Goal: Information Seeking & Learning: Check status

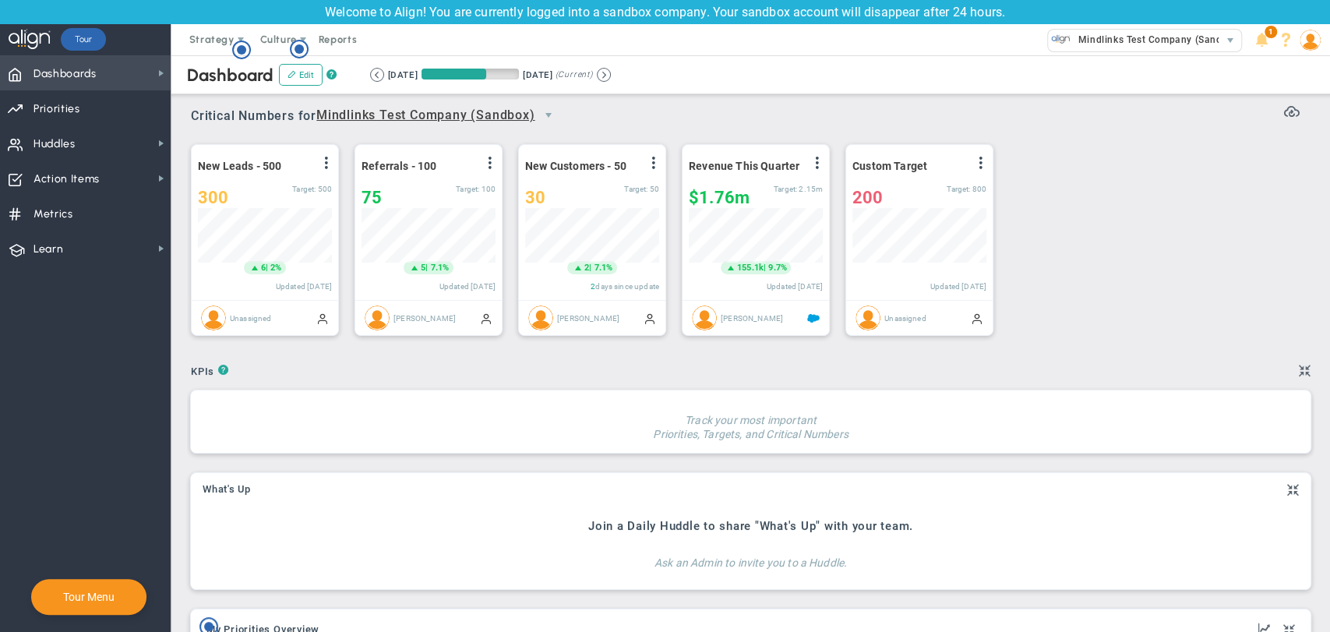
click at [118, 78] on span "Dashboards Dashboards" at bounding box center [85, 72] width 171 height 35
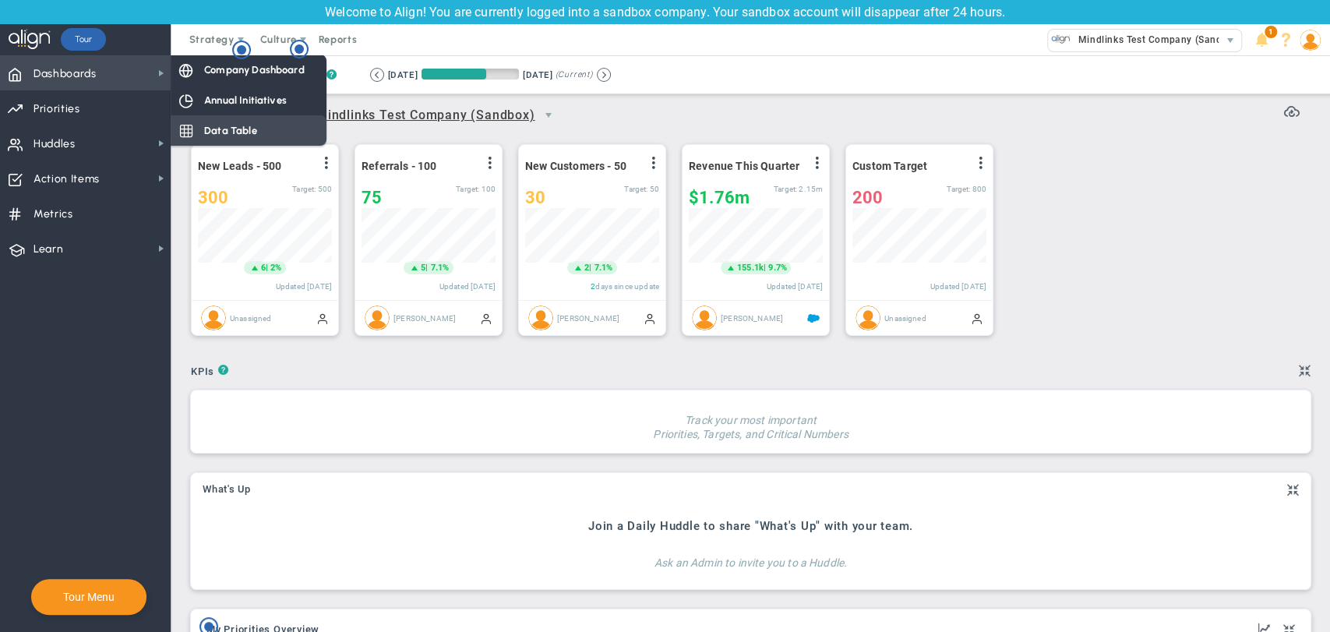
click at [263, 134] on div "Data Table" at bounding box center [249, 130] width 156 height 30
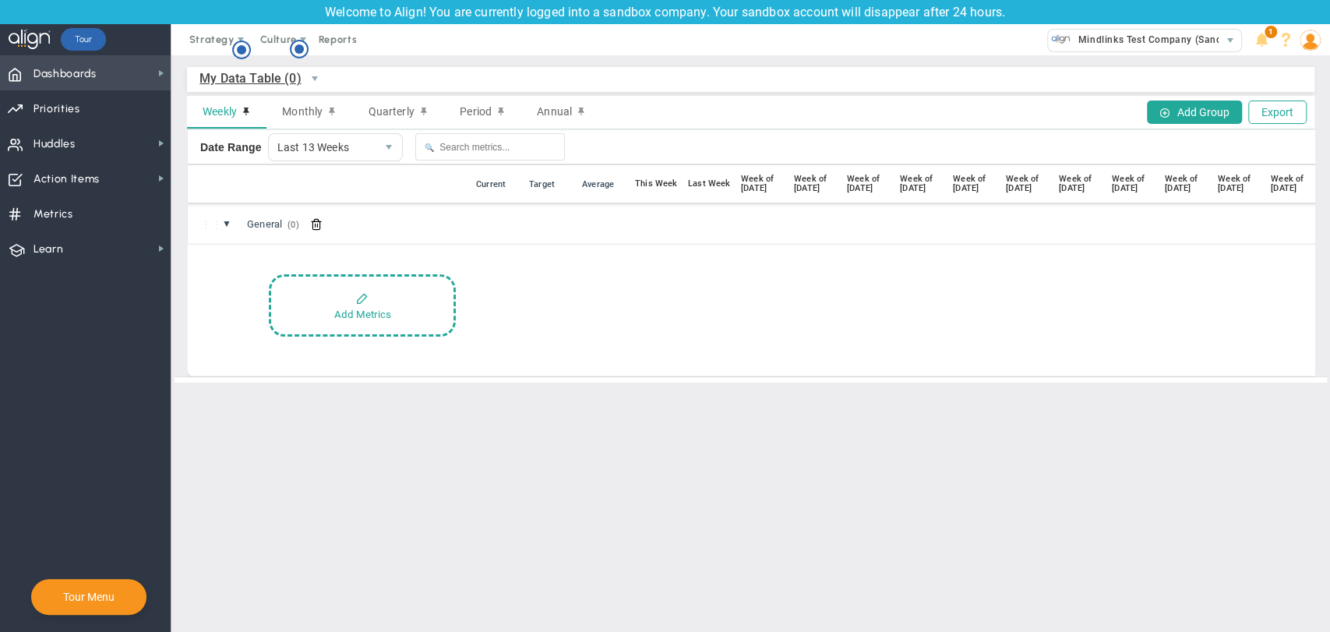
click at [151, 66] on span "Dashboards Dashboards" at bounding box center [85, 72] width 171 height 35
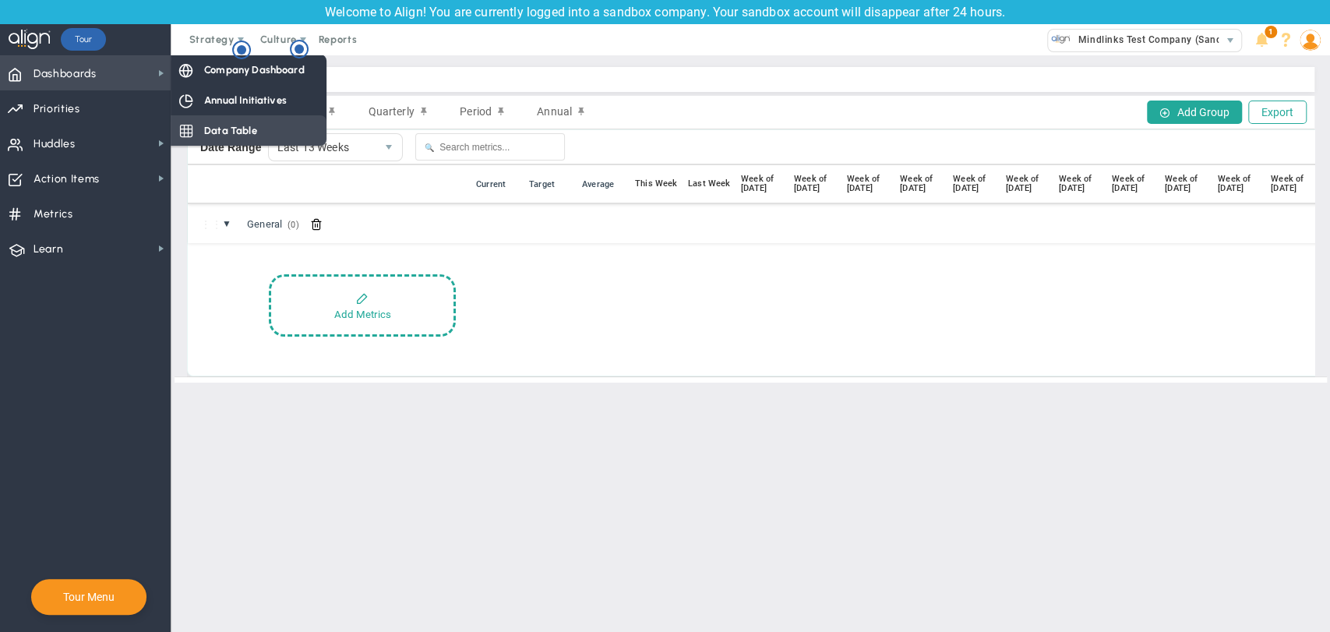
click at [226, 130] on span "Data Table" at bounding box center [230, 130] width 53 height 15
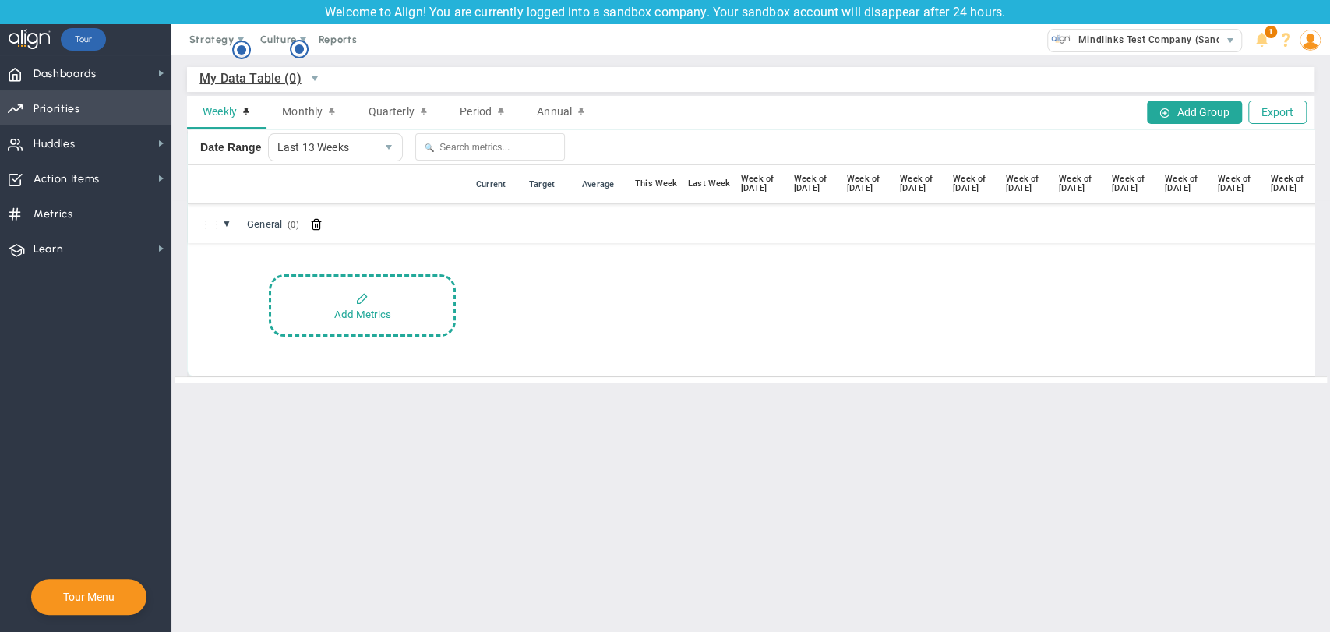
click at [108, 114] on span "Priorities OKR Tree Priorities OKRs" at bounding box center [85, 107] width 171 height 35
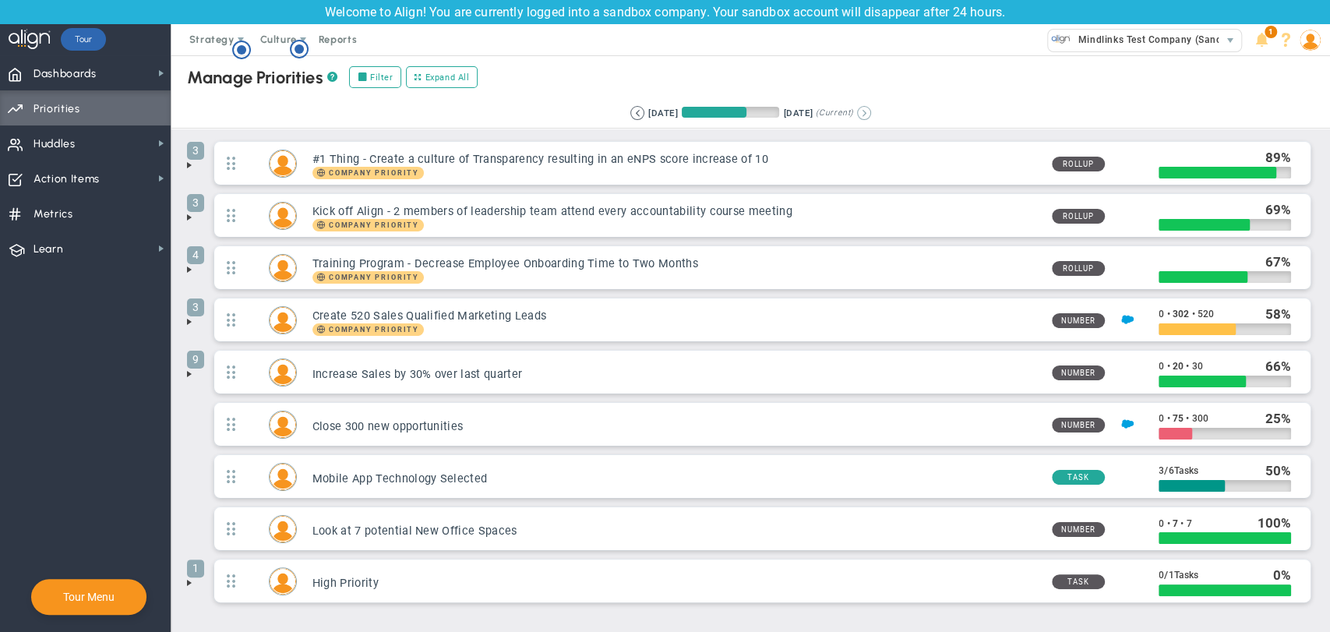
click at [871, 108] on button at bounding box center [864, 113] width 14 height 14
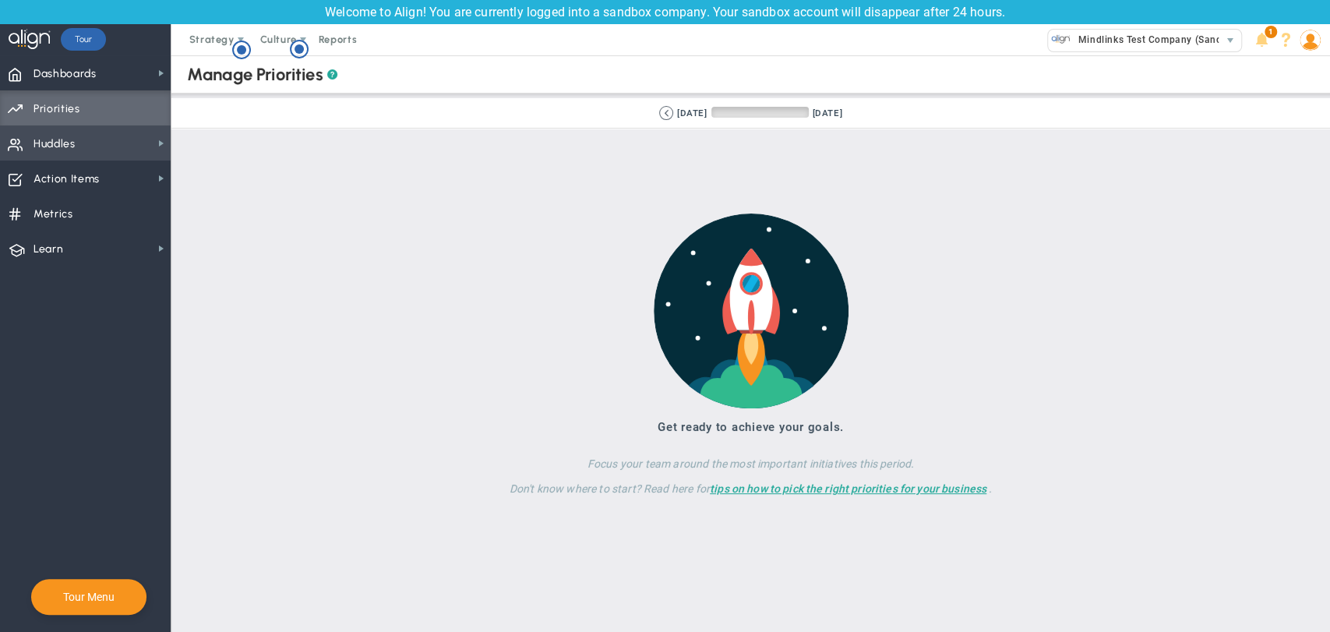
click at [49, 143] on span "Huddles" at bounding box center [54, 144] width 42 height 33
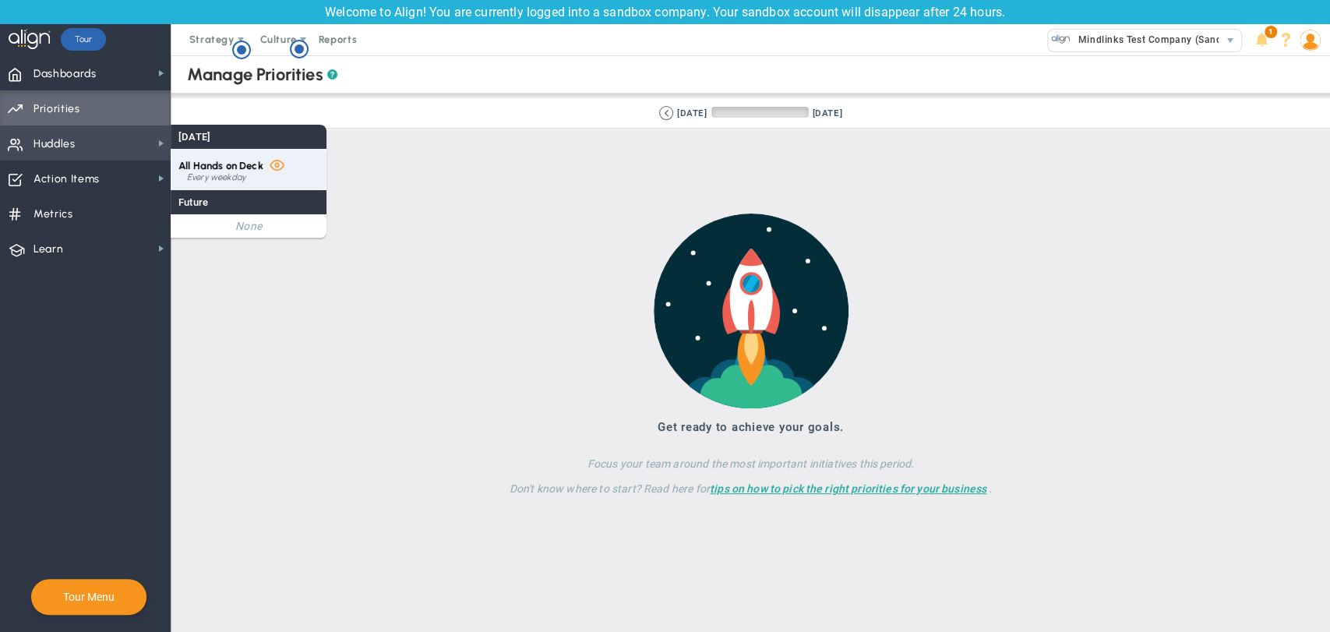
click at [257, 180] on div "Every weekday" at bounding box center [253, 177] width 132 height 9
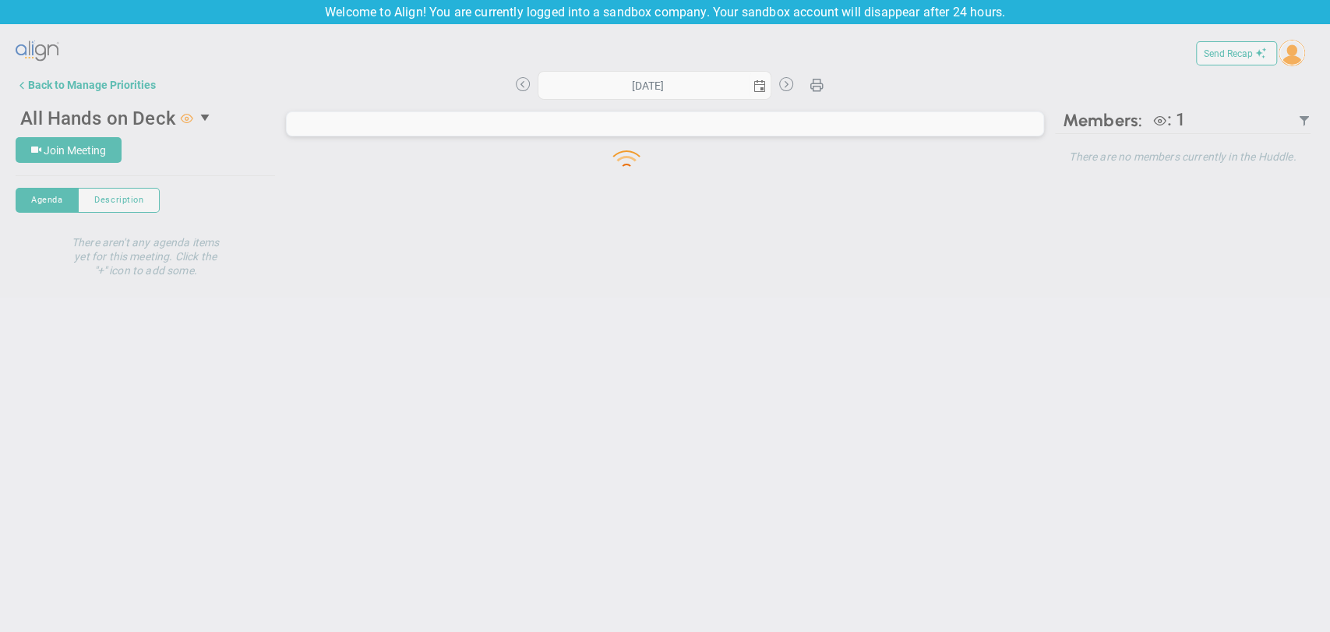
type input "[DATE]"
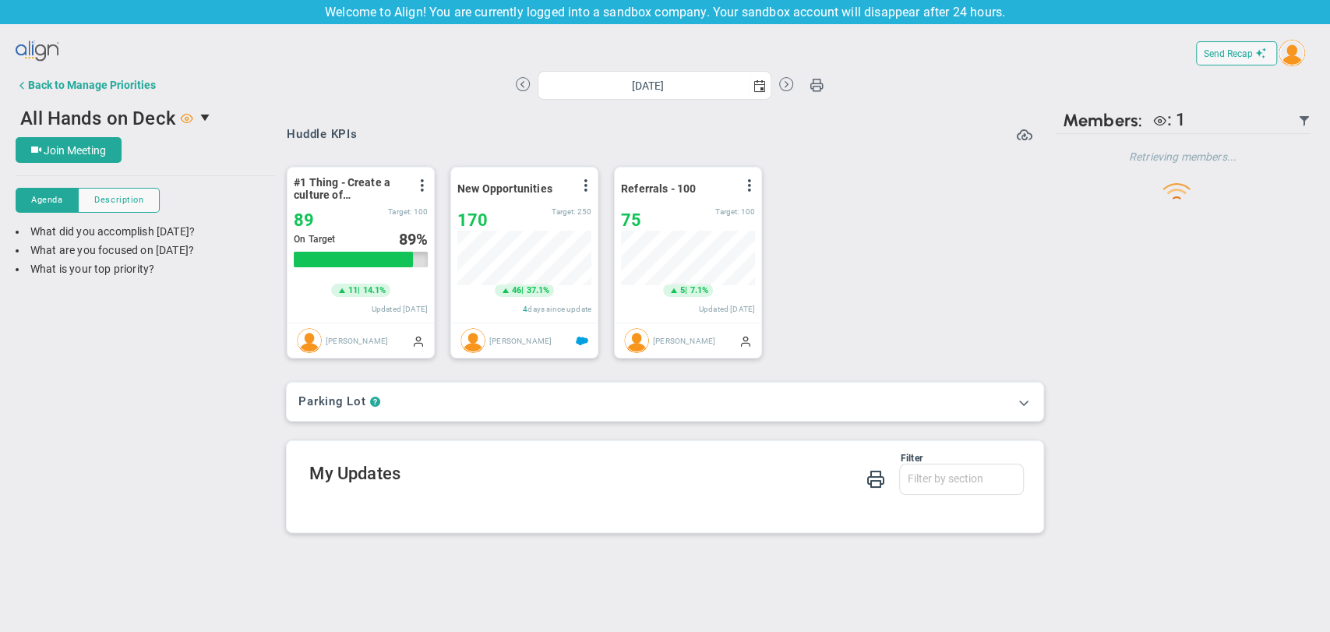
scroll to position [55, 134]
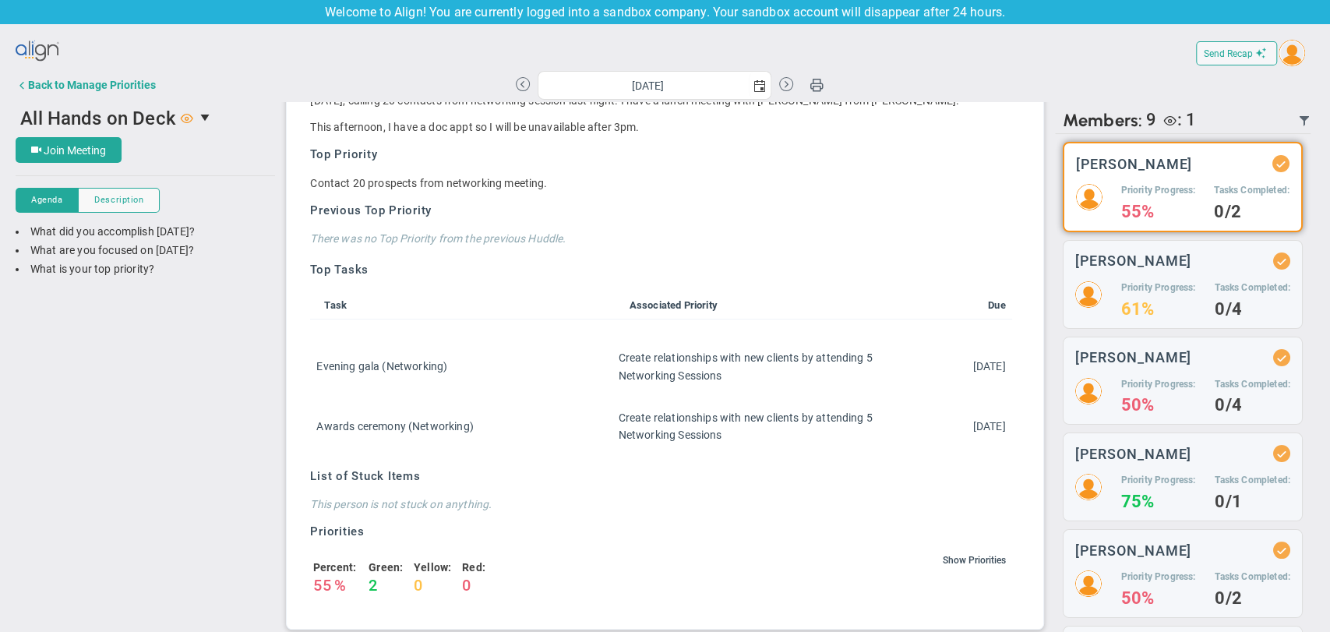
scroll to position [265, 0]
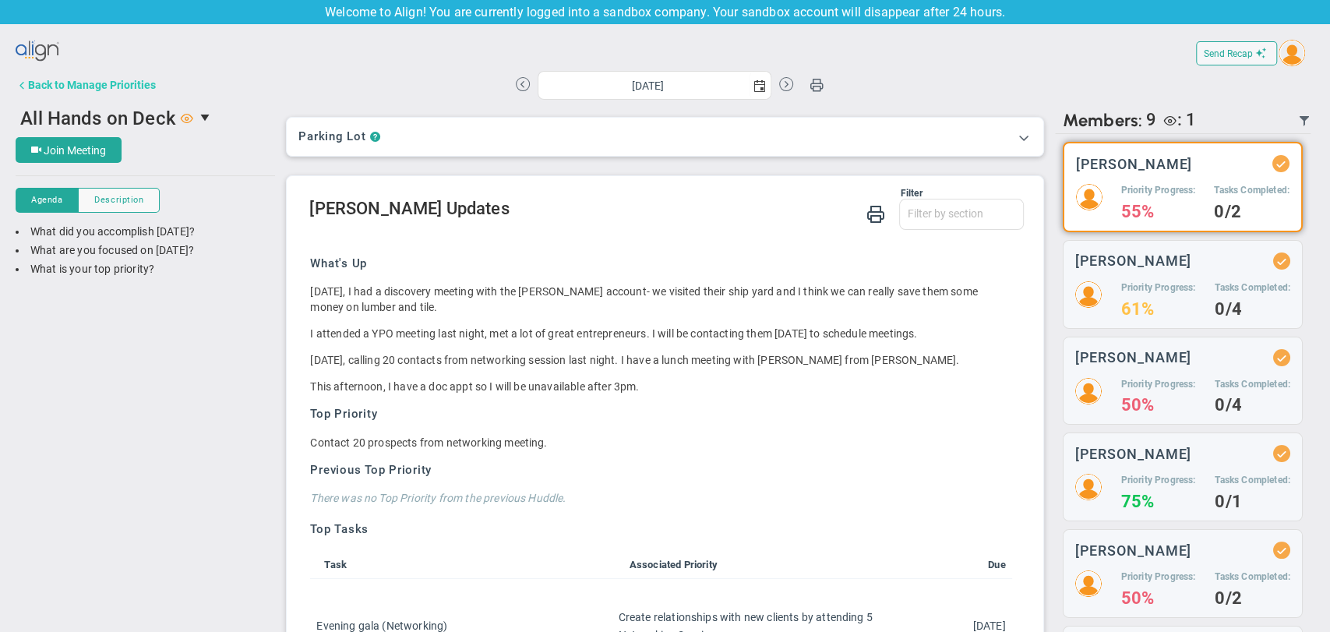
click at [79, 89] on div "Back to Manage Priorities" at bounding box center [92, 85] width 128 height 12
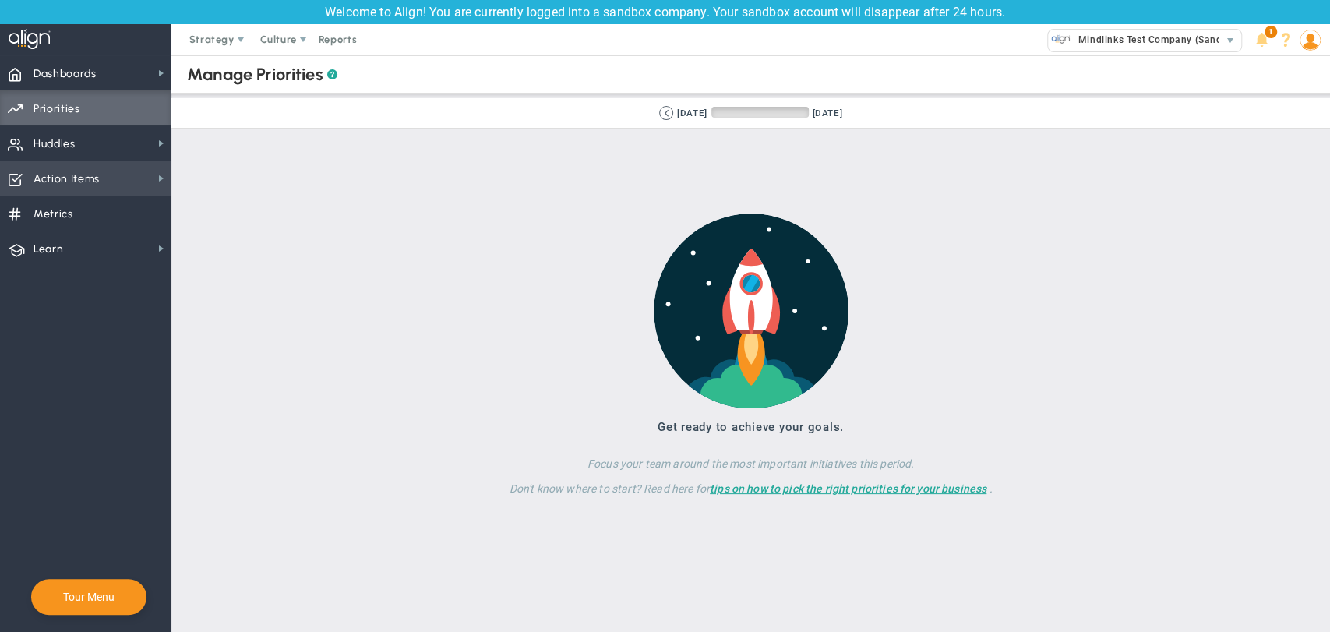
click at [72, 174] on span "Action Items" at bounding box center [66, 179] width 66 height 33
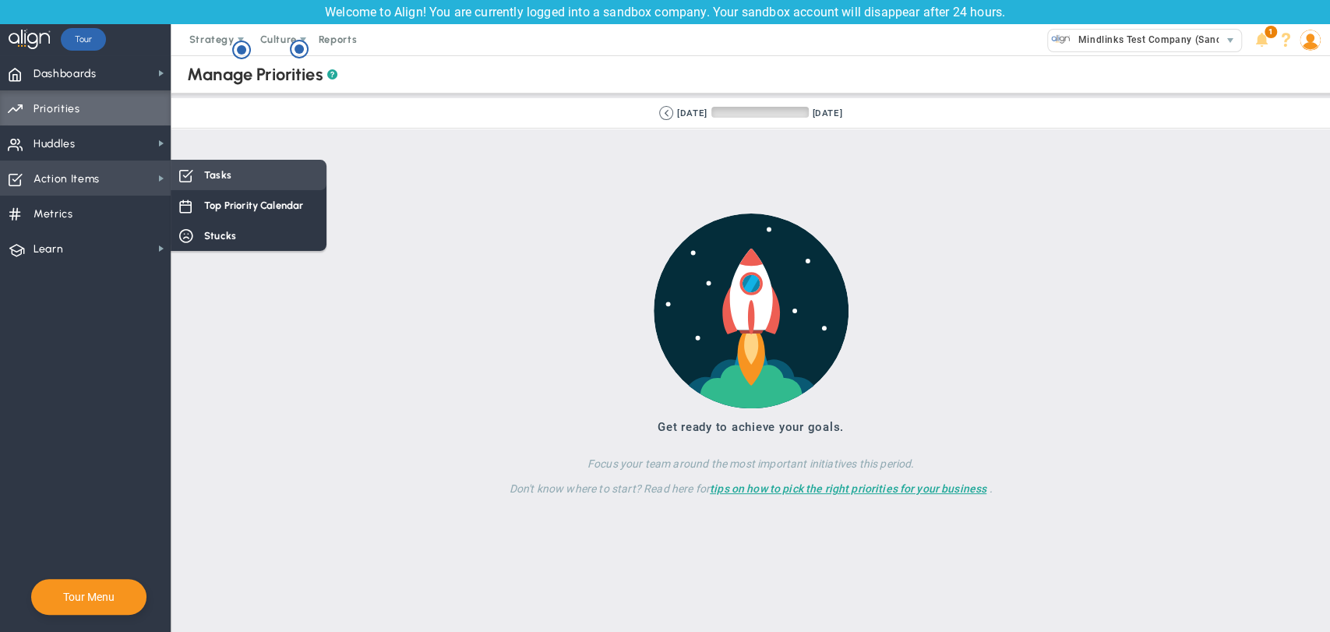
click at [198, 182] on div "Tasks" at bounding box center [249, 175] width 156 height 30
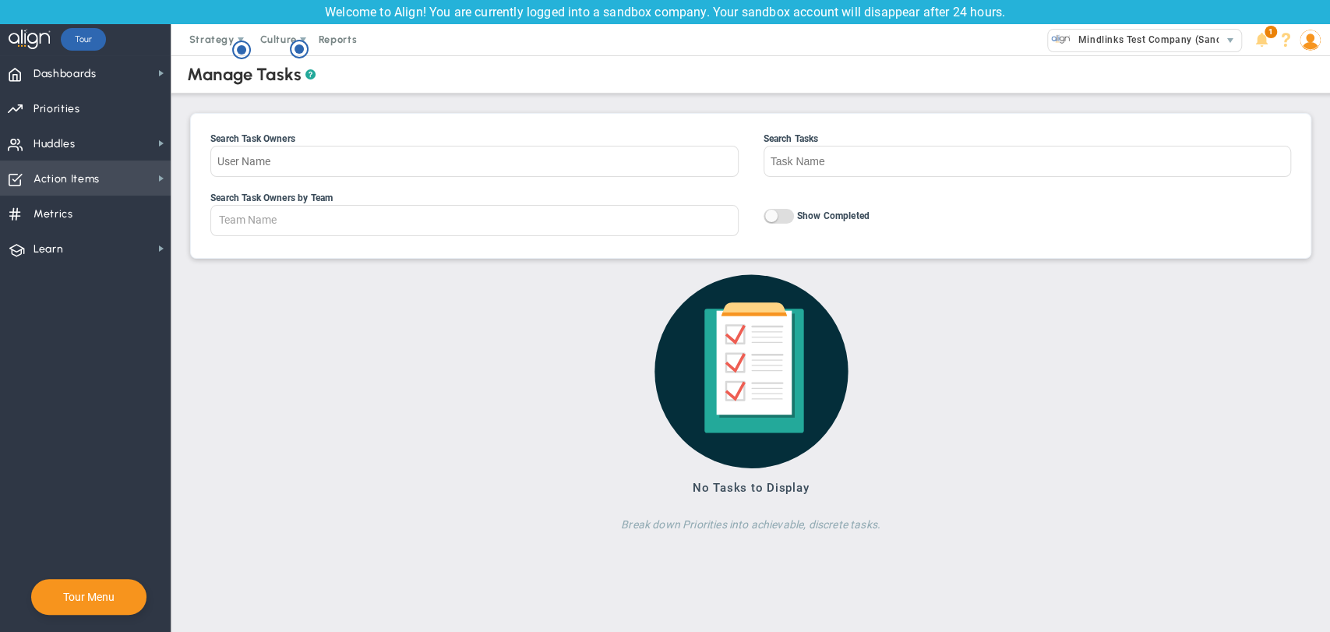
click at [118, 171] on span "Action Items Action Items" at bounding box center [85, 177] width 171 height 35
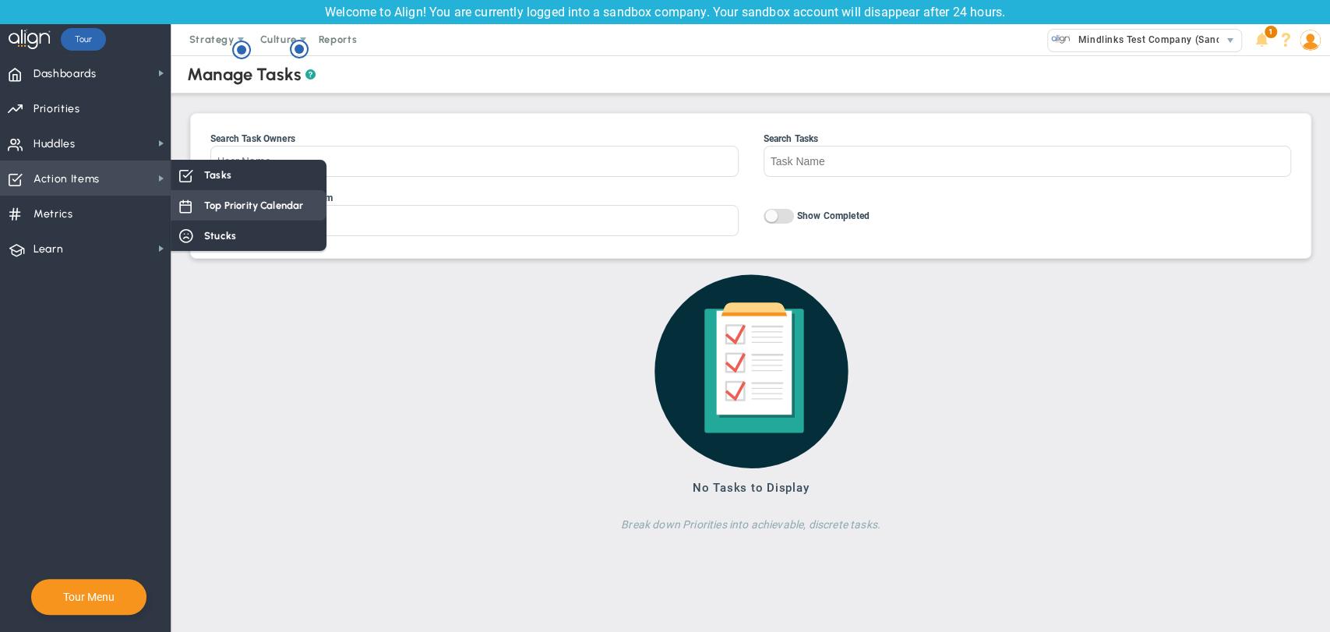
click at [218, 210] on span "Top Priority Calendar" at bounding box center [253, 205] width 99 height 15
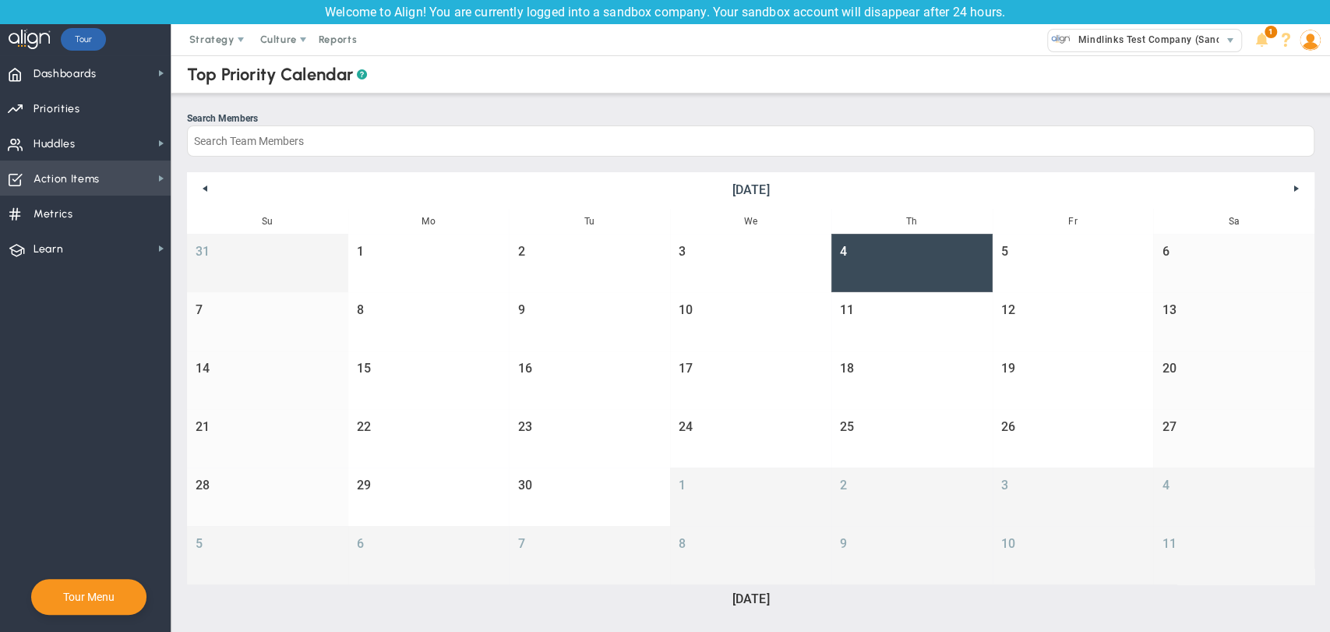
click at [81, 182] on span "Action Items" at bounding box center [66, 179] width 66 height 33
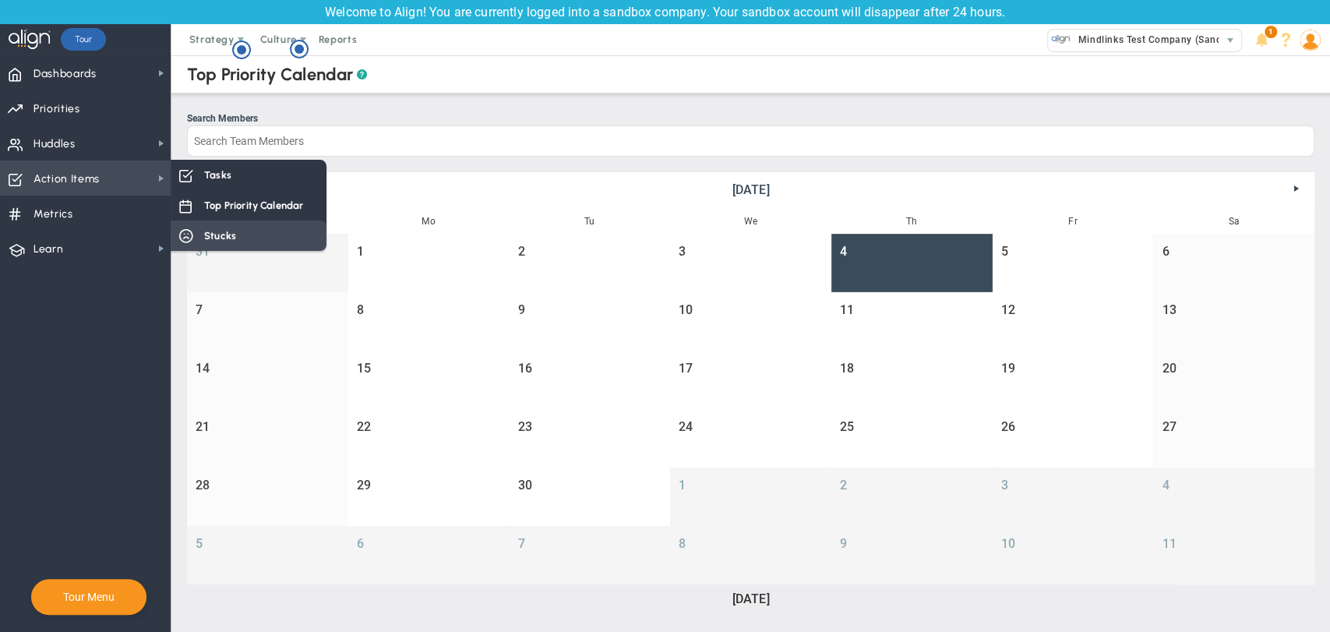
click at [237, 237] on div "Stucks" at bounding box center [249, 235] width 156 height 30
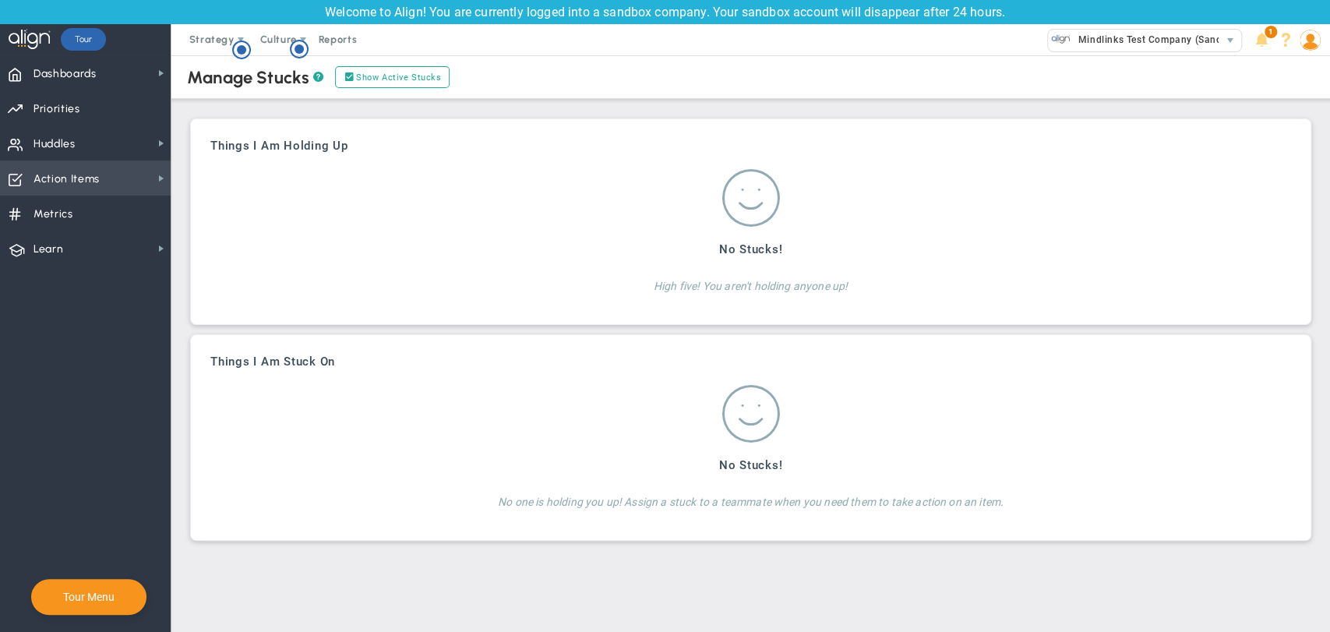
click at [142, 170] on span "Action Items Action Items" at bounding box center [85, 177] width 171 height 35
click at [121, 210] on span "Metrics Metrics" at bounding box center [85, 213] width 171 height 35
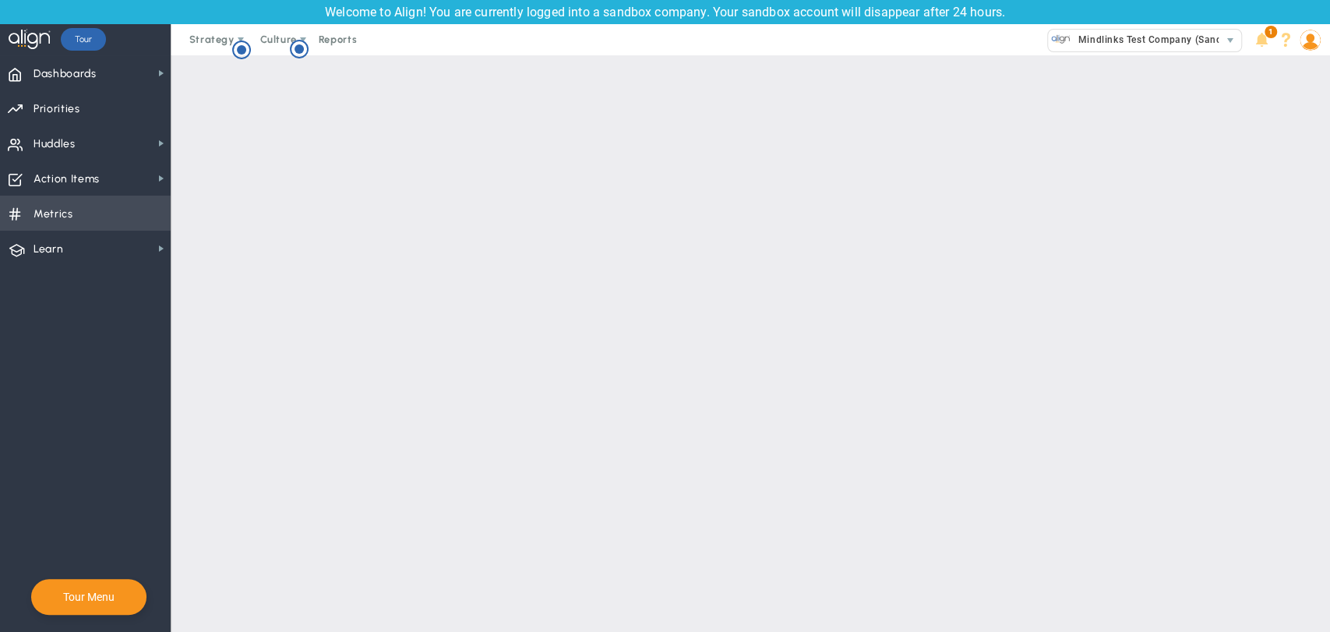
checkbox input "false"
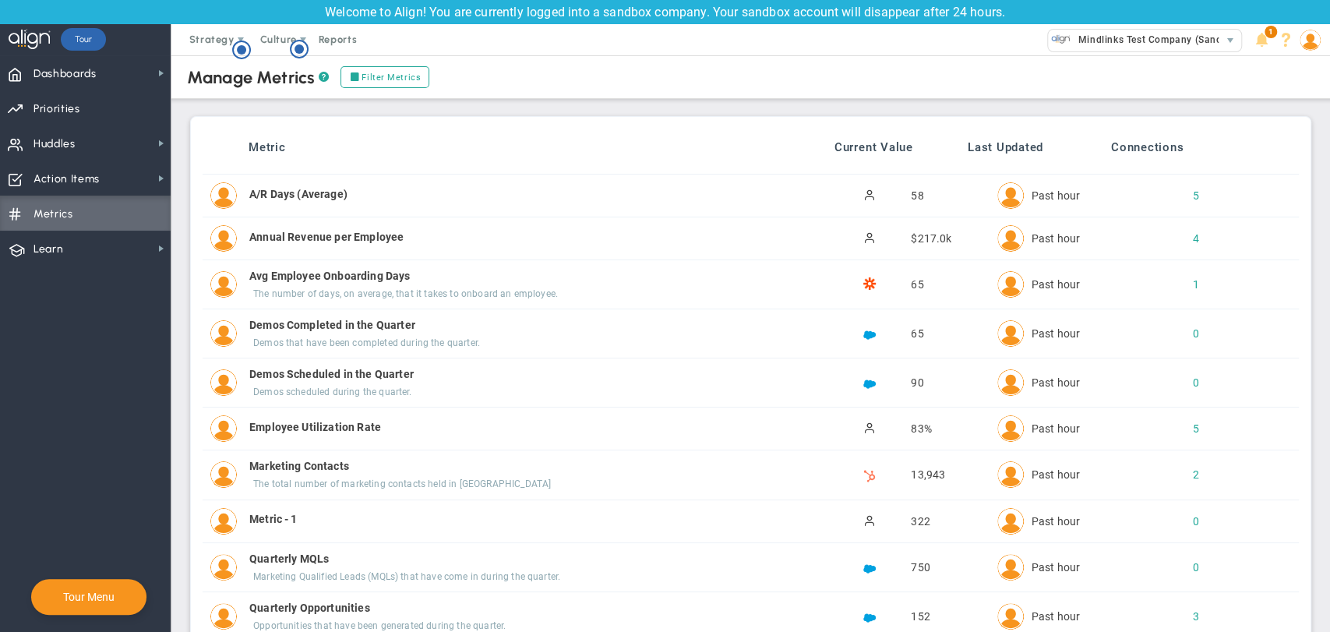
click at [369, 93] on div "Manage Metrics ? Add Metric Filter Metrics Bulk Create" at bounding box center [751, 77] width 1190 height 44
click at [377, 76] on label "Filter Metrics" at bounding box center [384, 77] width 89 height 22
click at [363, 76] on input "Filter Metrics" at bounding box center [357, 77] width 11 height 11
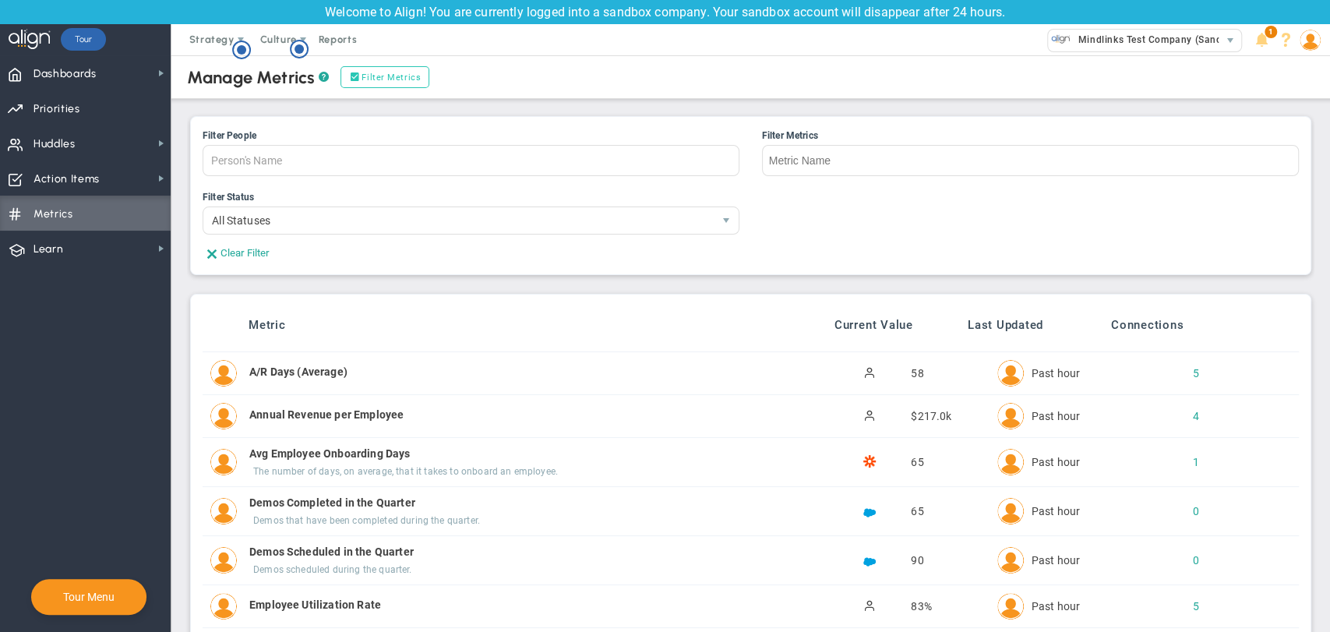
click at [377, 76] on label "Filter Metrics" at bounding box center [384, 77] width 89 height 22
click at [363, 76] on input "Filter Metrics" at bounding box center [357, 77] width 11 height 11
checkbox input "false"
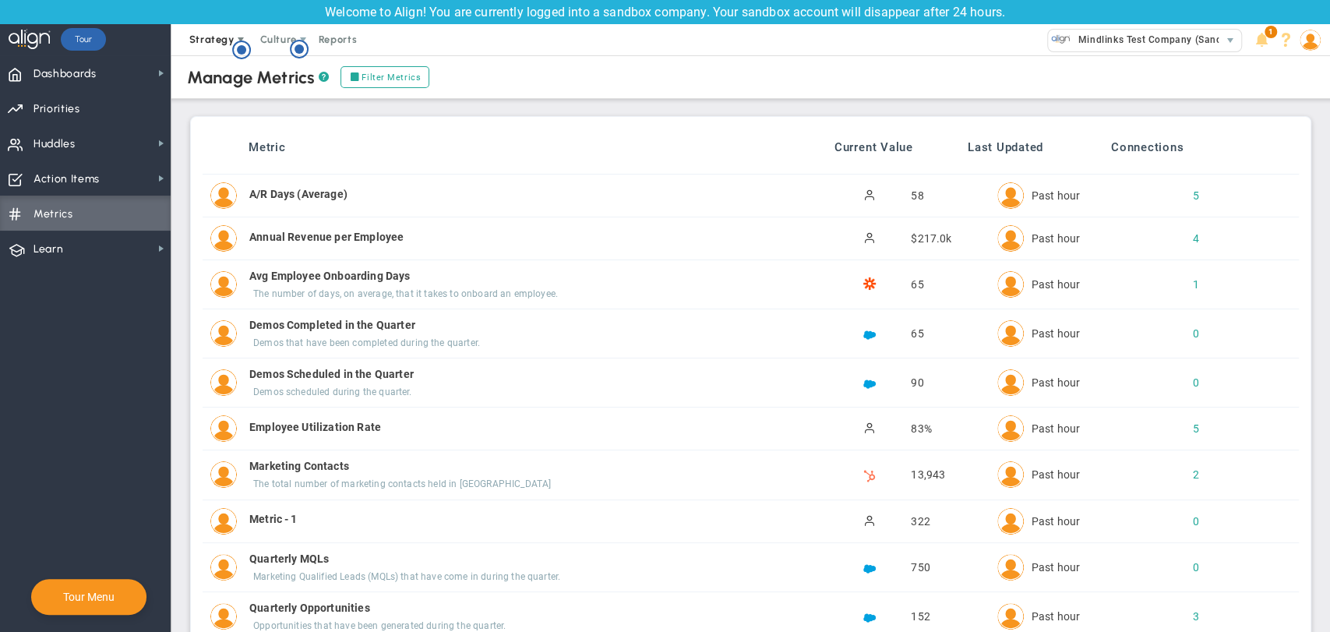
click at [206, 37] on span "Strategy" at bounding box center [211, 39] width 45 height 12
click at [210, 80] on span "One Page Strategic Plan" at bounding box center [249, 70] width 143 height 31
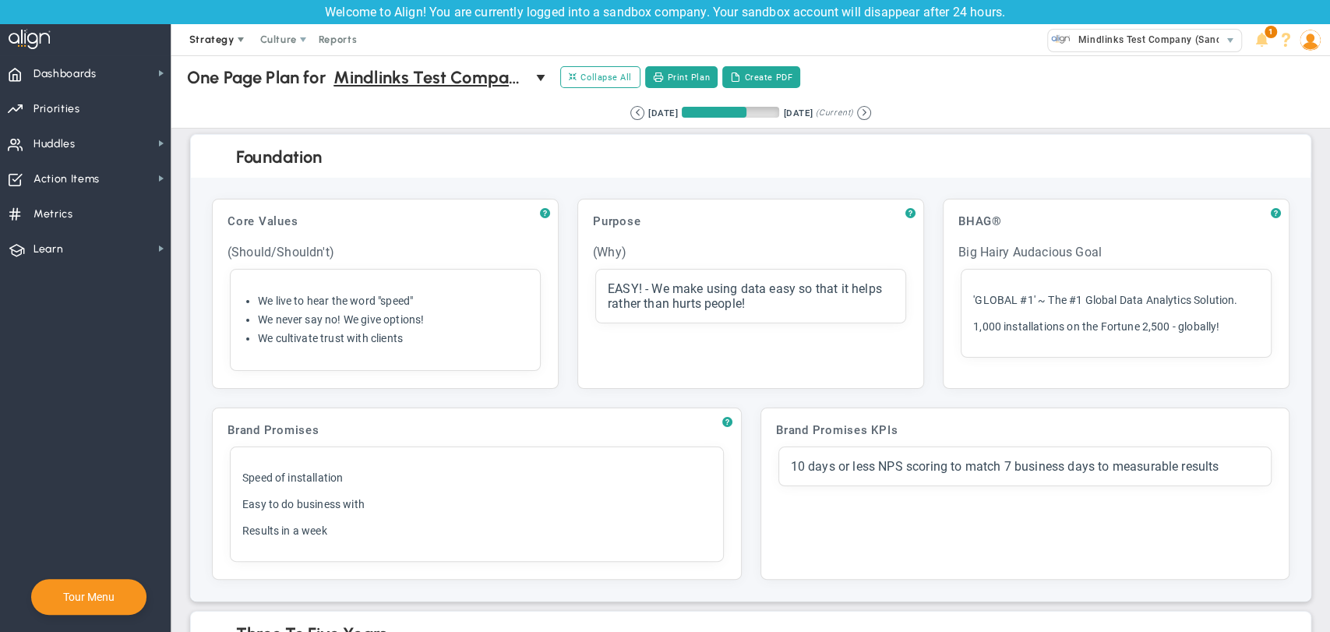
click at [201, 37] on span "Strategy" at bounding box center [211, 39] width 45 height 12
click at [783, 120] on div "[DATE]" at bounding box center [798, 113] width 30 height 14
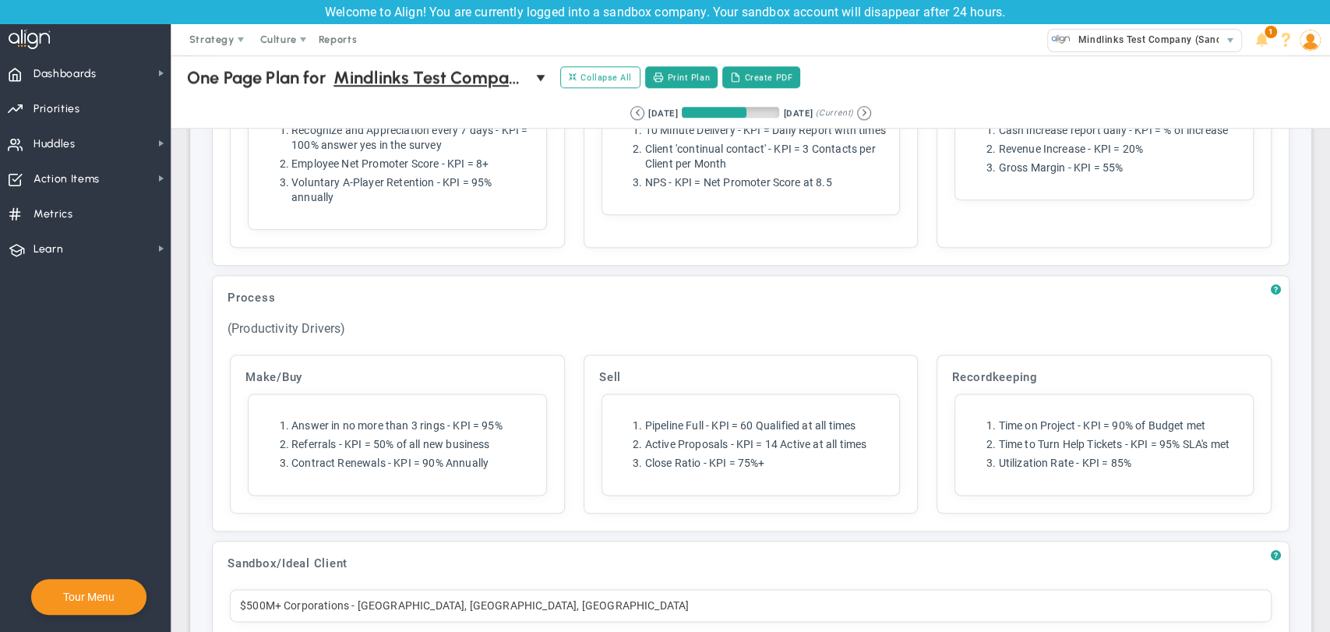
scroll to position [5197, 0]
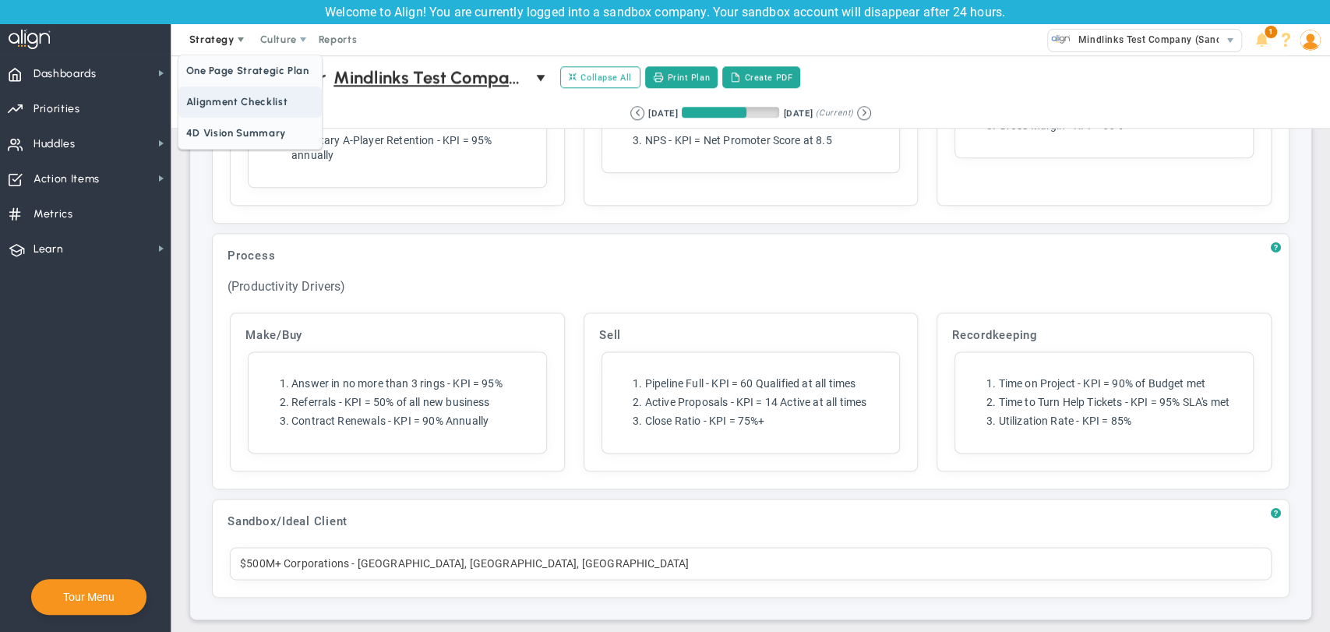
click at [232, 93] on span "Alignment Checklist" at bounding box center [249, 101] width 143 height 31
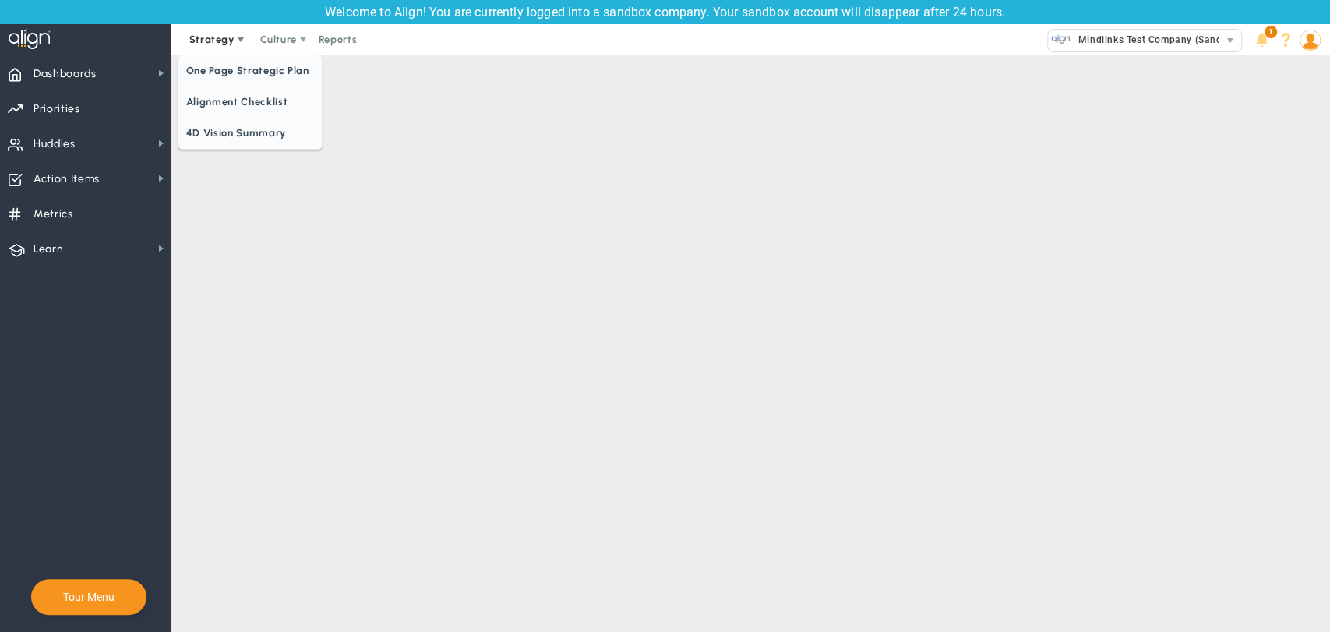
checkbox input "false"
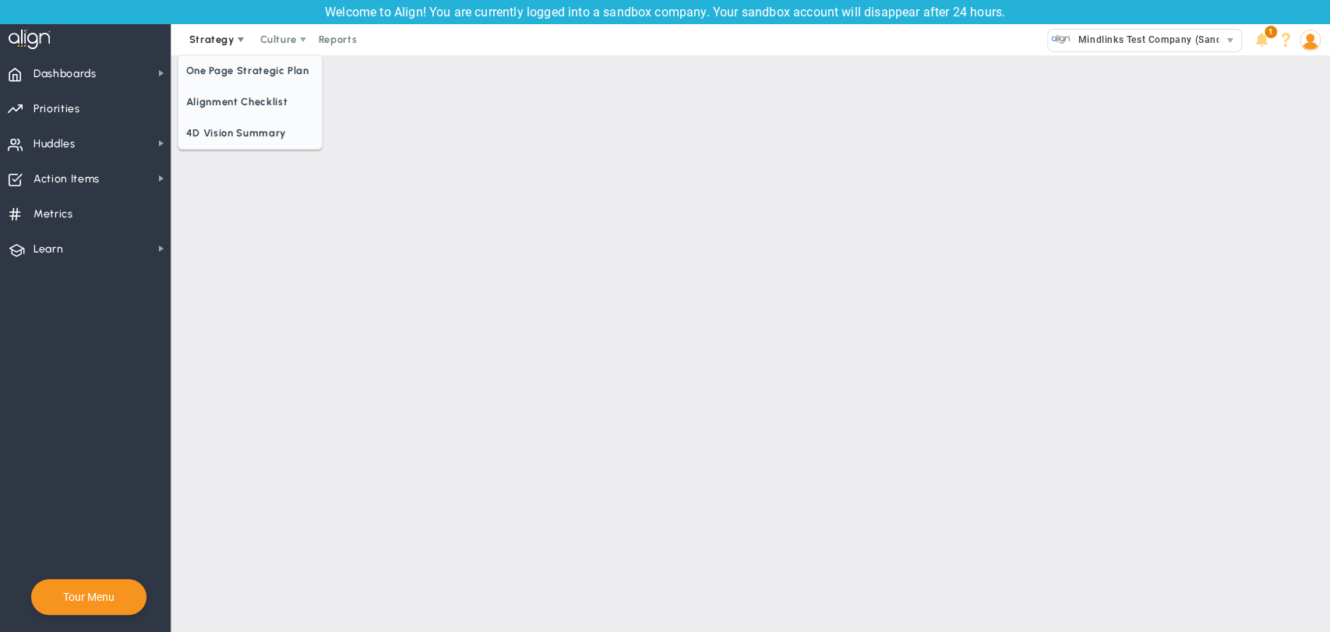
checkbox input "false"
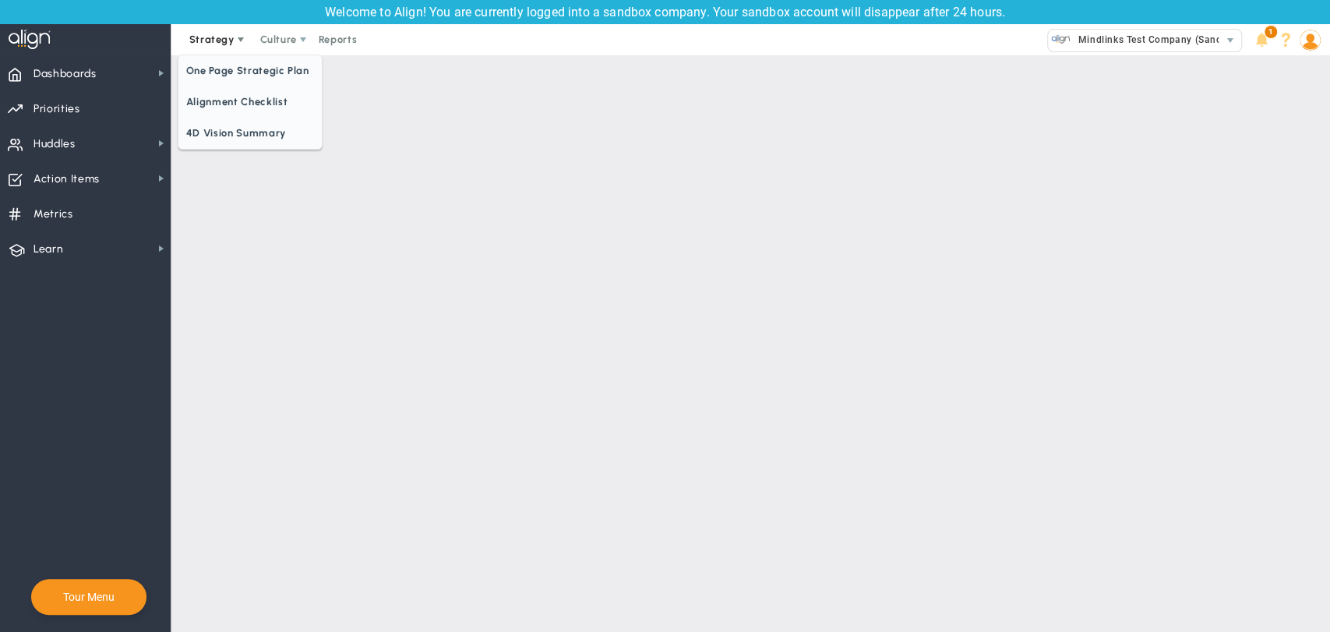
checkbox input "false"
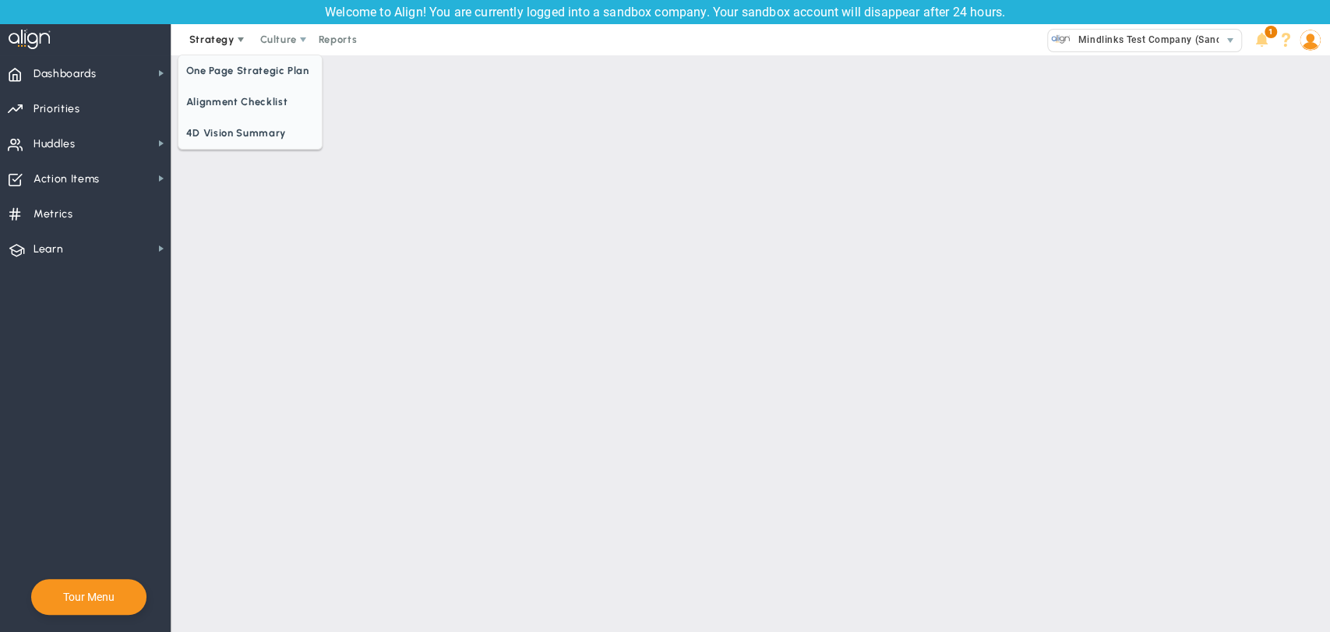
checkbox input "false"
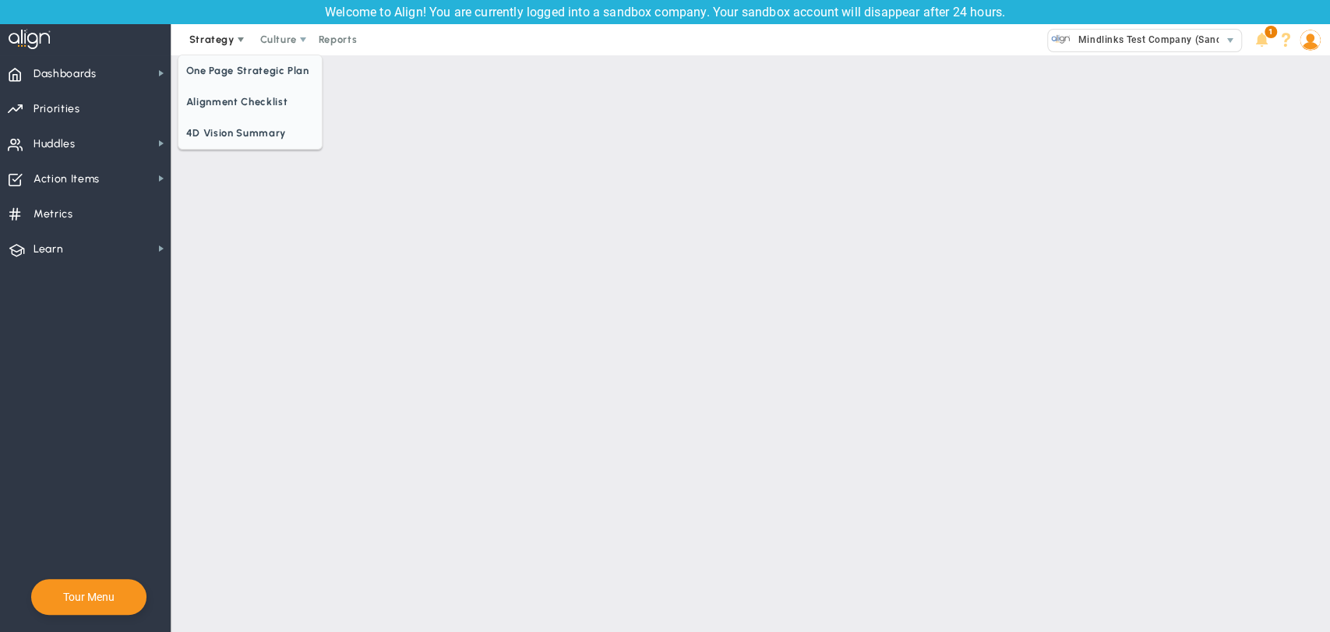
checkbox input "false"
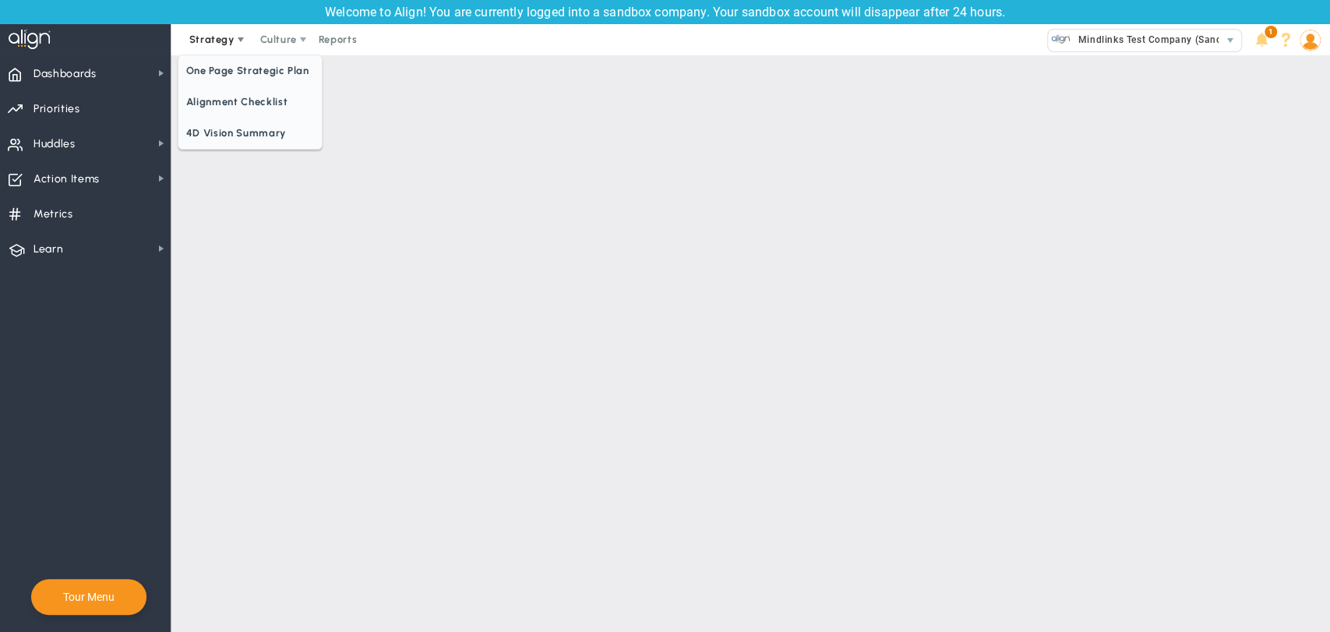
checkbox input "false"
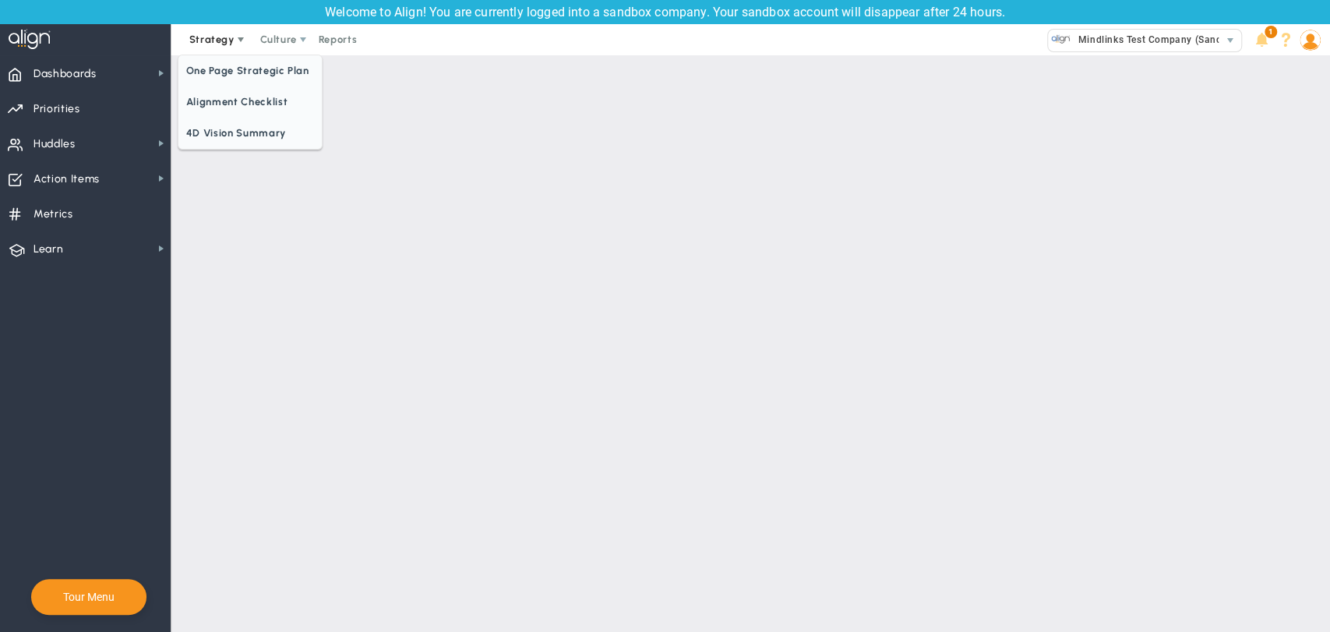
checkbox input "false"
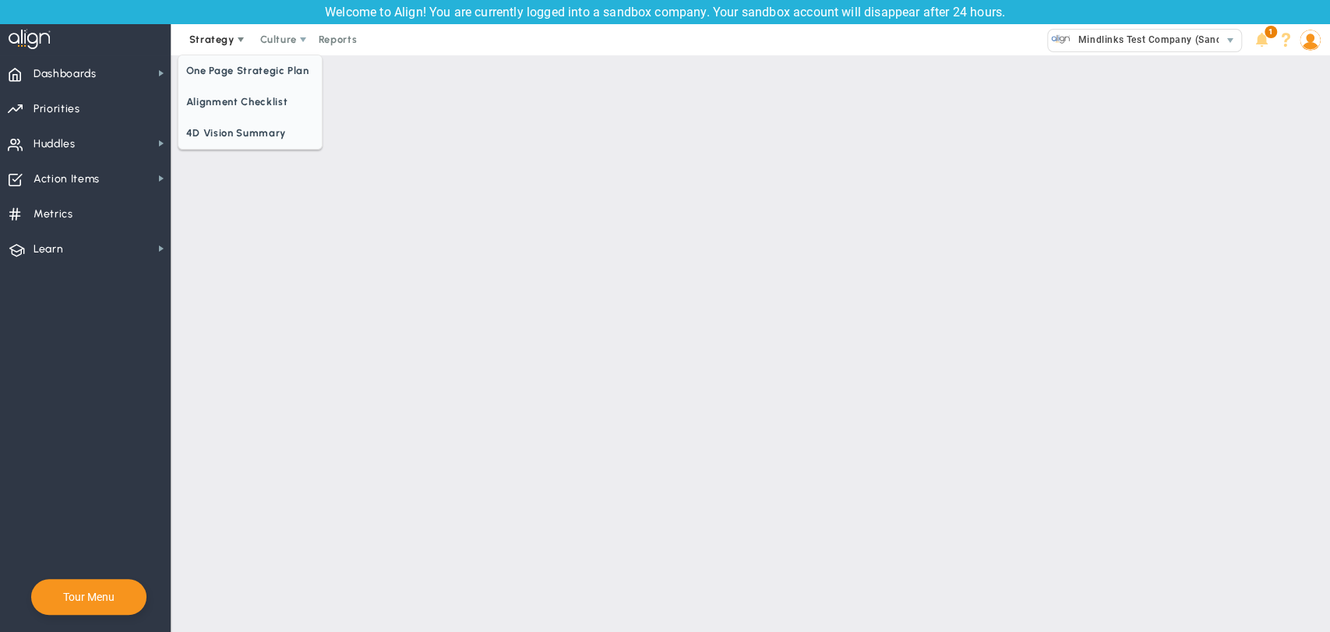
checkbox input "false"
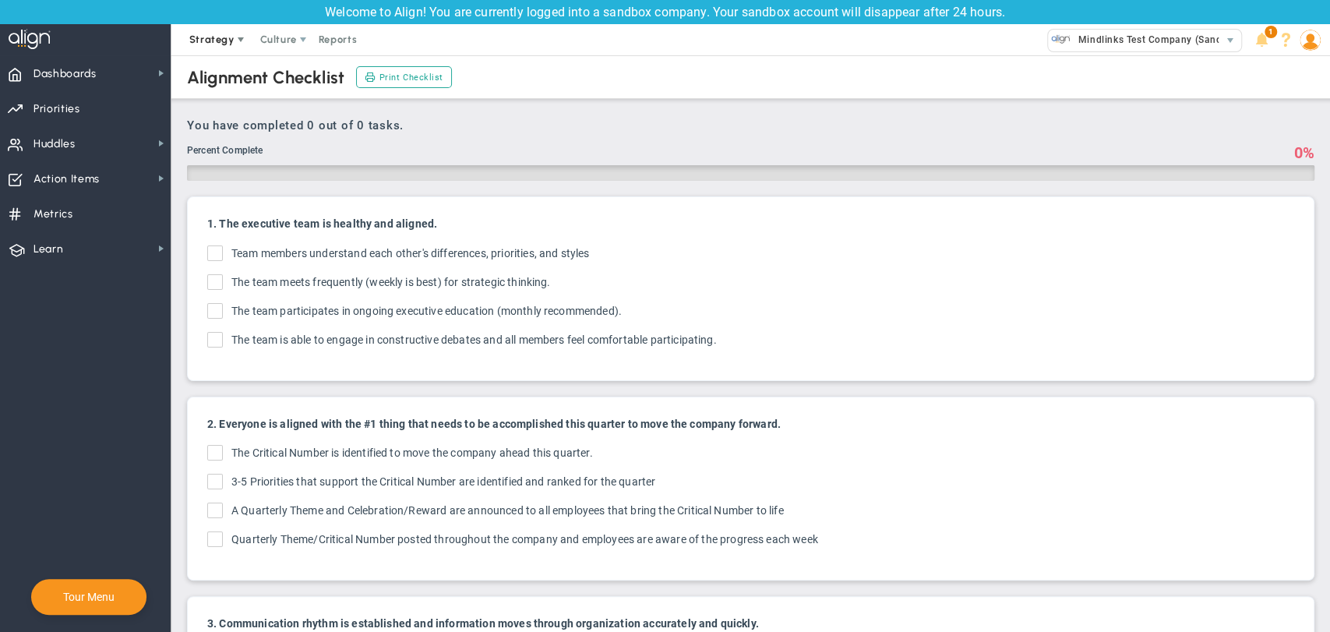
checkbox input "true"
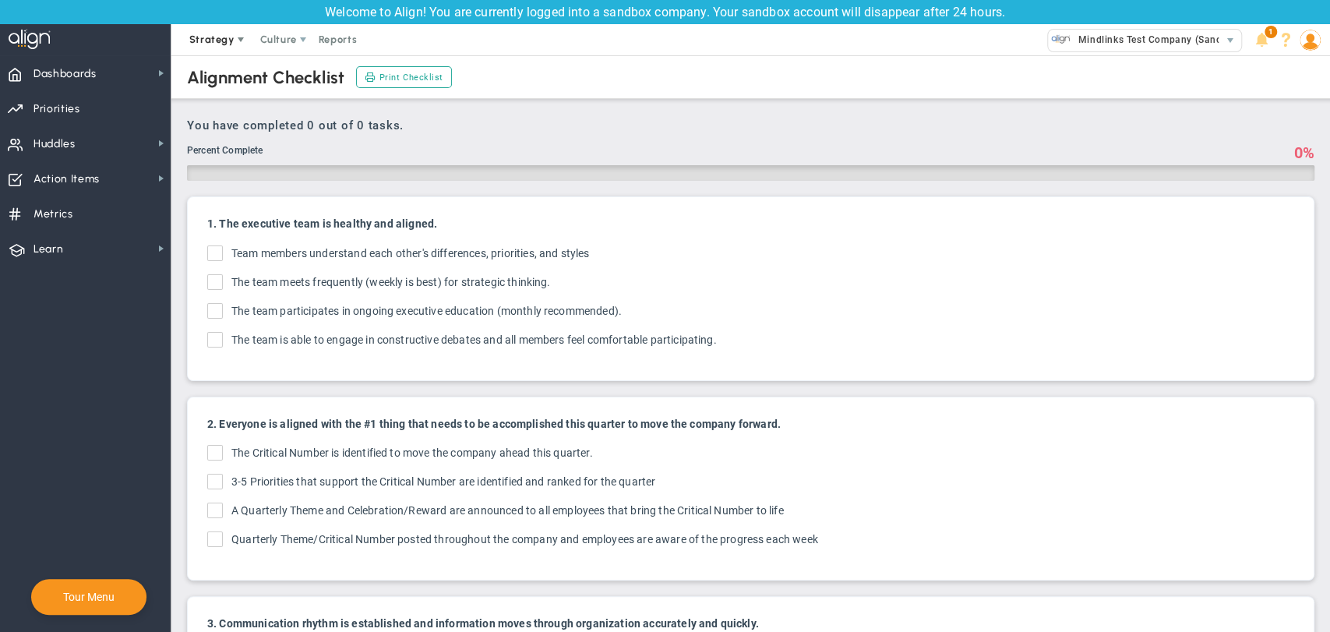
checkbox input "true"
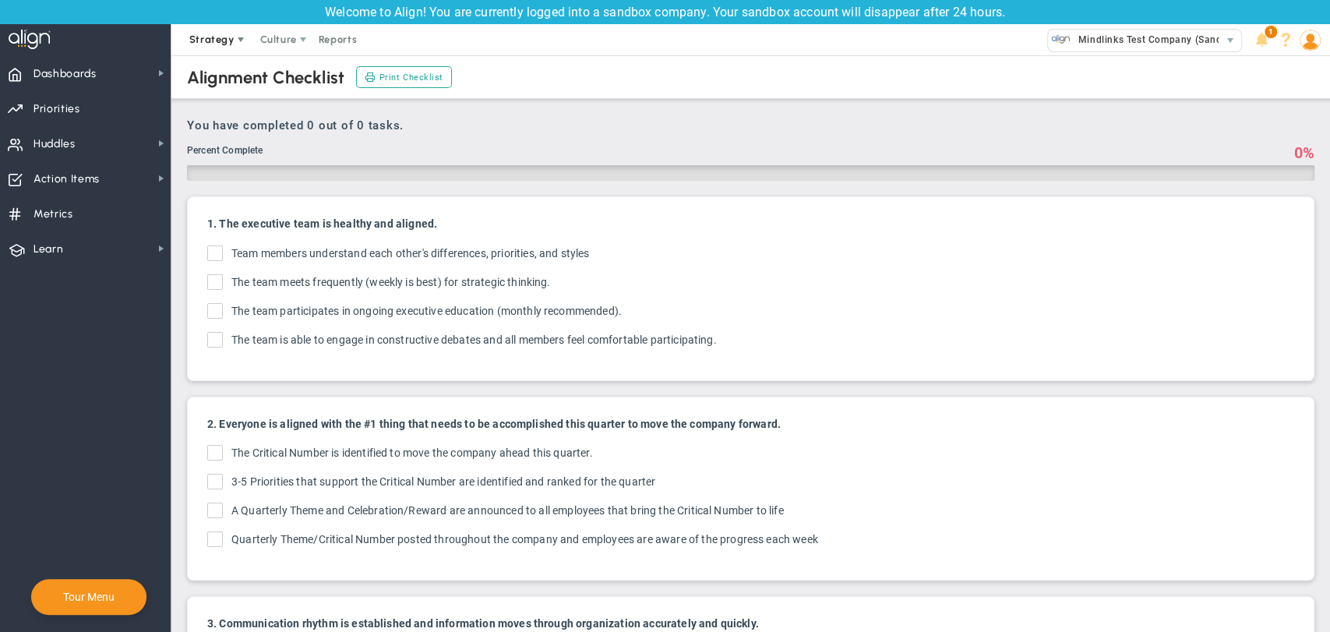
checkbox input "true"
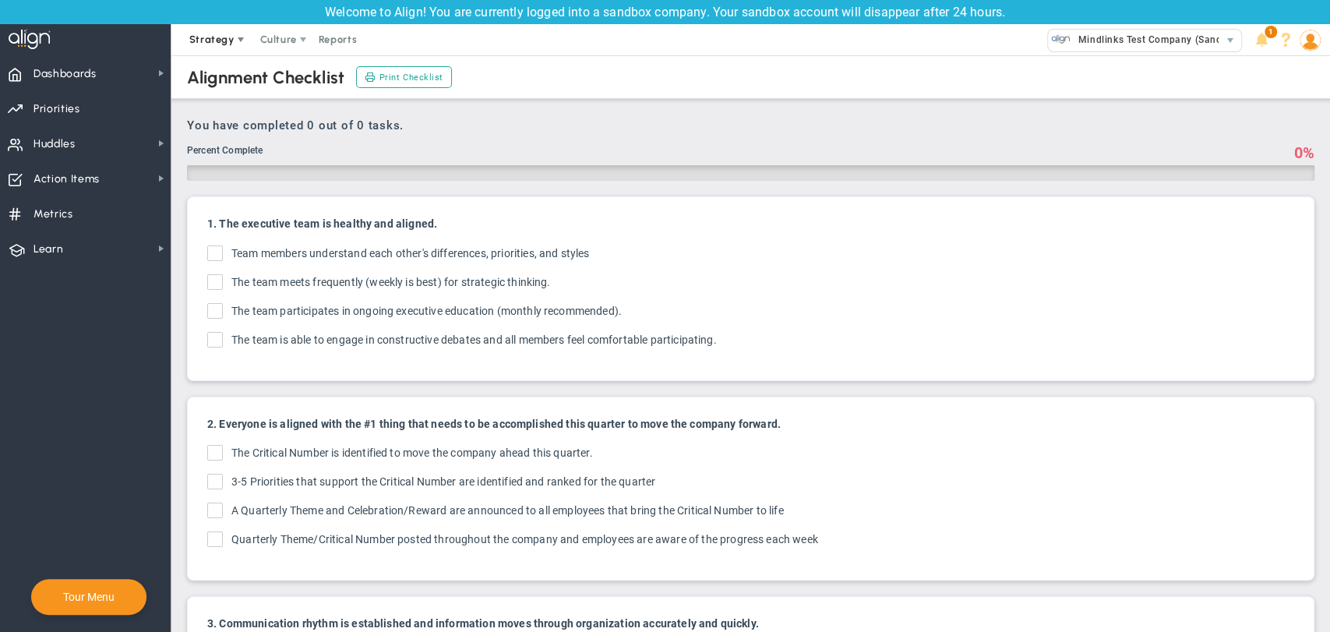
checkbox input "true"
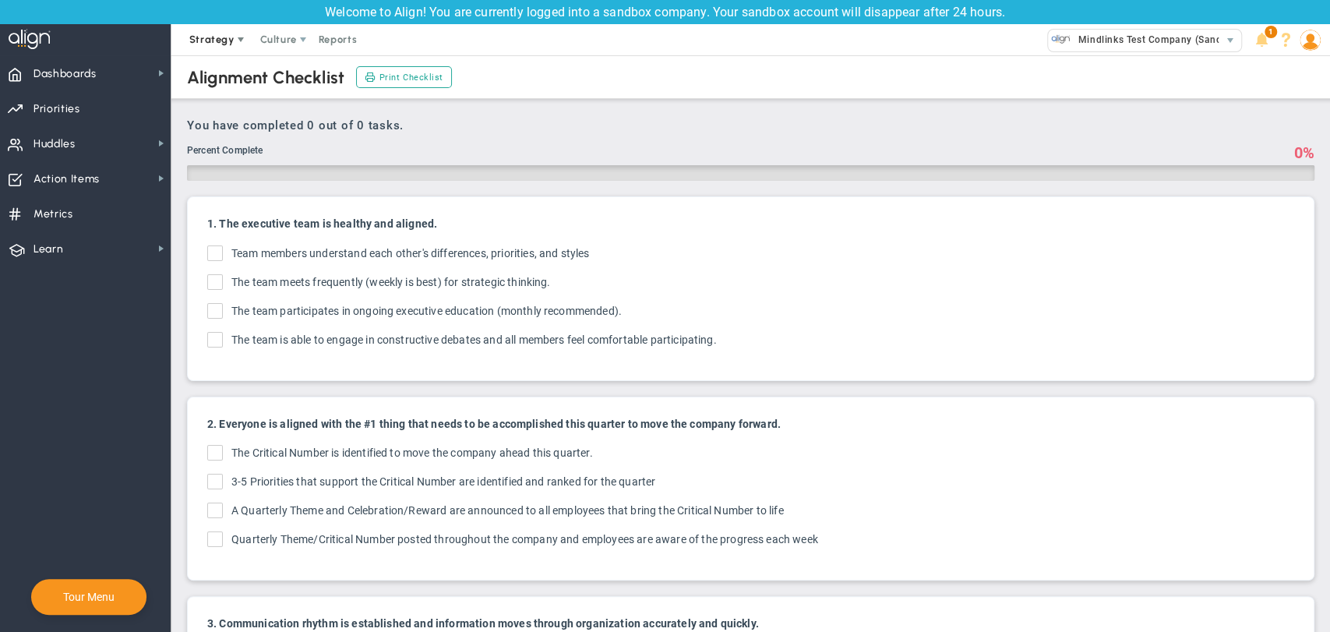
checkbox input "true"
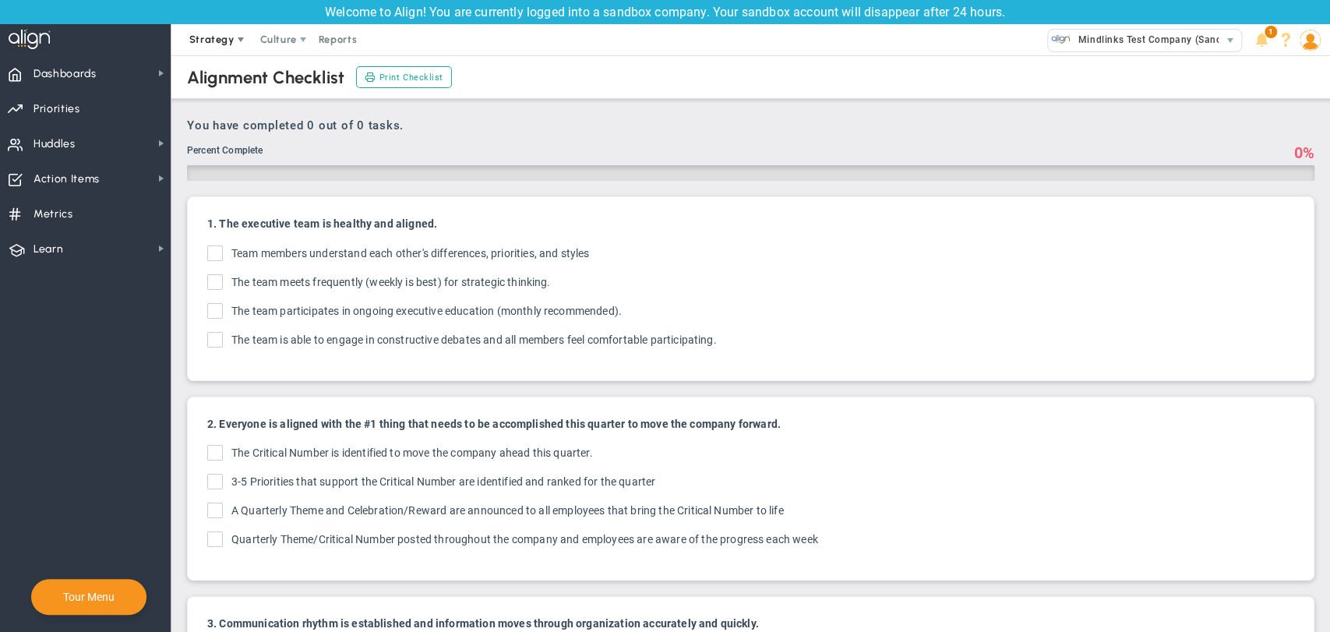
checkbox input "true"
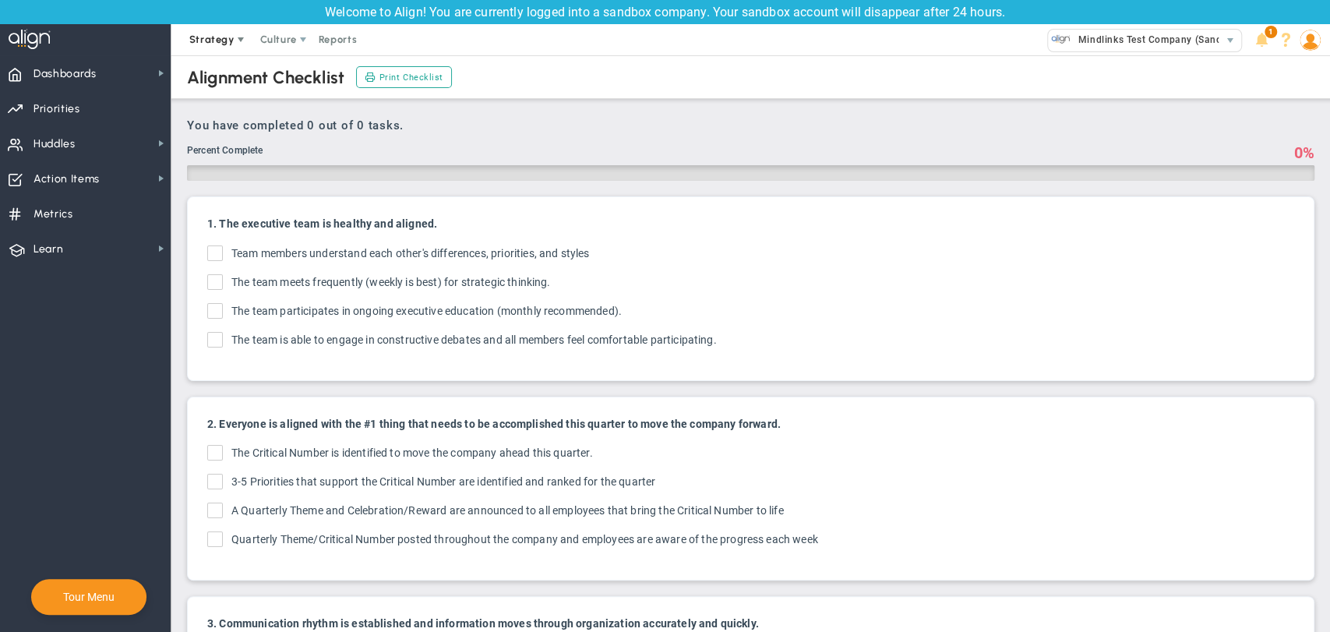
checkbox input "true"
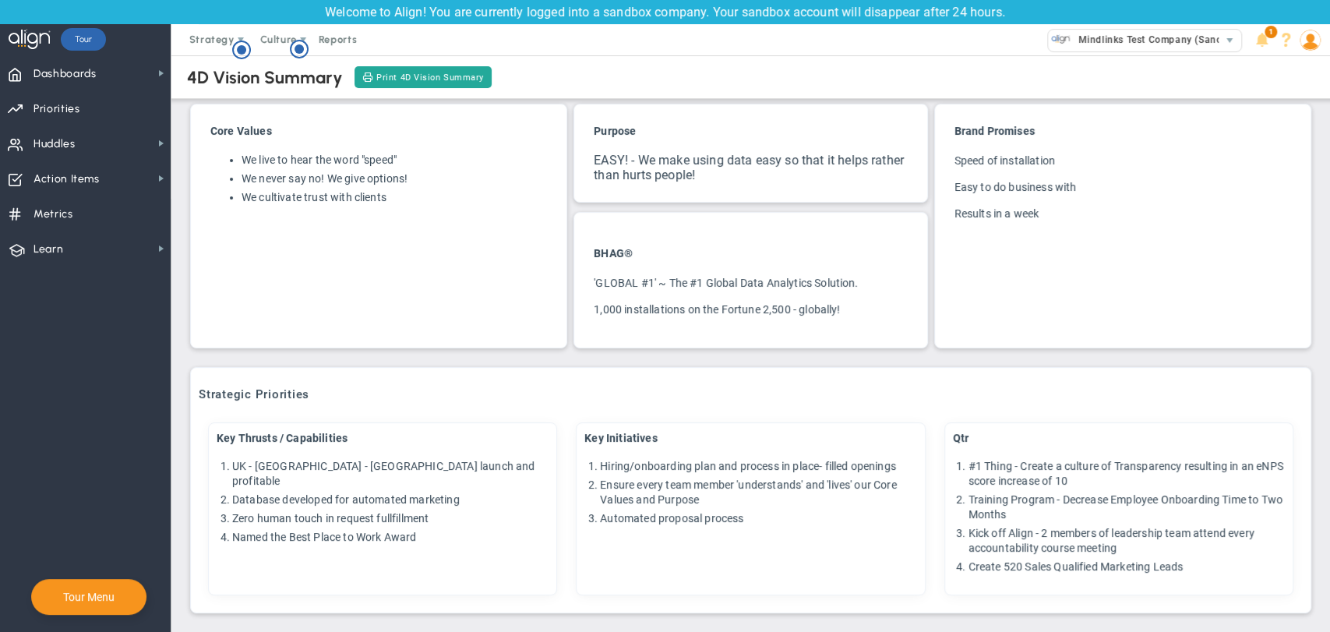
scroll to position [19, 0]
click at [264, 33] on span "Culture" at bounding box center [278, 39] width 37 height 12
click at [273, 72] on span at bounding box center [267, 71] width 21 height 21
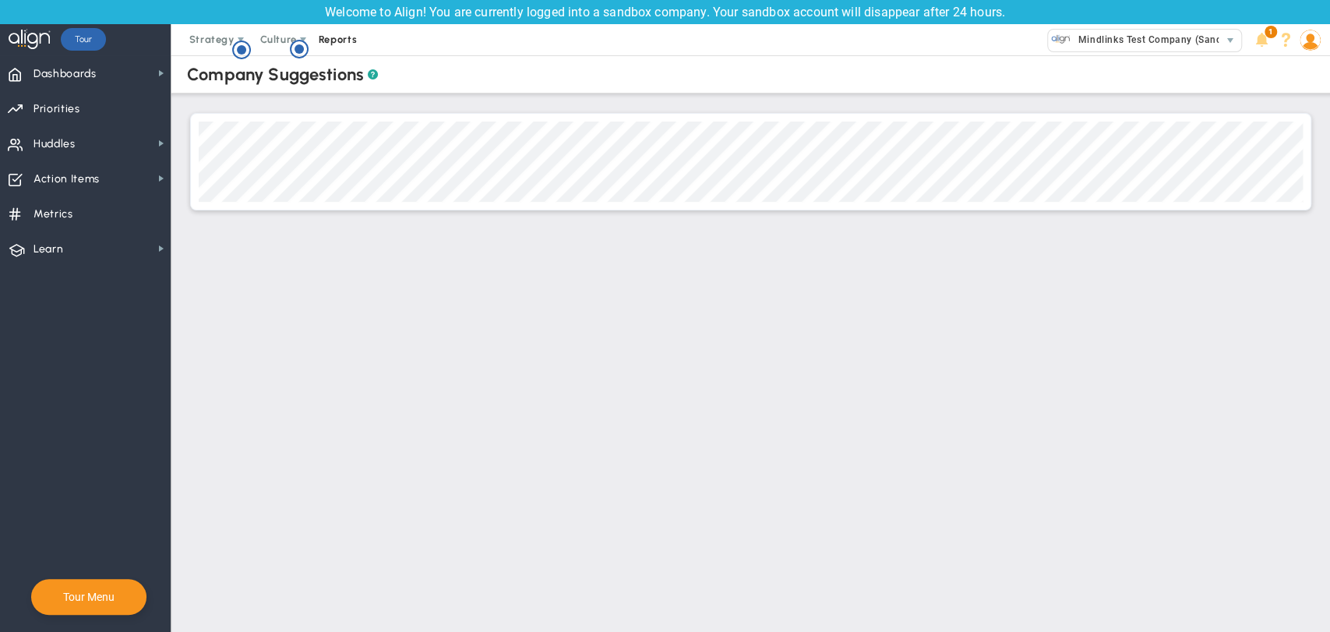
click at [347, 43] on span "Reports" at bounding box center [338, 39] width 55 height 31
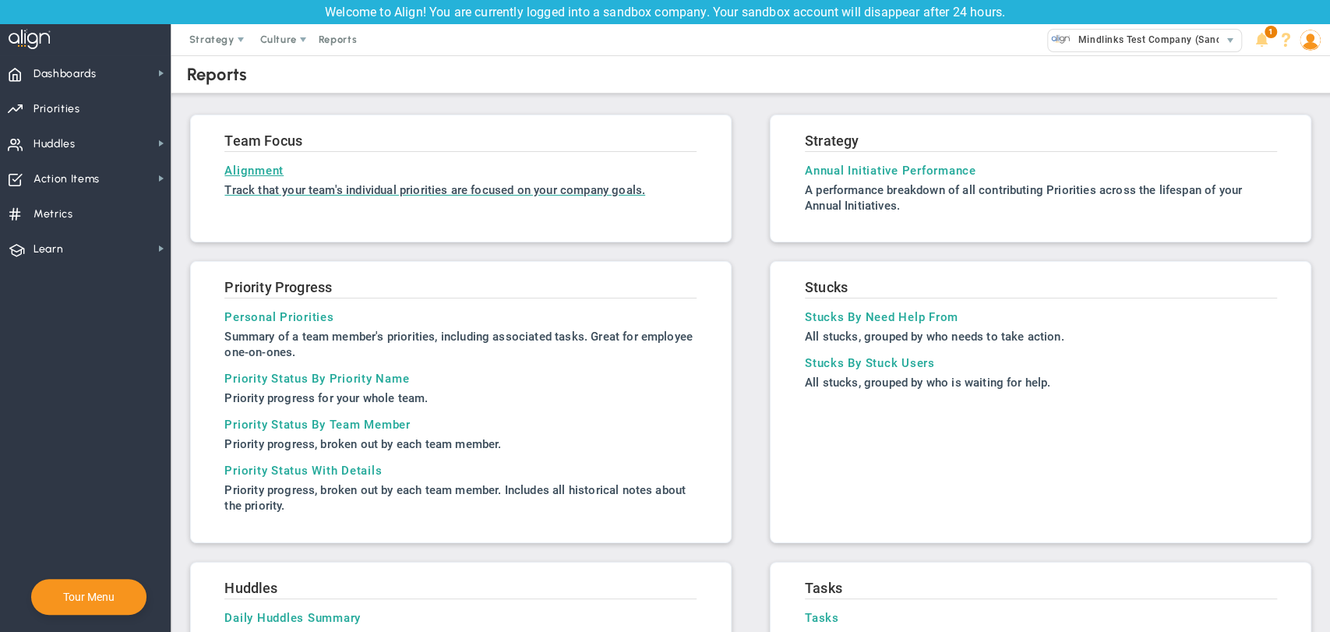
click at [258, 171] on h3 "Alignment" at bounding box center [460, 171] width 472 height 14
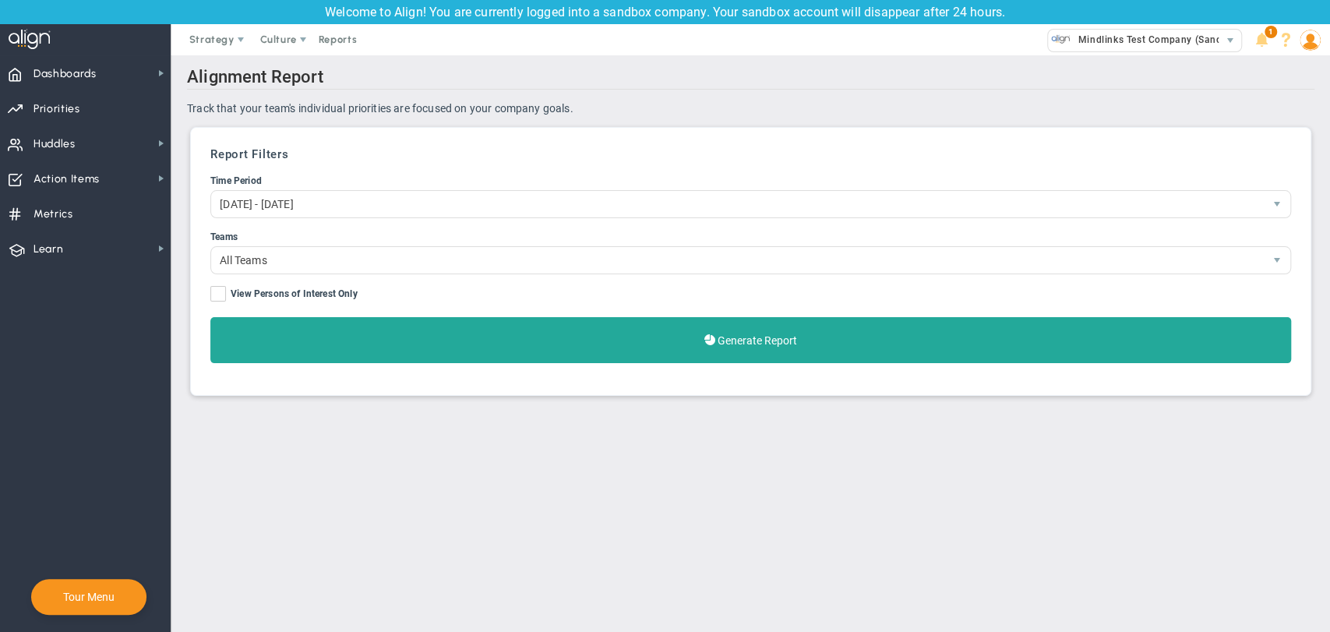
click at [573, 365] on div "Report Filters Time Period Jul 06, 2025 - Oct 04, 2025 1119176 Teams All Teams …" at bounding box center [751, 262] width 1104 height 252
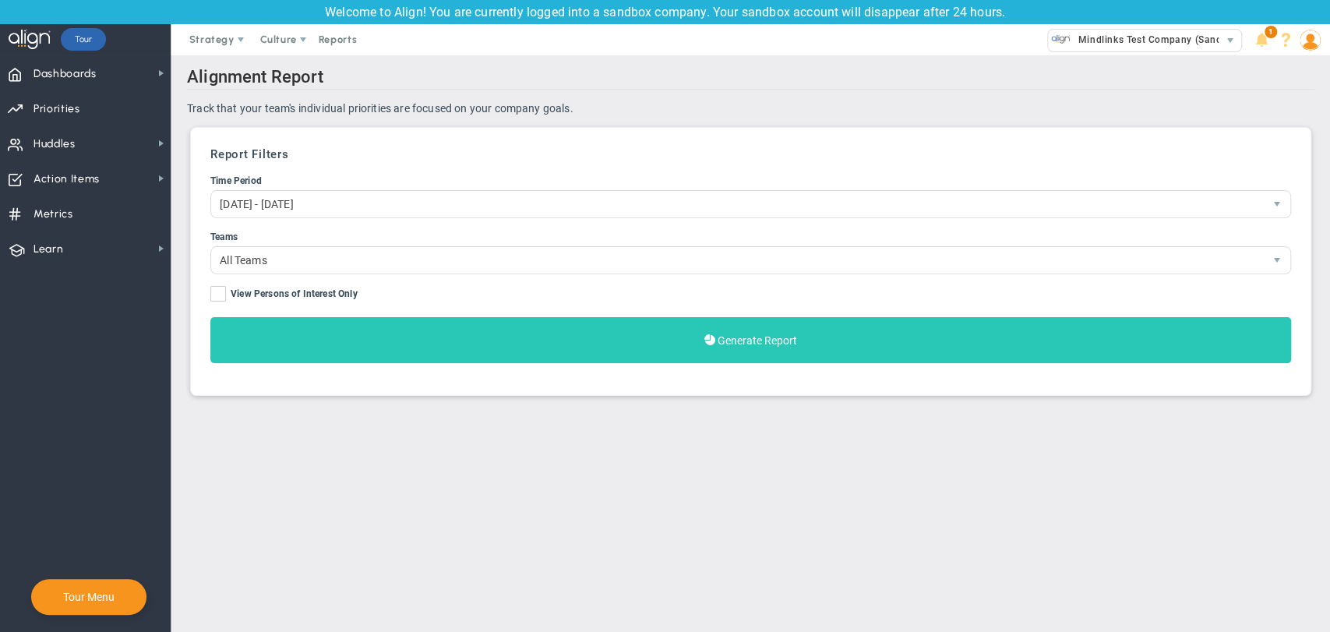
click at [573, 345] on button "Generate Report" at bounding box center [750, 340] width 1080 height 46
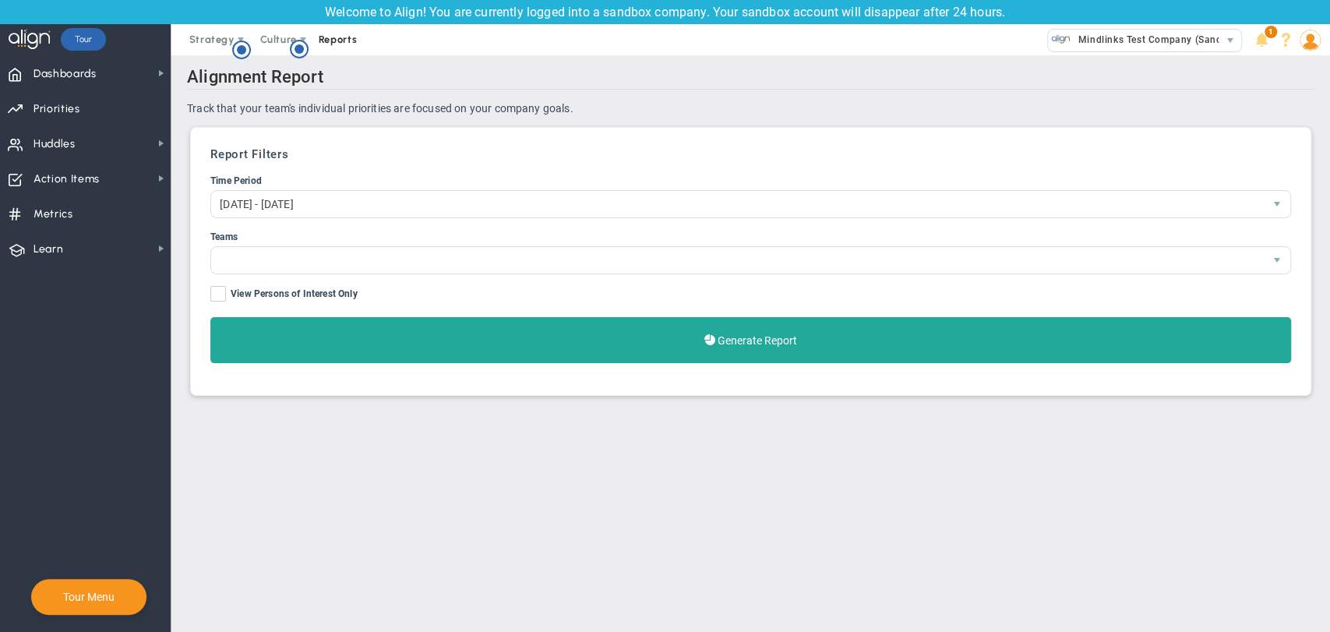
click at [326, 39] on span "Reports" at bounding box center [338, 39] width 55 height 31
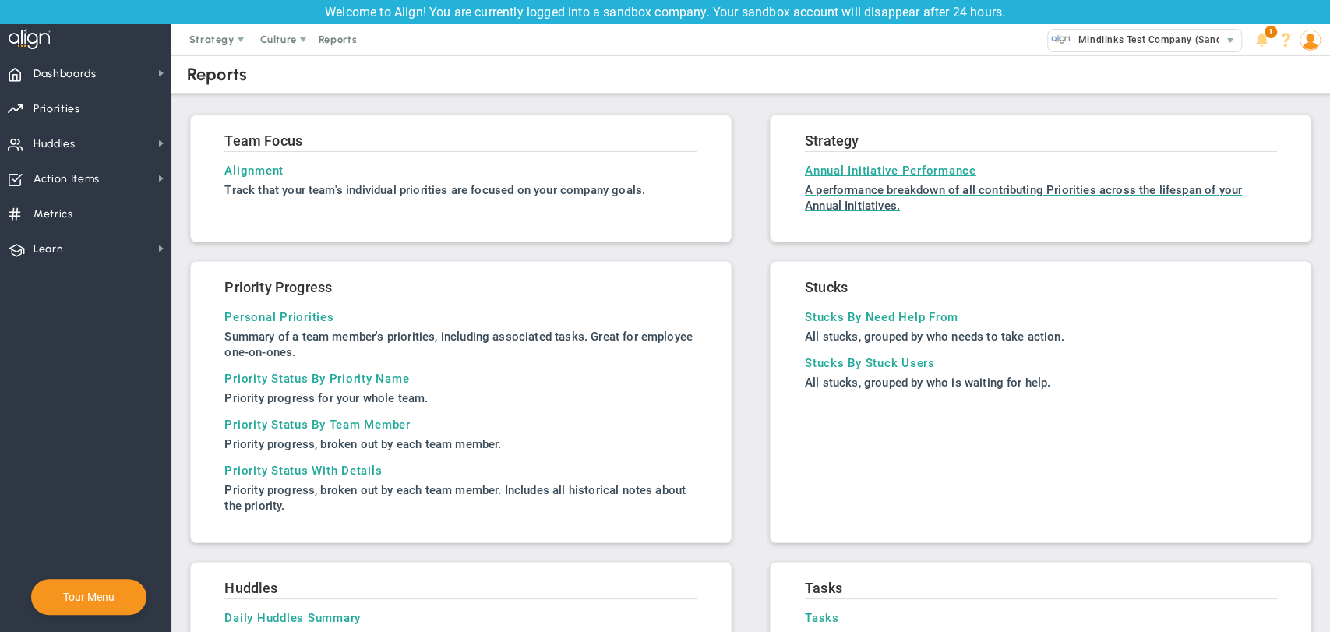
click at [834, 167] on h3 "Annual Initiative Performance" at bounding box center [1041, 171] width 472 height 14
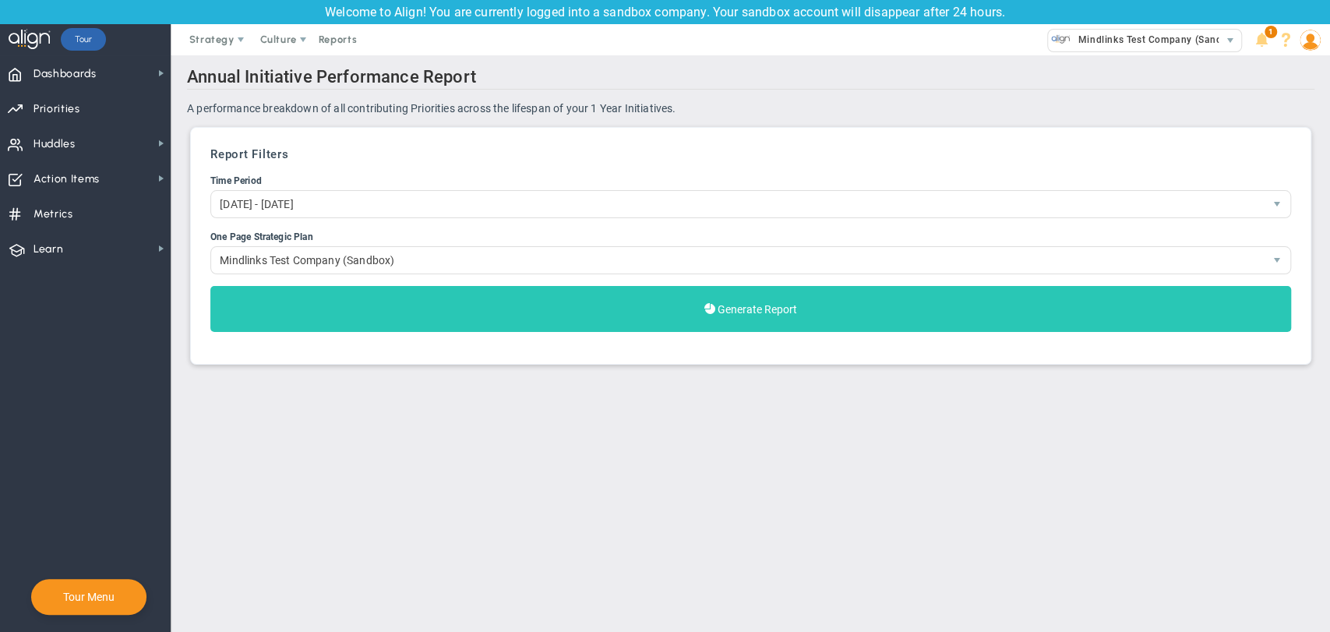
click at [781, 307] on span "Generate Report" at bounding box center [756, 309] width 79 height 12
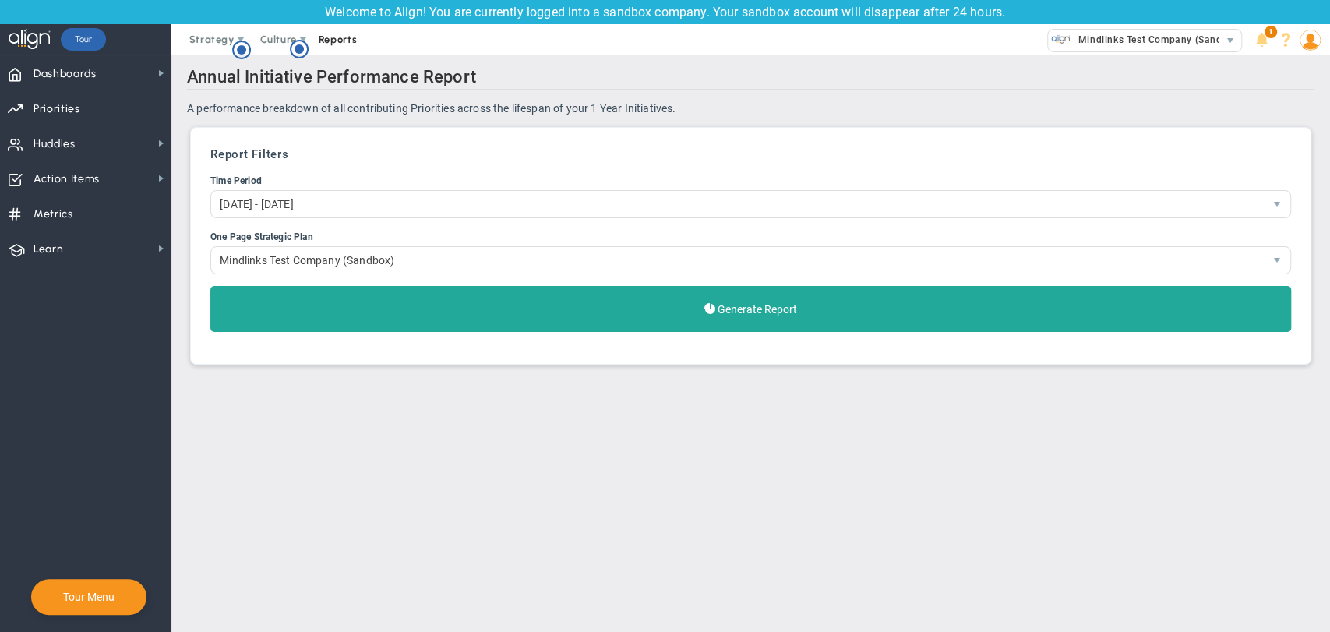
click at [345, 40] on span "Reports" at bounding box center [338, 39] width 55 height 31
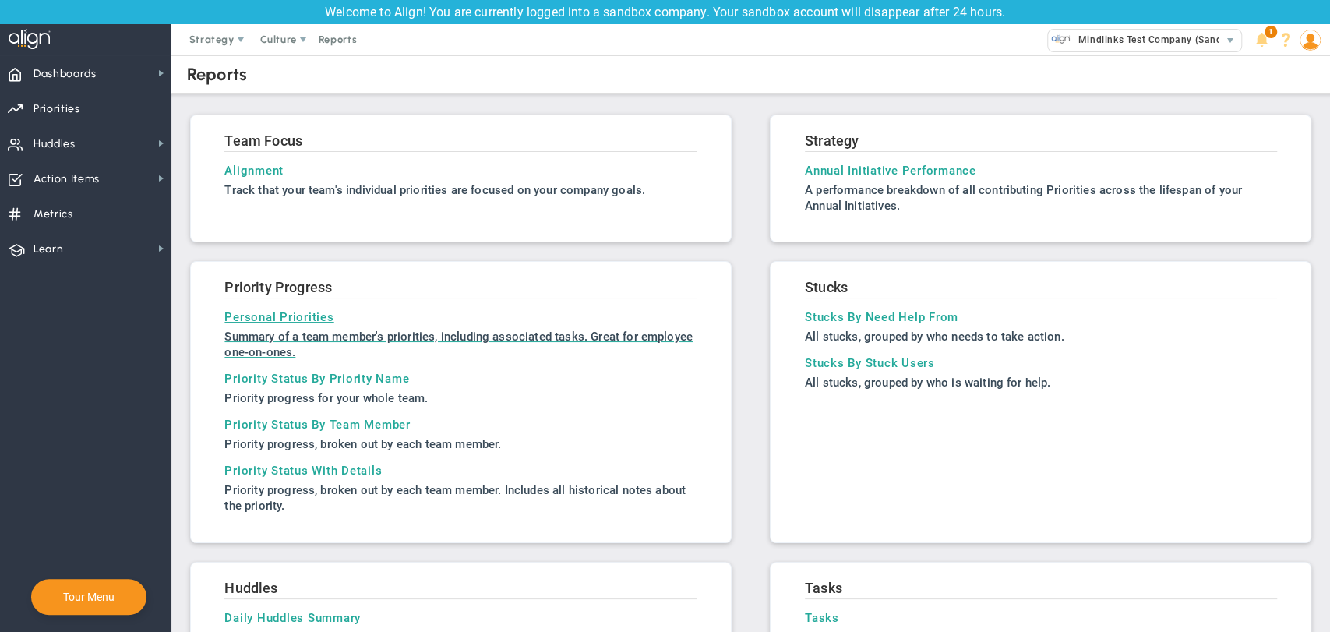
click at [280, 317] on h3 "Personal Priorities" at bounding box center [460, 317] width 472 height 14
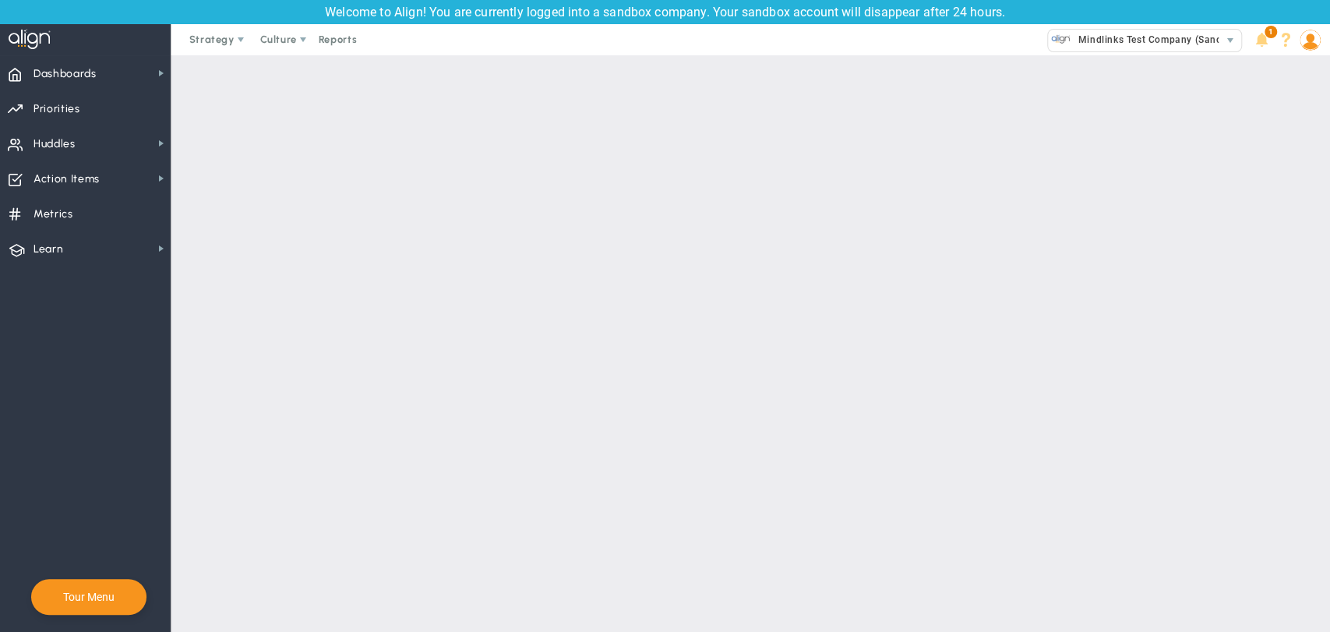
type input "Jai S"
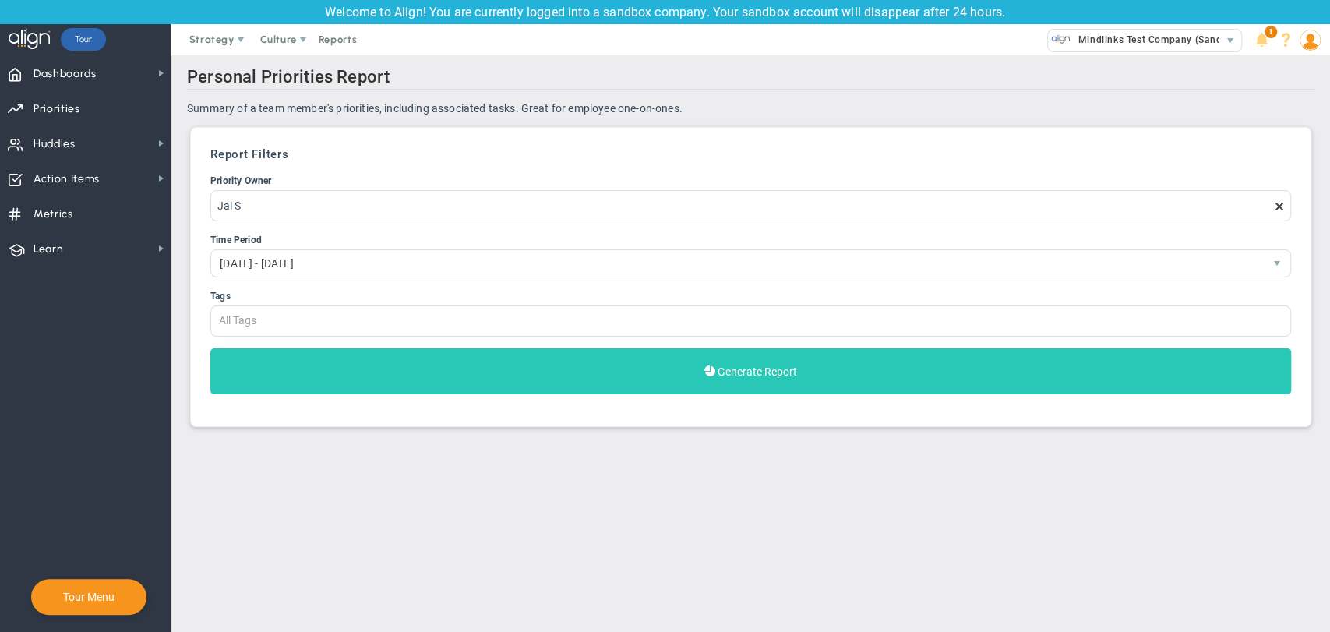
click at [524, 381] on button "Generate Report" at bounding box center [750, 371] width 1080 height 46
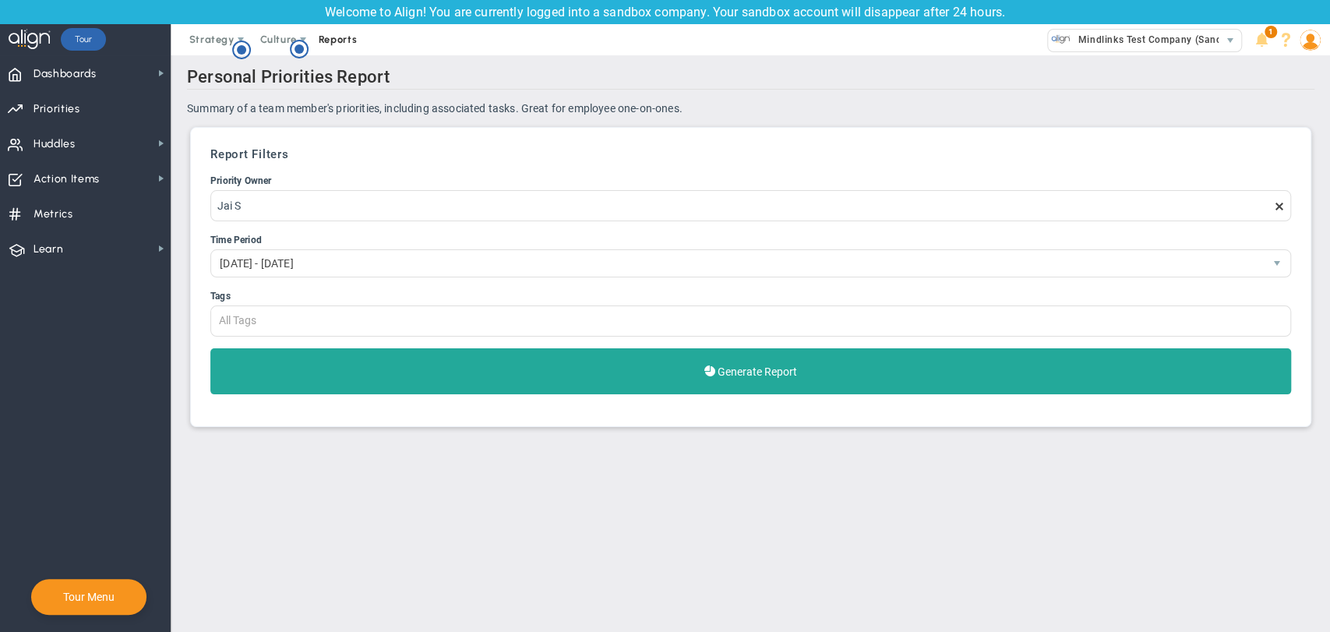
click at [338, 37] on span "Reports" at bounding box center [338, 39] width 55 height 31
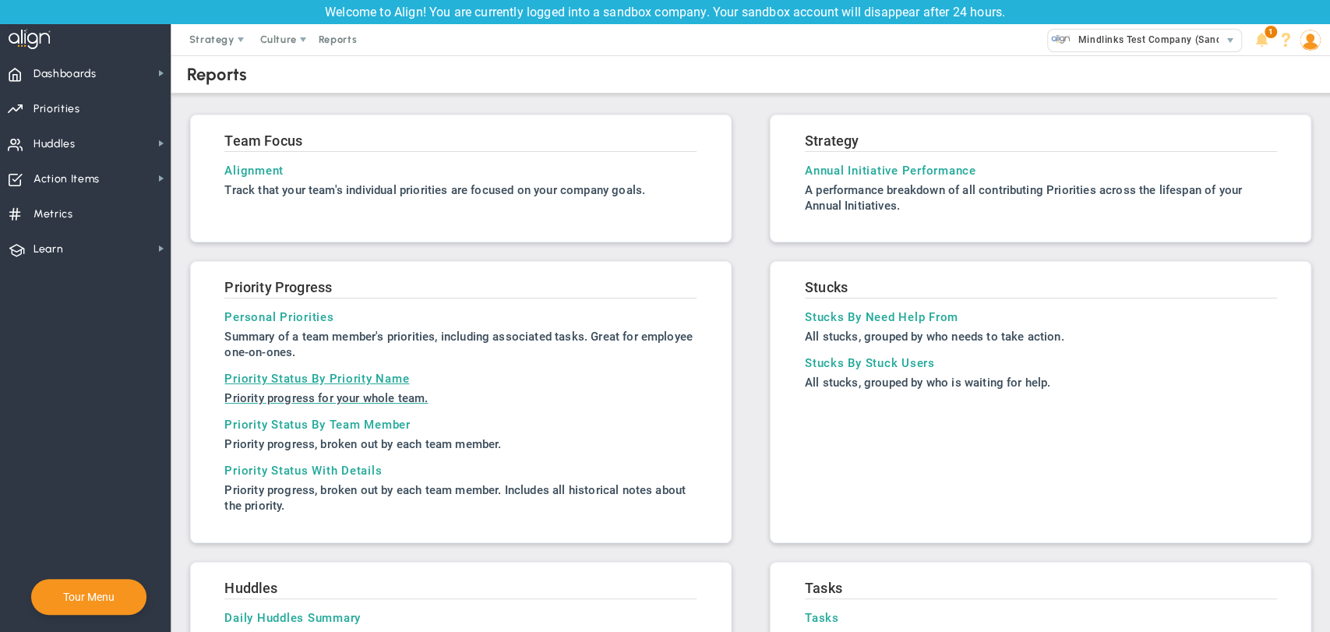
click at [289, 373] on h3 "Priority Status By Priority Name" at bounding box center [460, 379] width 472 height 14
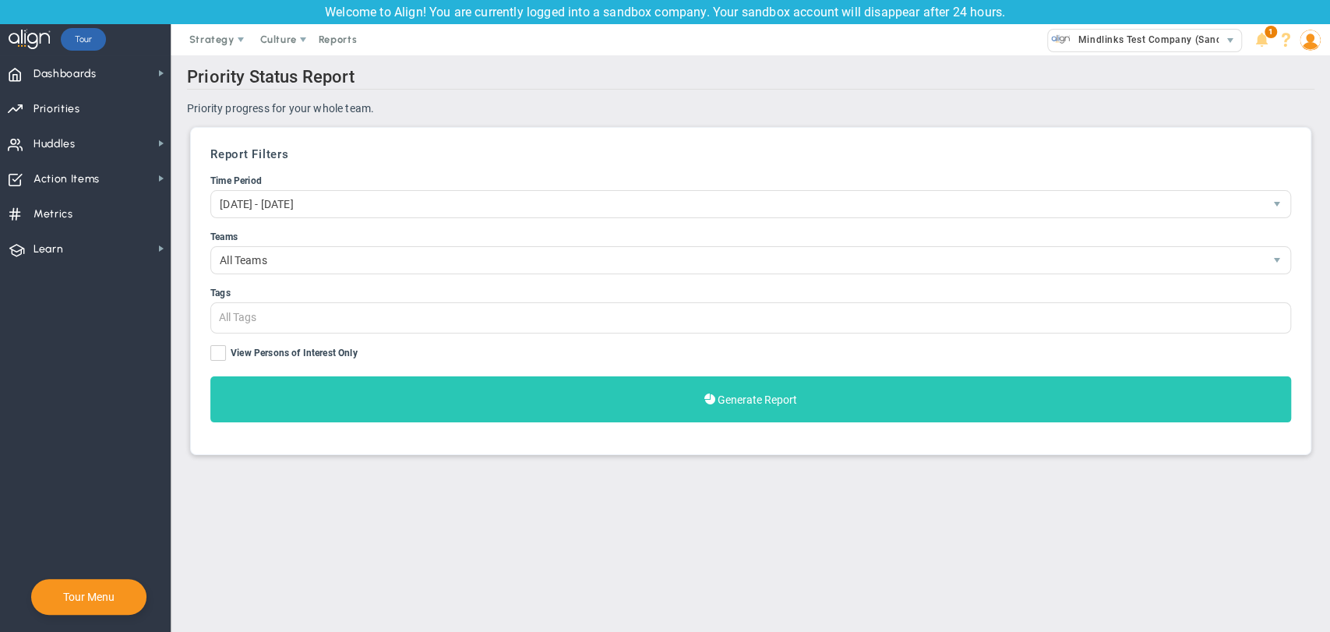
click at [480, 405] on button "Generate Report" at bounding box center [750, 399] width 1080 height 46
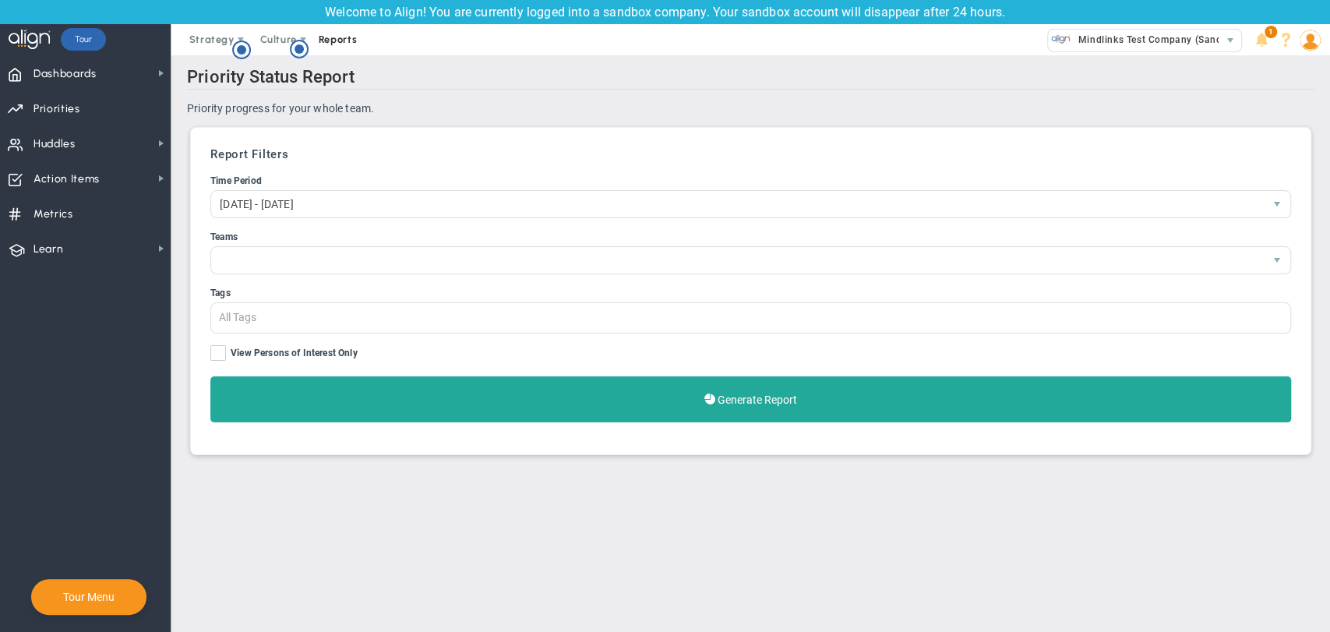
click at [326, 44] on span "Reports" at bounding box center [338, 39] width 55 height 31
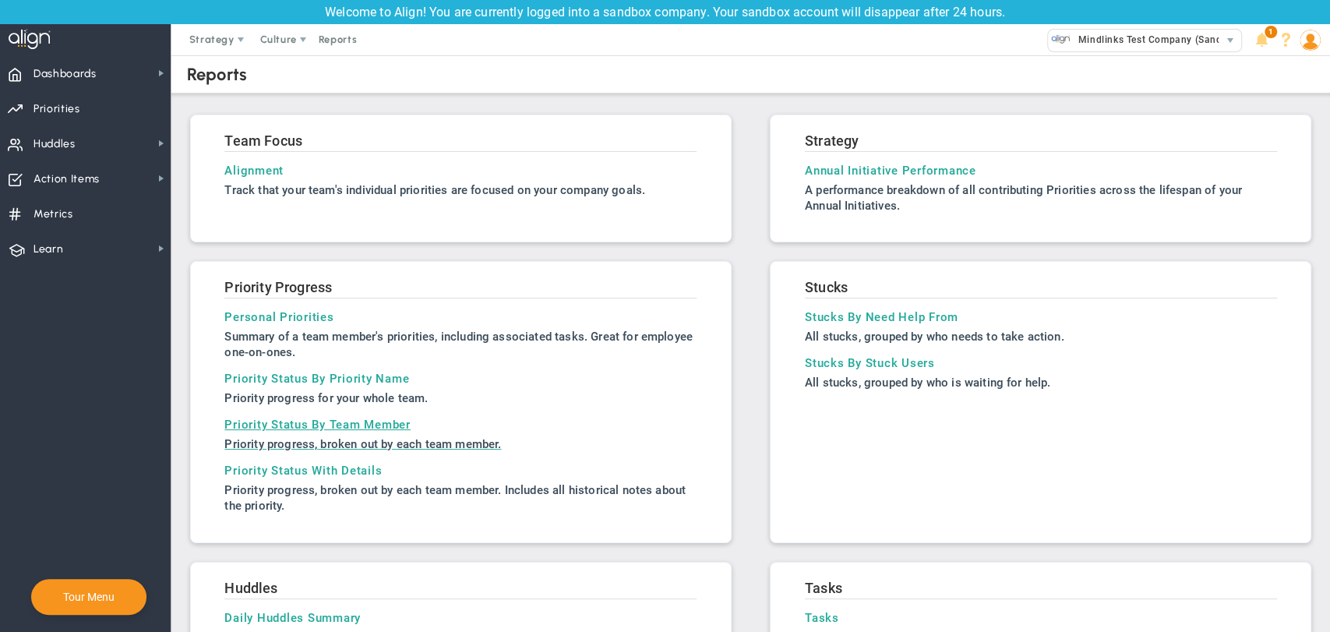
click at [308, 420] on h3 "Priority Status By Team Member" at bounding box center [460, 425] width 472 height 14
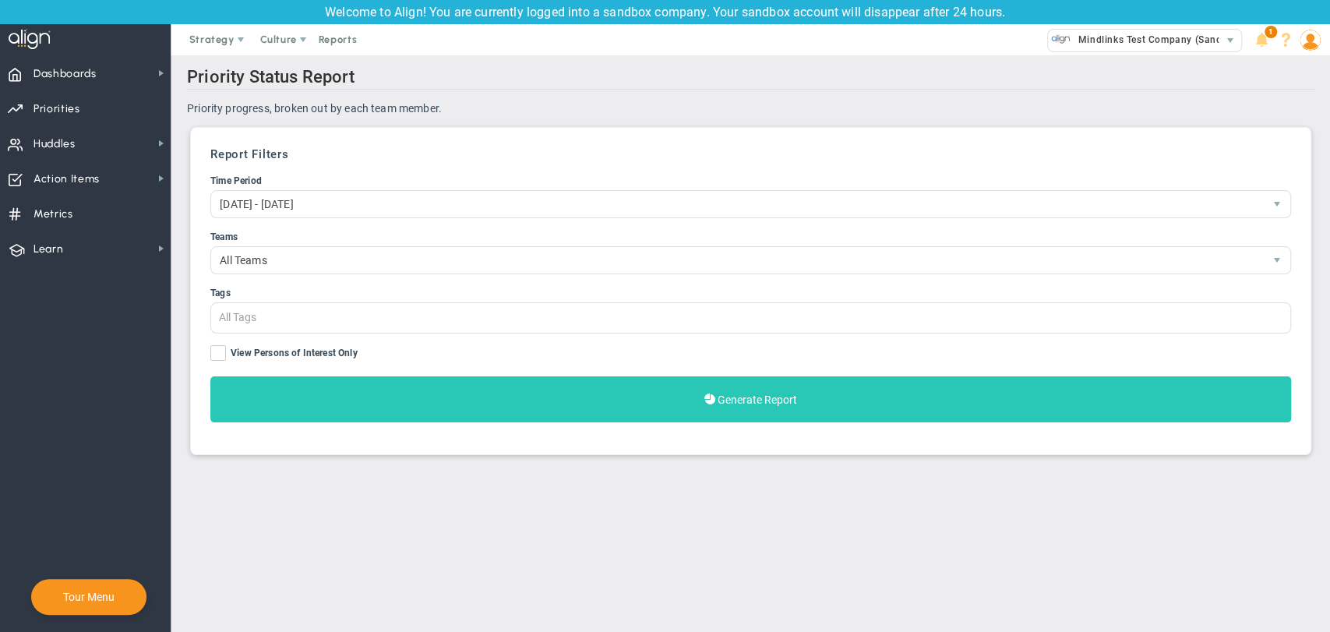
click at [390, 398] on button "Generate Report" at bounding box center [750, 399] width 1080 height 46
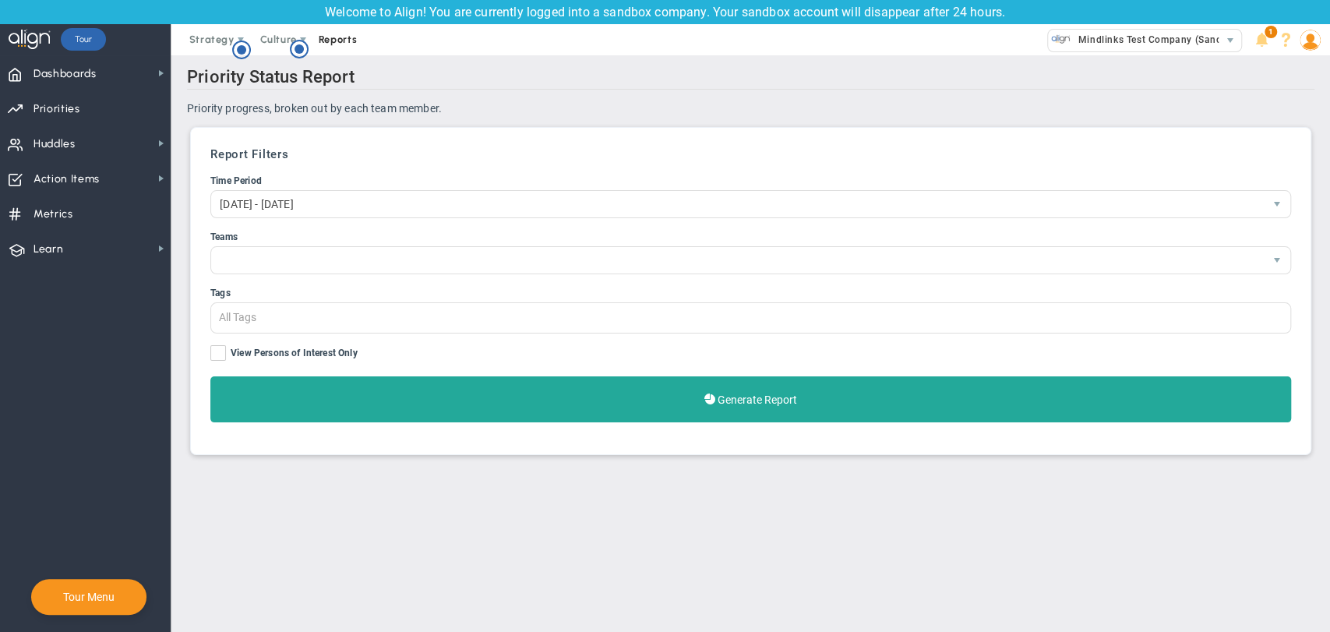
click at [330, 32] on span "Reports" at bounding box center [338, 39] width 55 height 31
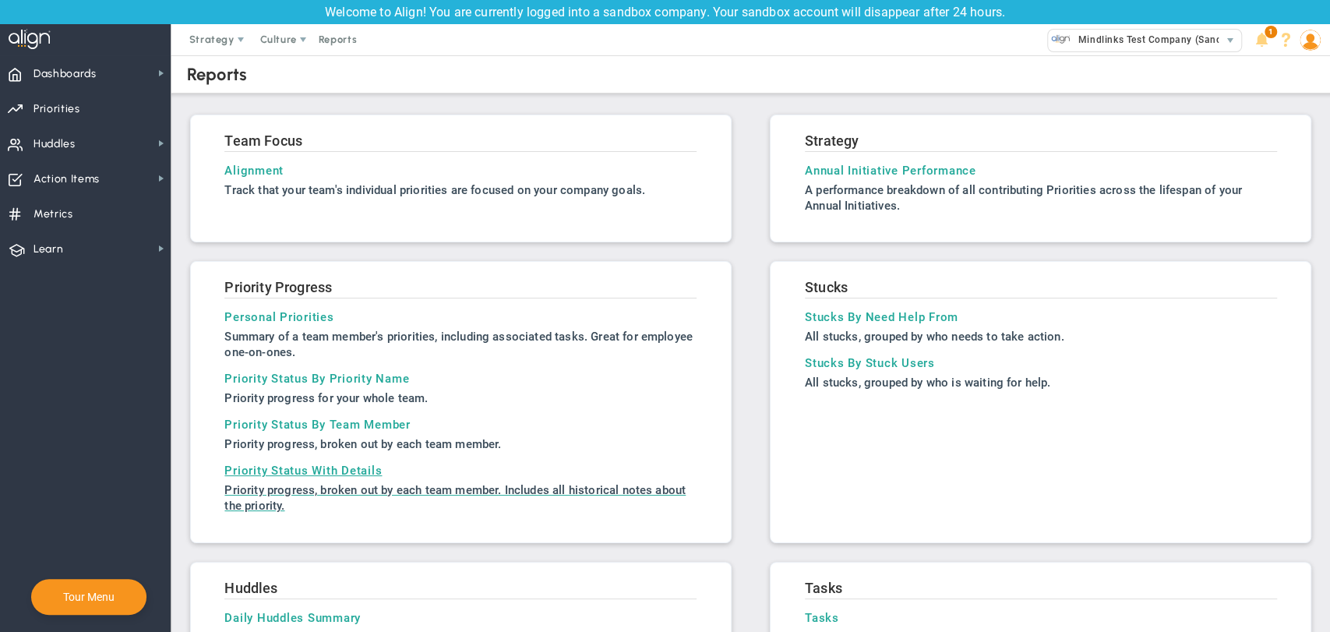
click at [287, 464] on h3 "Priority Status With Details" at bounding box center [460, 471] width 472 height 14
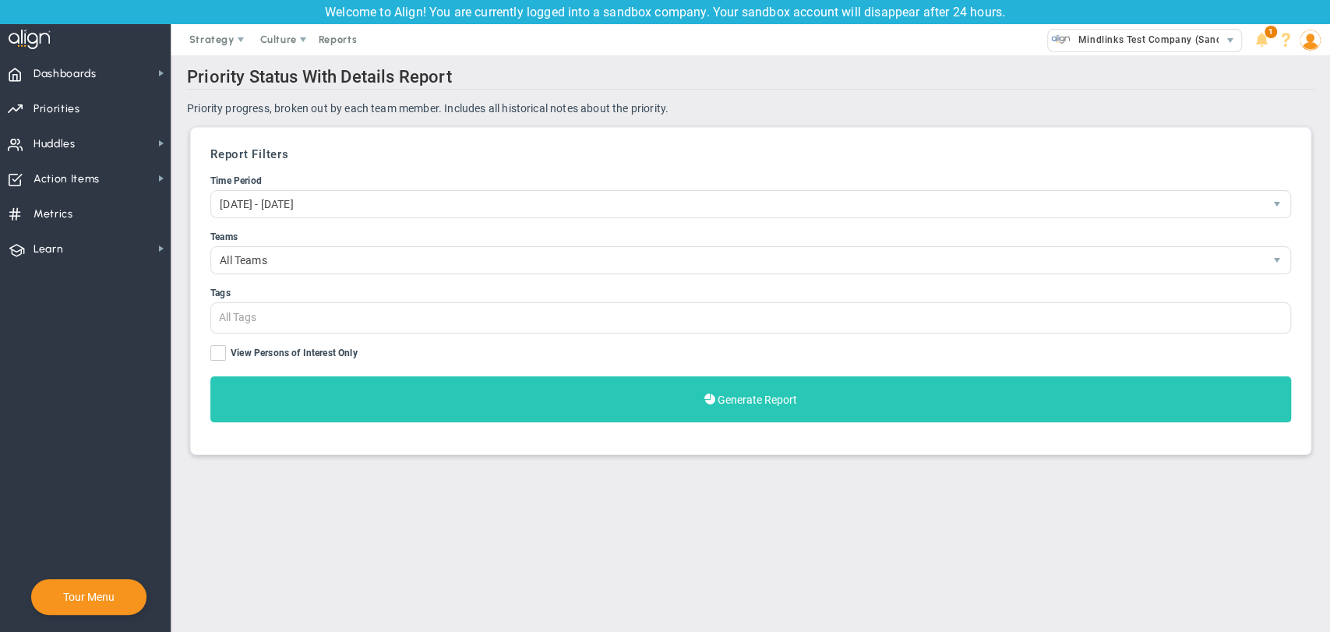
click at [439, 388] on button "Generate Report" at bounding box center [750, 399] width 1080 height 46
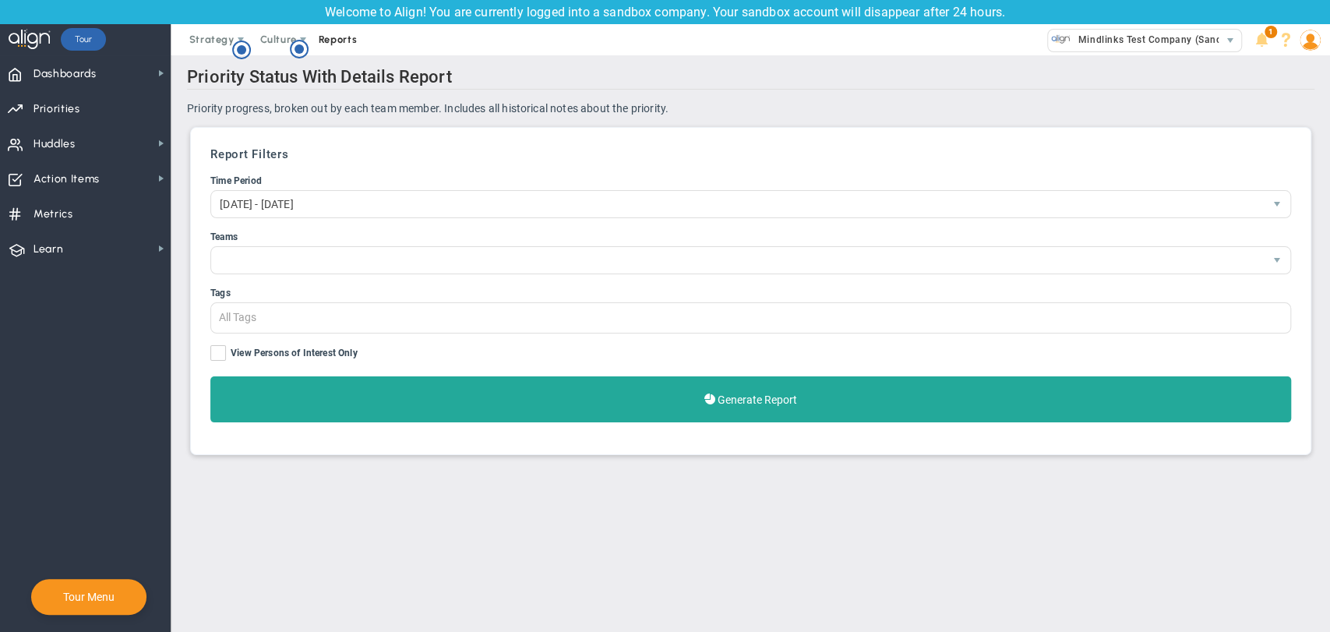
click at [324, 42] on span "Reports" at bounding box center [338, 39] width 55 height 31
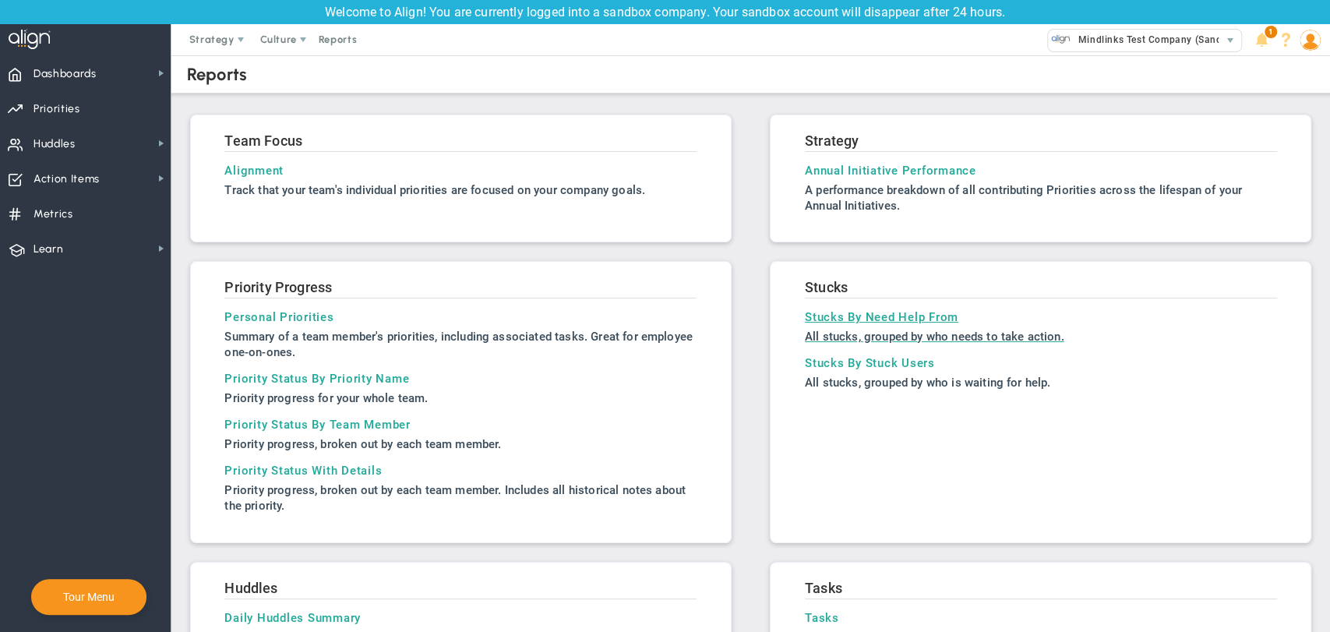
click at [869, 312] on h3 "Stucks By Need Help From" at bounding box center [1041, 317] width 472 height 14
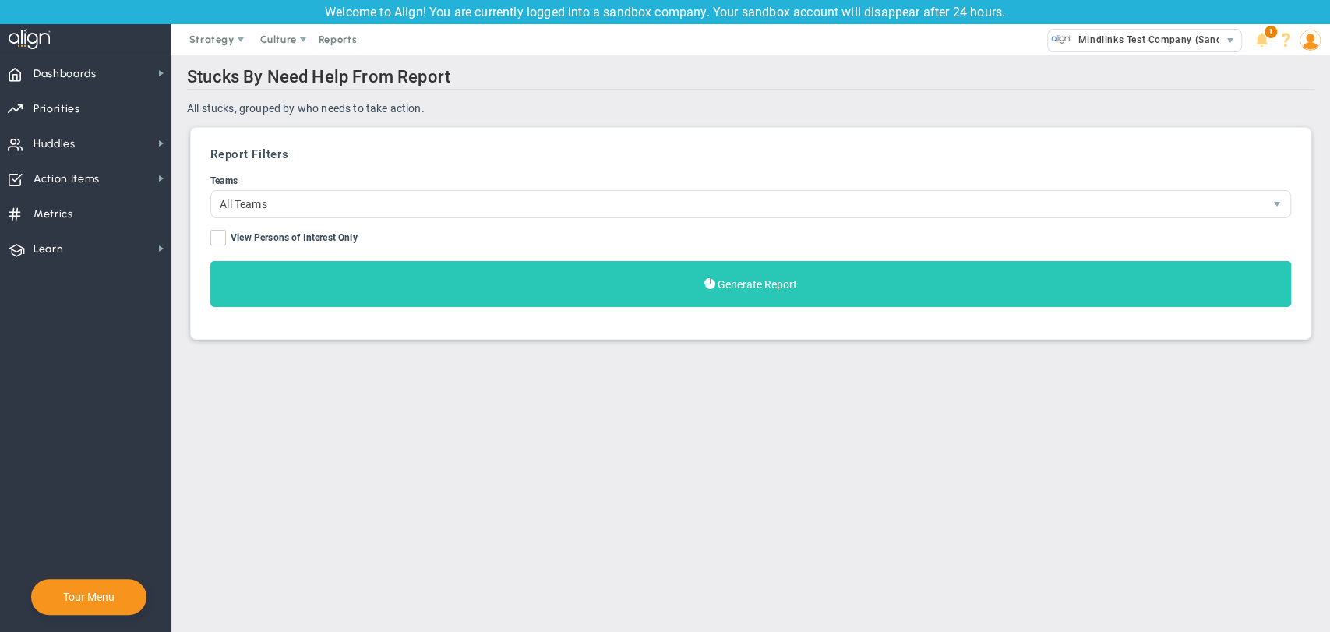
click at [709, 270] on button "Generate Report" at bounding box center [750, 284] width 1080 height 46
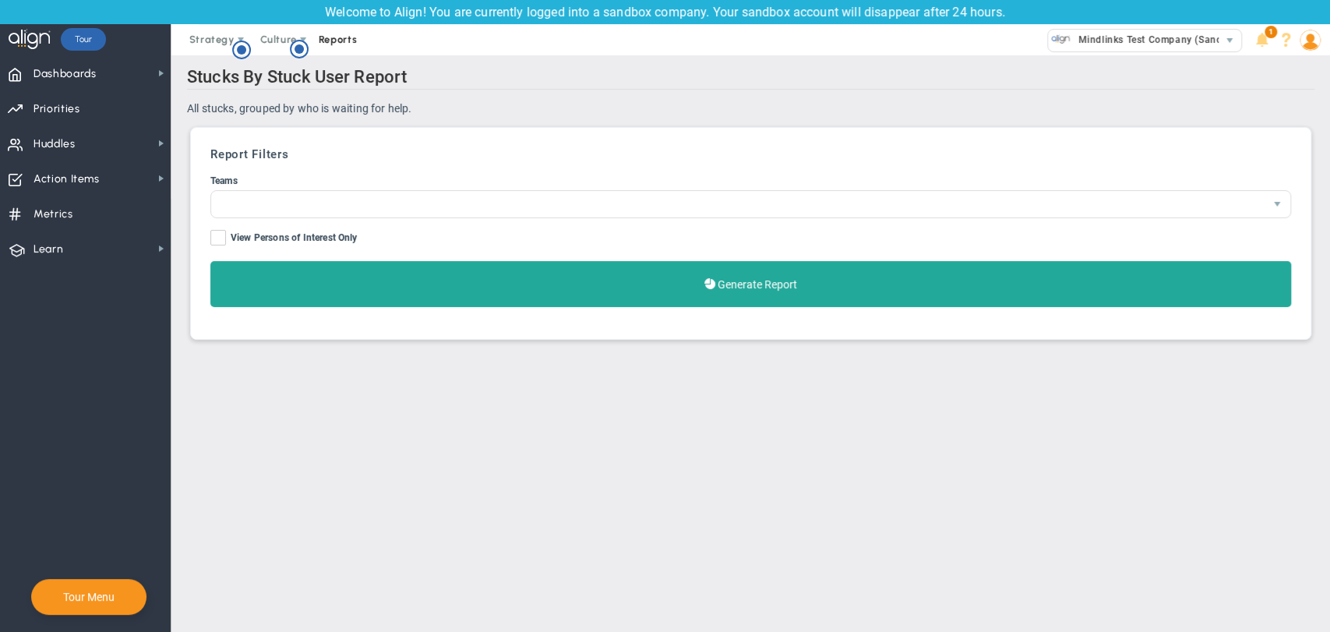
click at [338, 38] on span "Reports" at bounding box center [338, 39] width 55 height 31
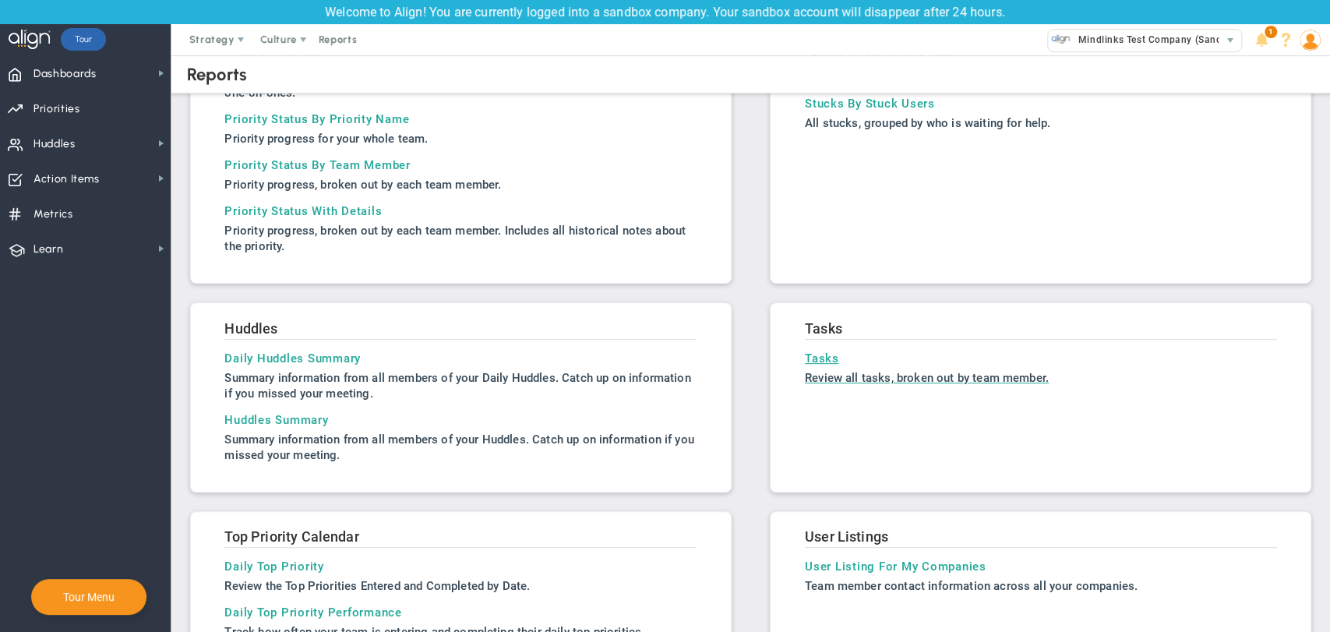
click at [809, 351] on h3 "Tasks" at bounding box center [1041, 358] width 472 height 14
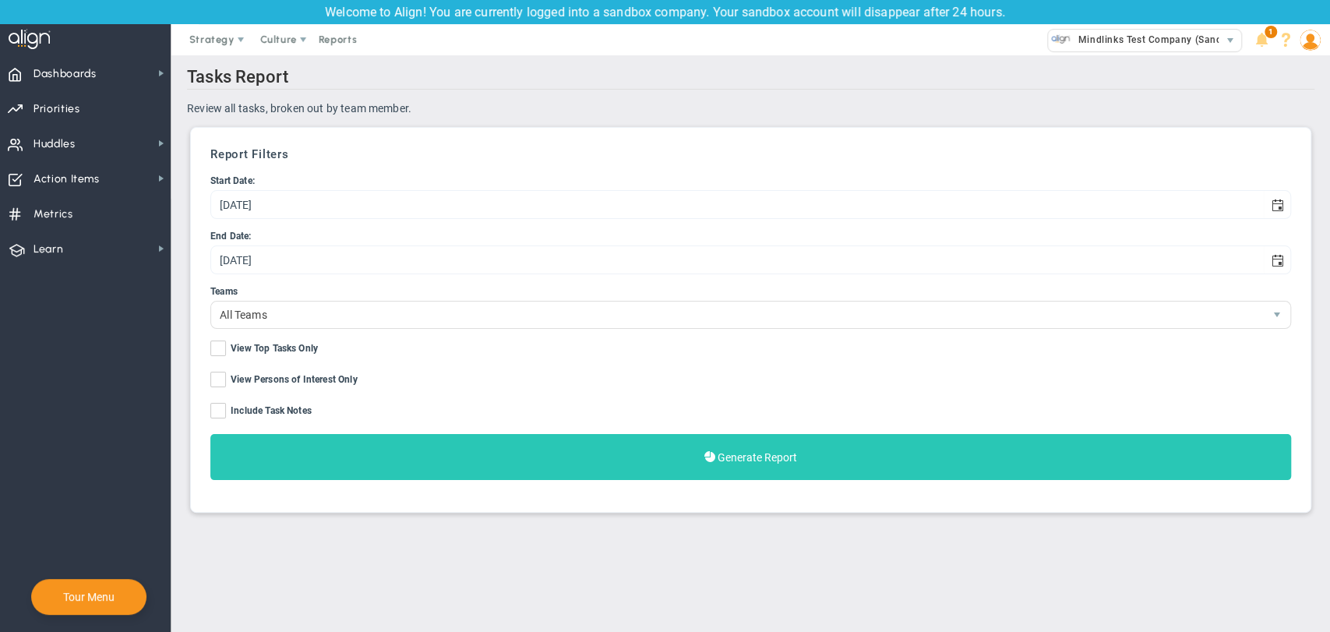
click at [718, 452] on span "Generate Report" at bounding box center [756, 457] width 79 height 12
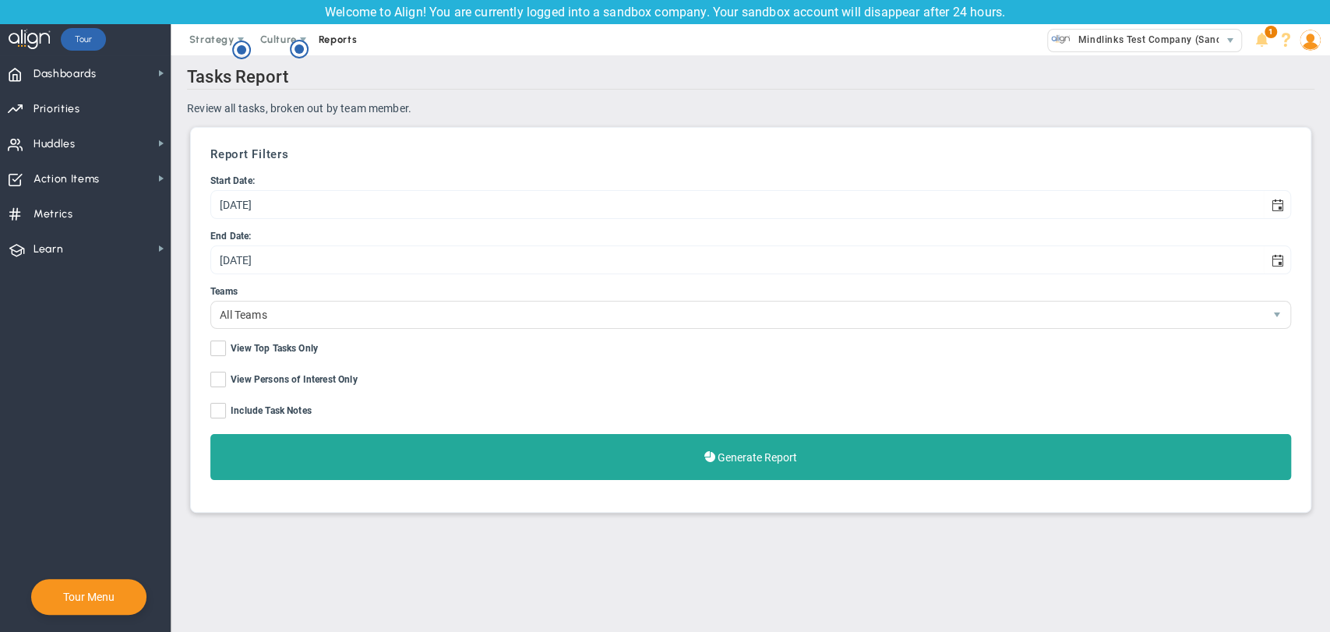
click at [337, 34] on span "Reports" at bounding box center [338, 39] width 55 height 31
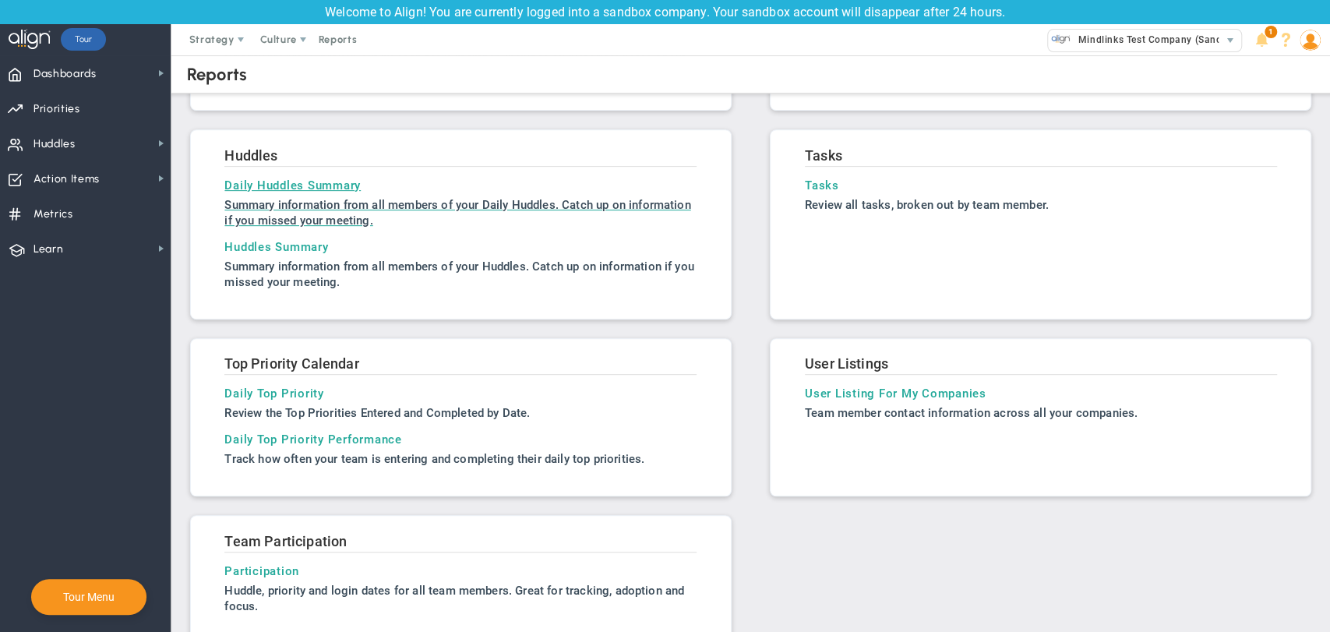
click at [239, 191] on link "Daily Huddles Summary Summary information from all members of your Daily Huddle…" at bounding box center [460, 203] width 472 height 50
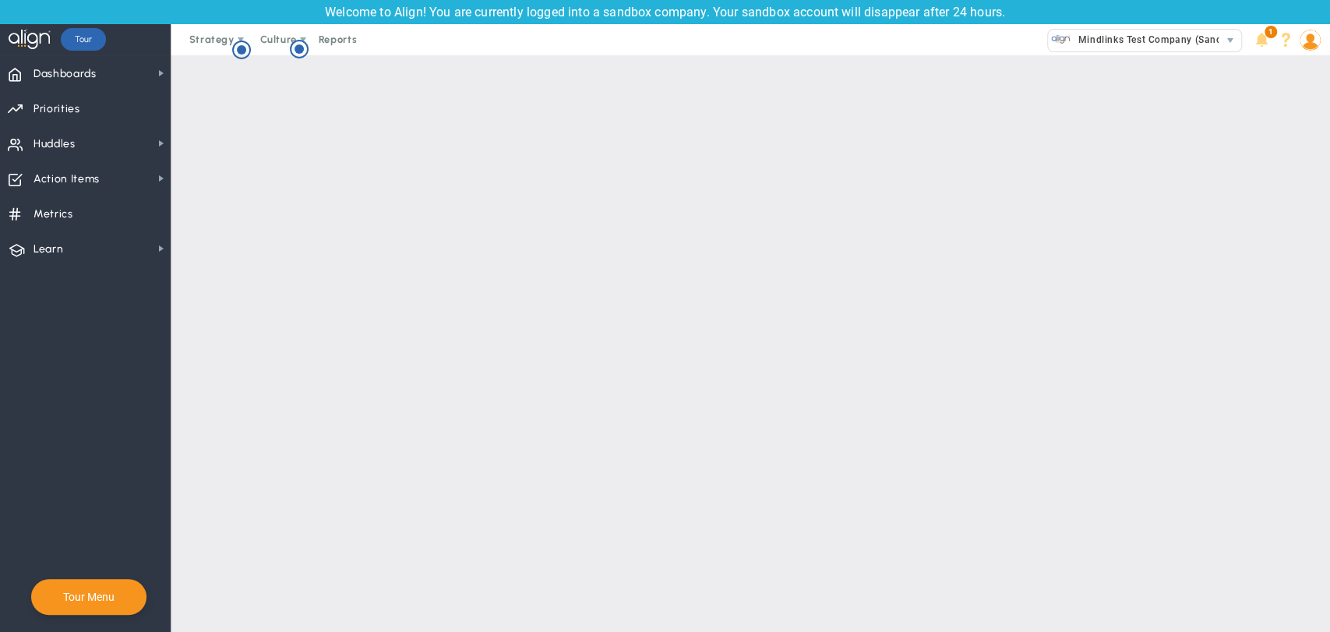
type input "8/28/2025"
type input "9/4/2025"
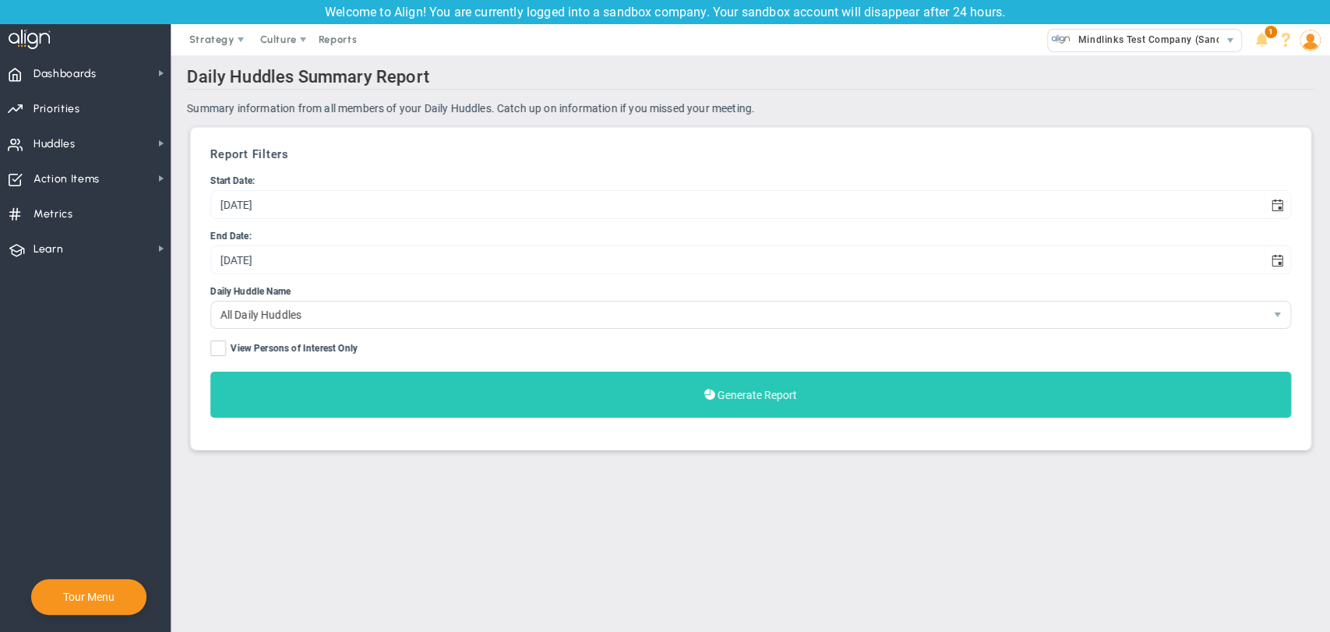
click at [495, 400] on button "Generate Report" at bounding box center [750, 395] width 1080 height 46
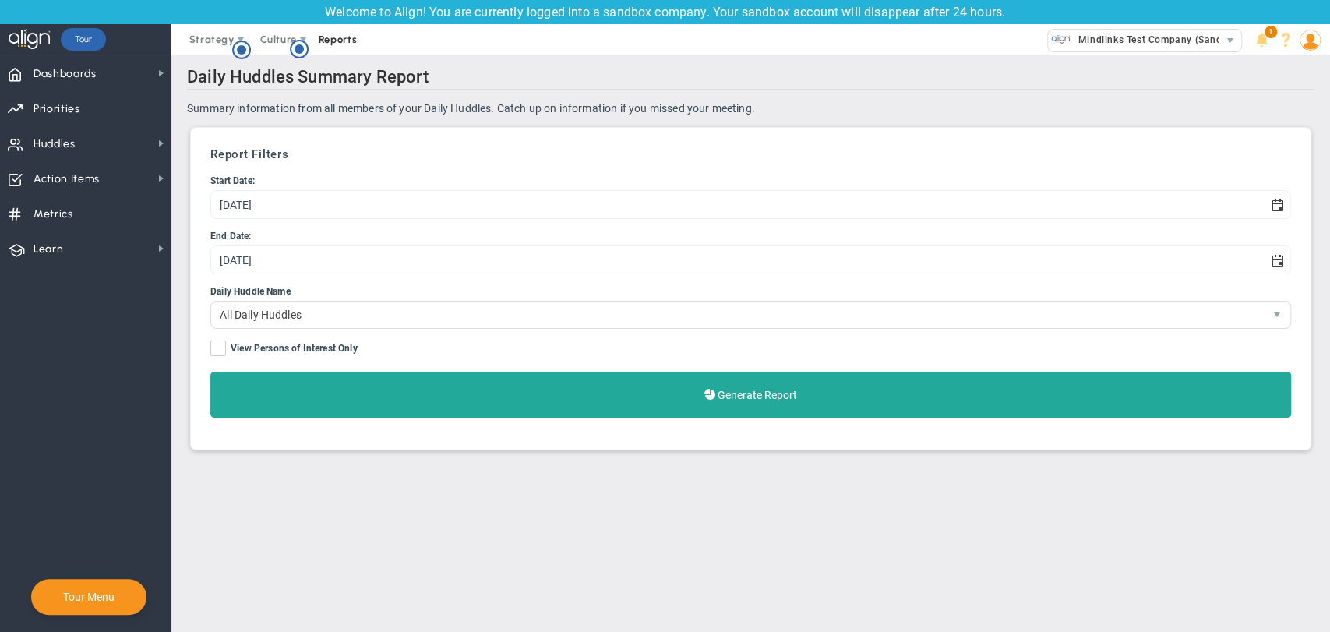
click at [340, 42] on span "Reports" at bounding box center [338, 39] width 55 height 31
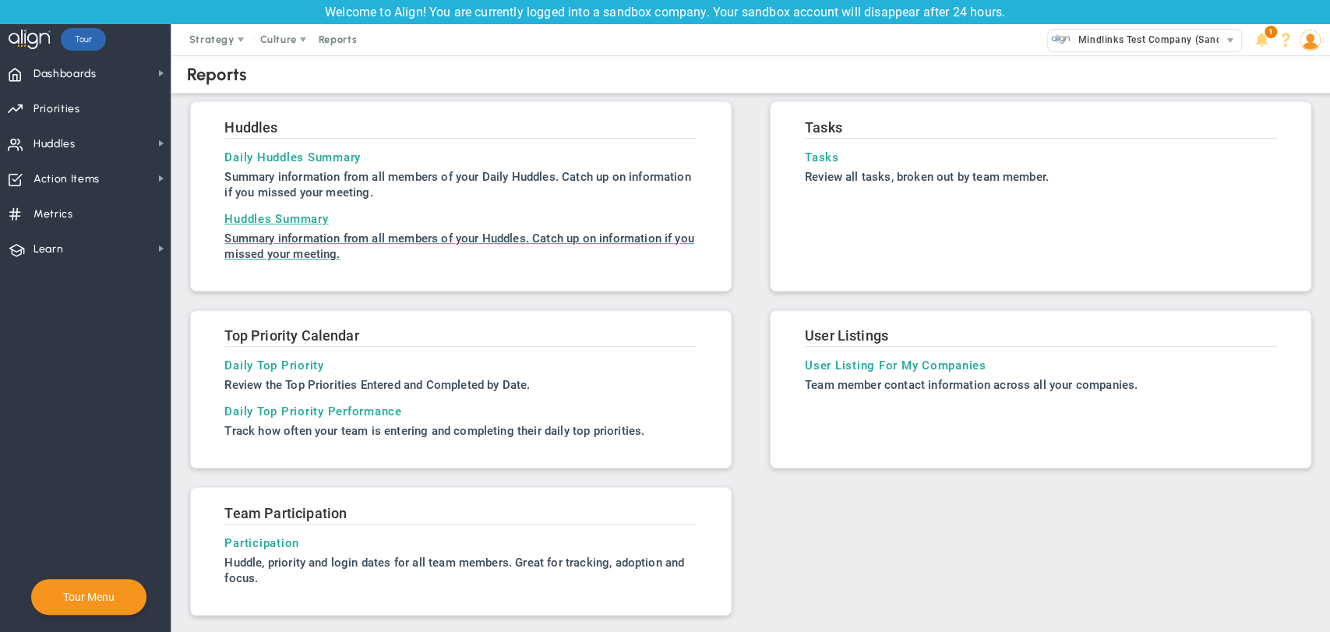
click at [299, 212] on h3 "Huddles Summary" at bounding box center [460, 219] width 472 height 14
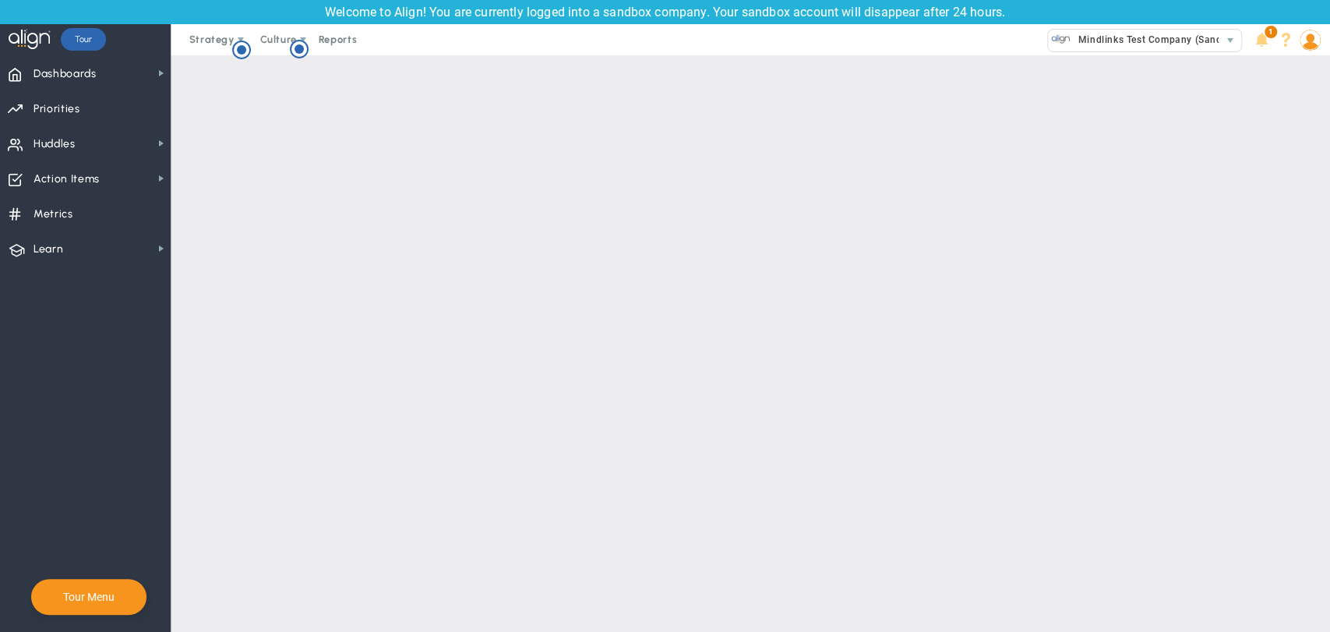
type input "8/28/2025"
type input "9/4/2025"
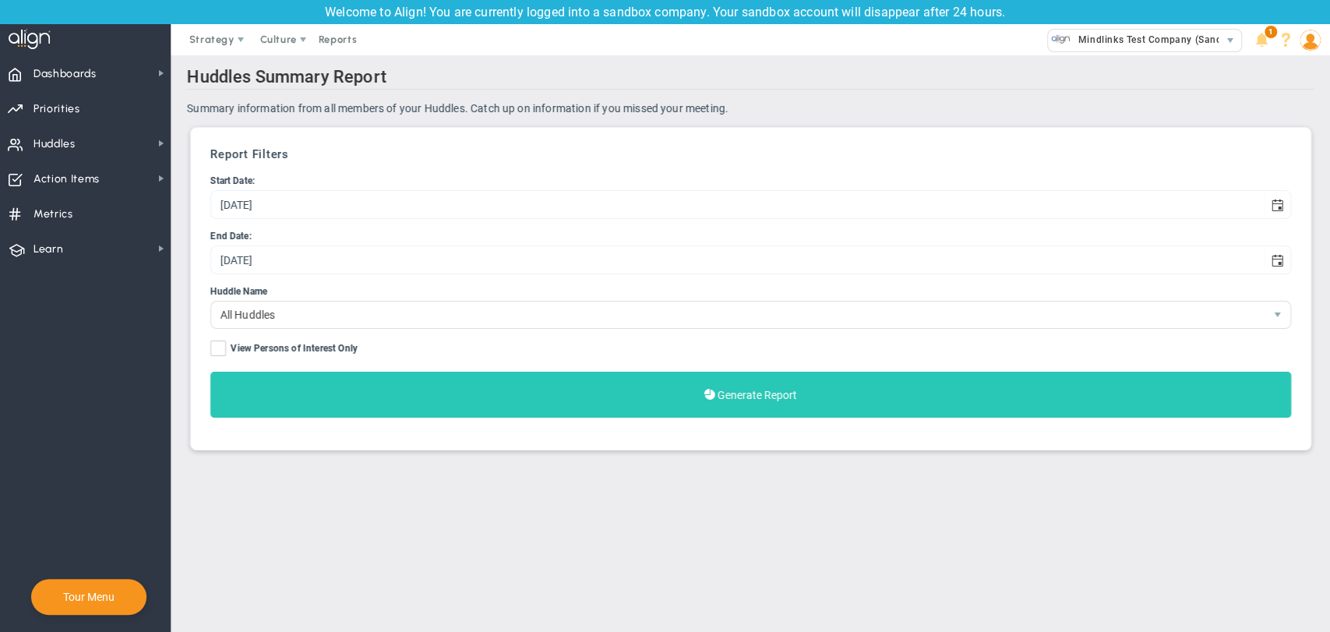
click at [760, 379] on button "Generate Report" at bounding box center [750, 395] width 1080 height 46
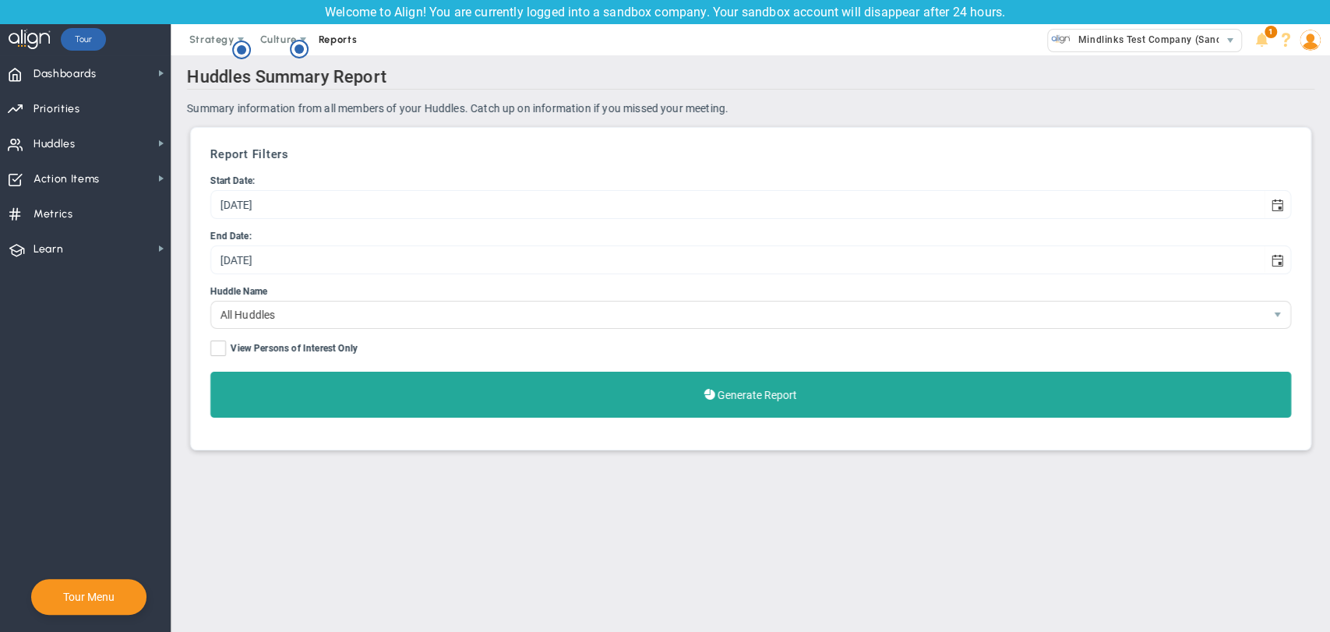
click at [337, 34] on span "Reports" at bounding box center [338, 39] width 55 height 31
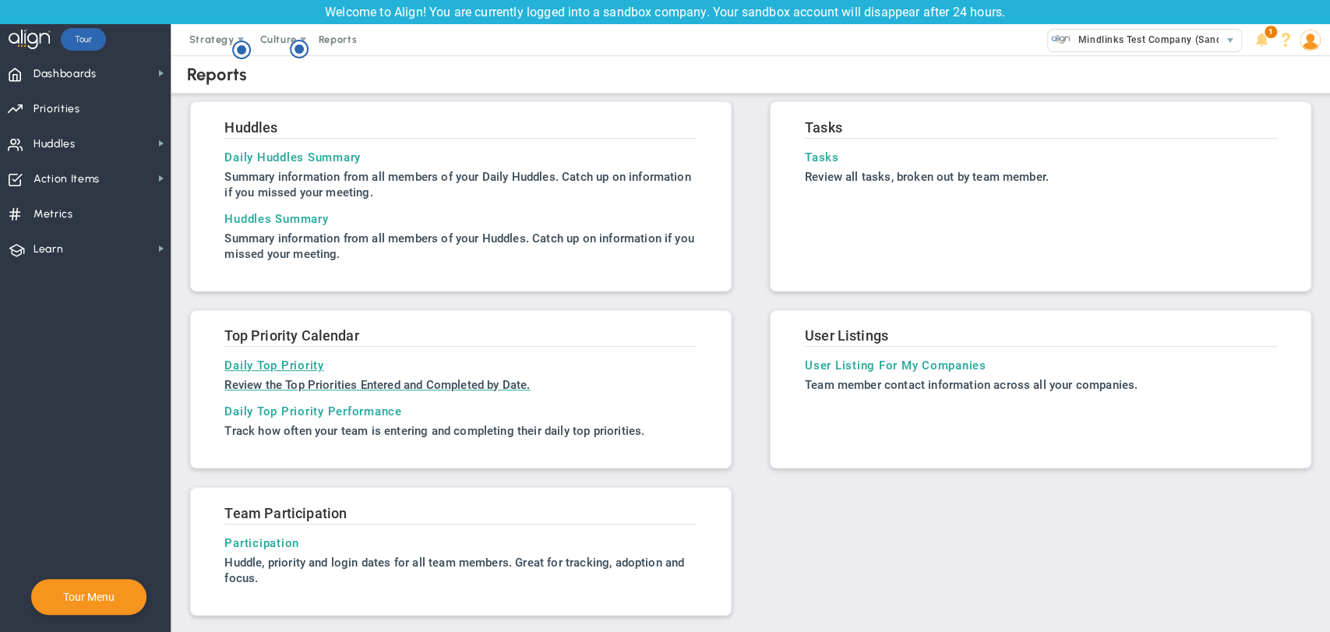
click at [290, 363] on h3 "Daily Top Priority" at bounding box center [460, 365] width 472 height 14
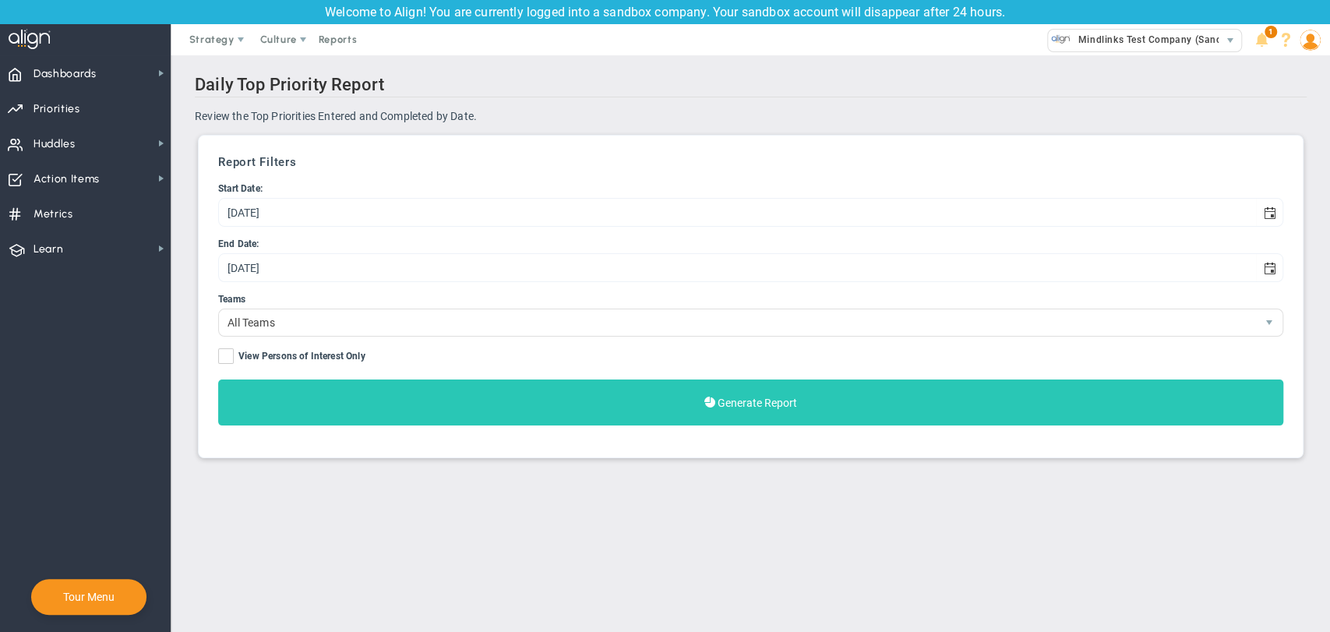
click at [579, 408] on button "Generate Report" at bounding box center [750, 402] width 1065 height 46
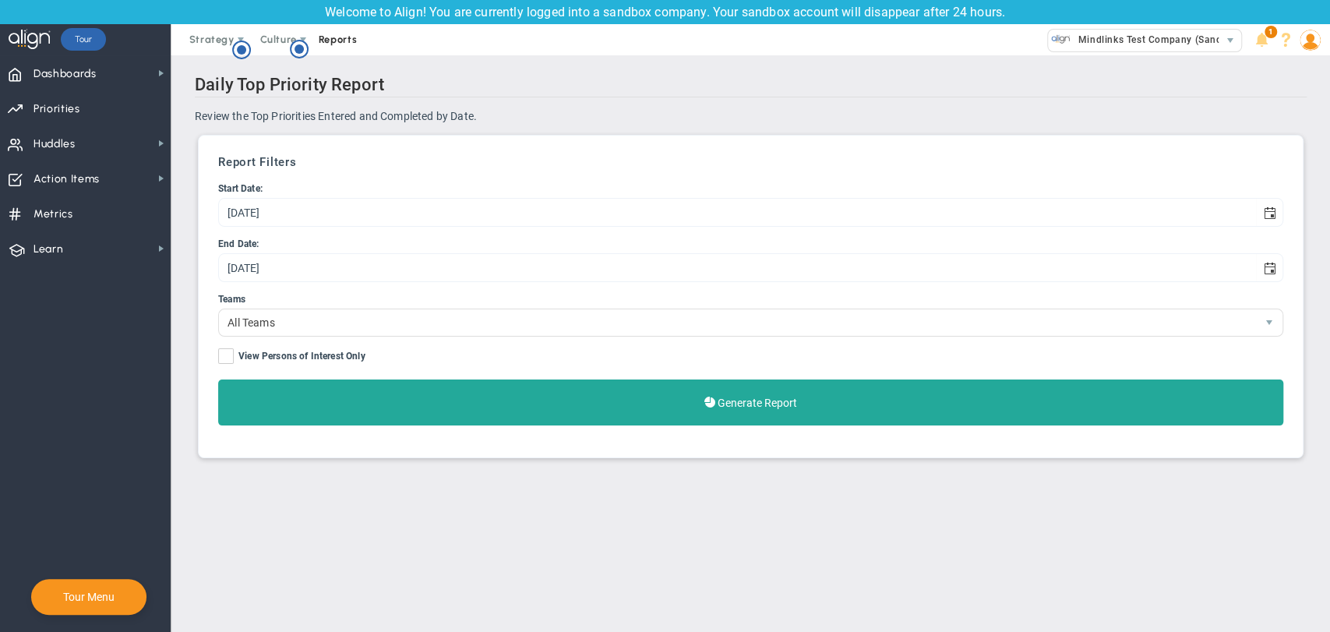
click at [340, 33] on span "Reports" at bounding box center [338, 39] width 55 height 31
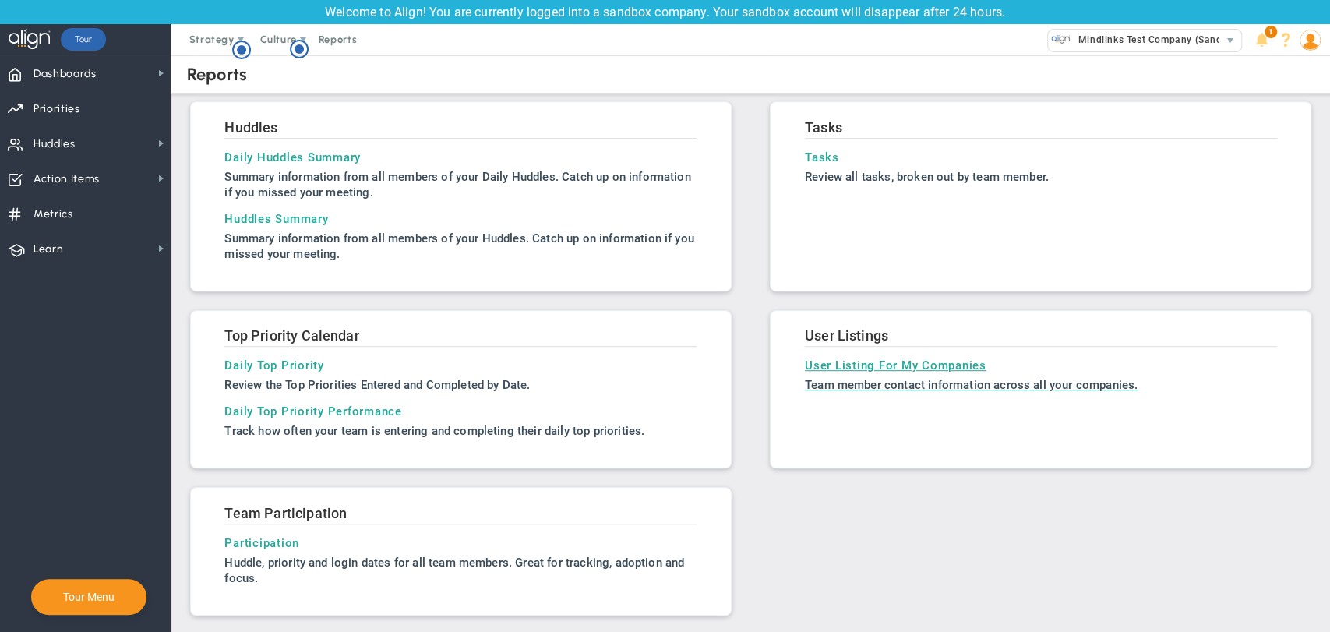
click at [813, 361] on h3 "User Listing For My Companies" at bounding box center [1041, 365] width 472 height 14
click at [282, 418] on link "Daily Top Priority Performance Track how often your team is entering and comple…" at bounding box center [460, 421] width 472 height 34
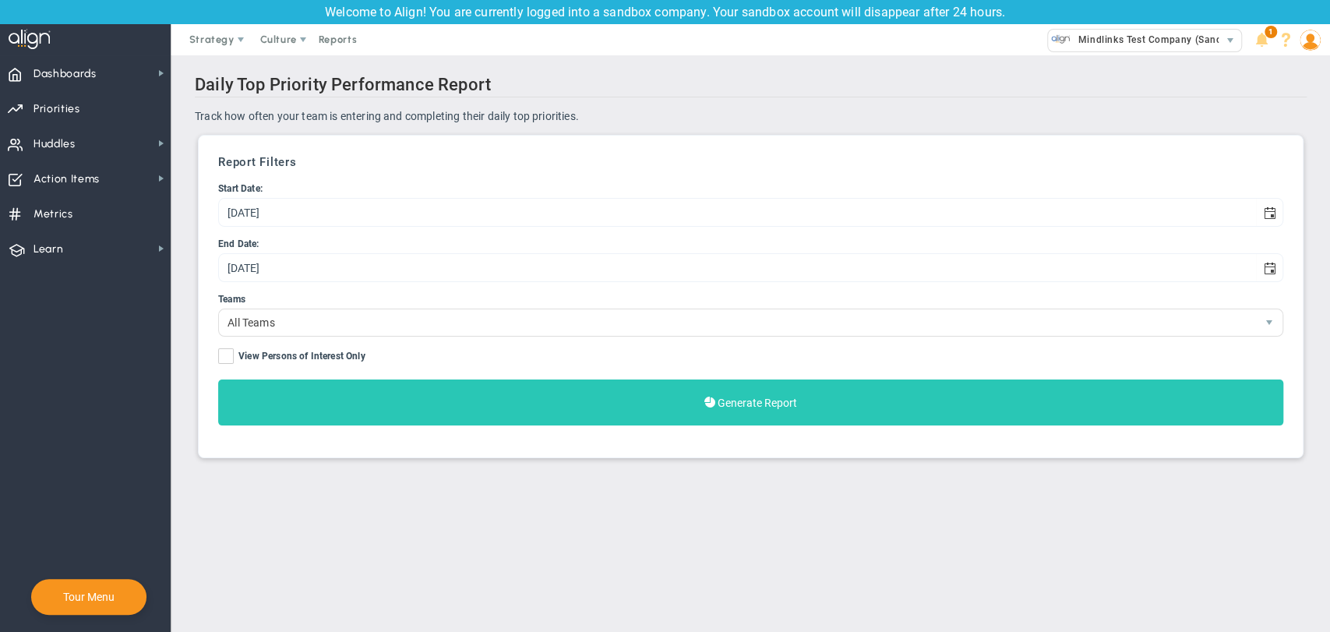
click at [389, 387] on button "Generate Report" at bounding box center [750, 402] width 1065 height 46
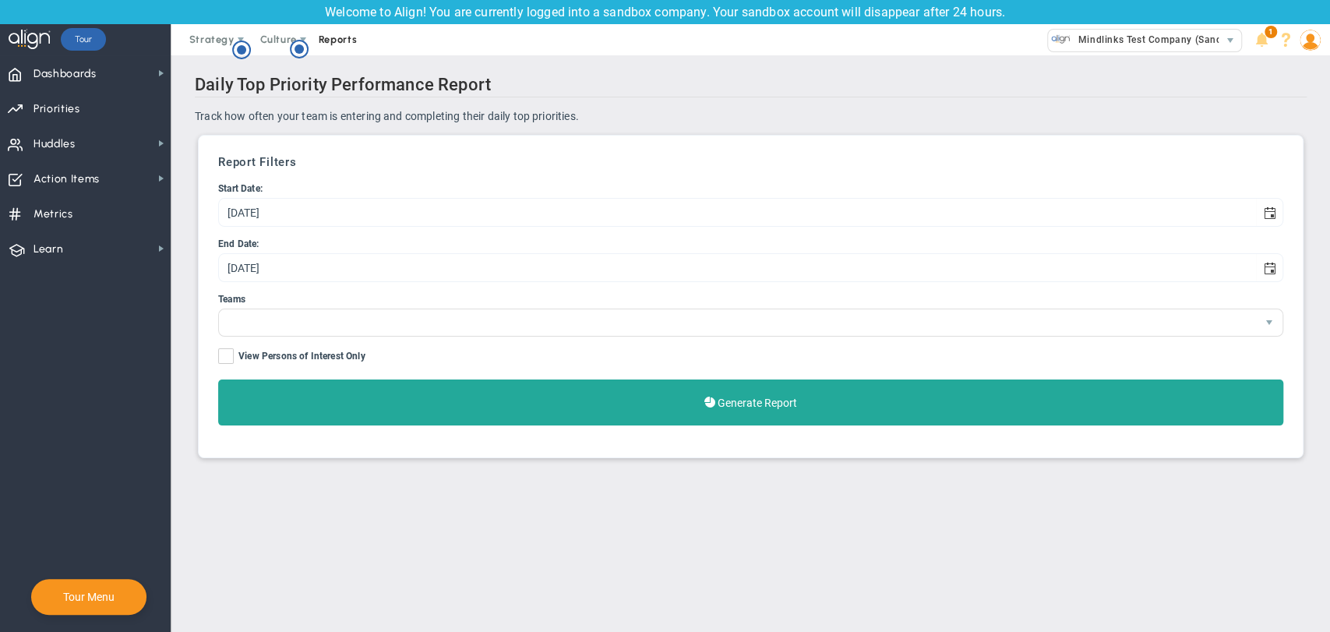
click at [362, 44] on span "Reports" at bounding box center [338, 39] width 55 height 31
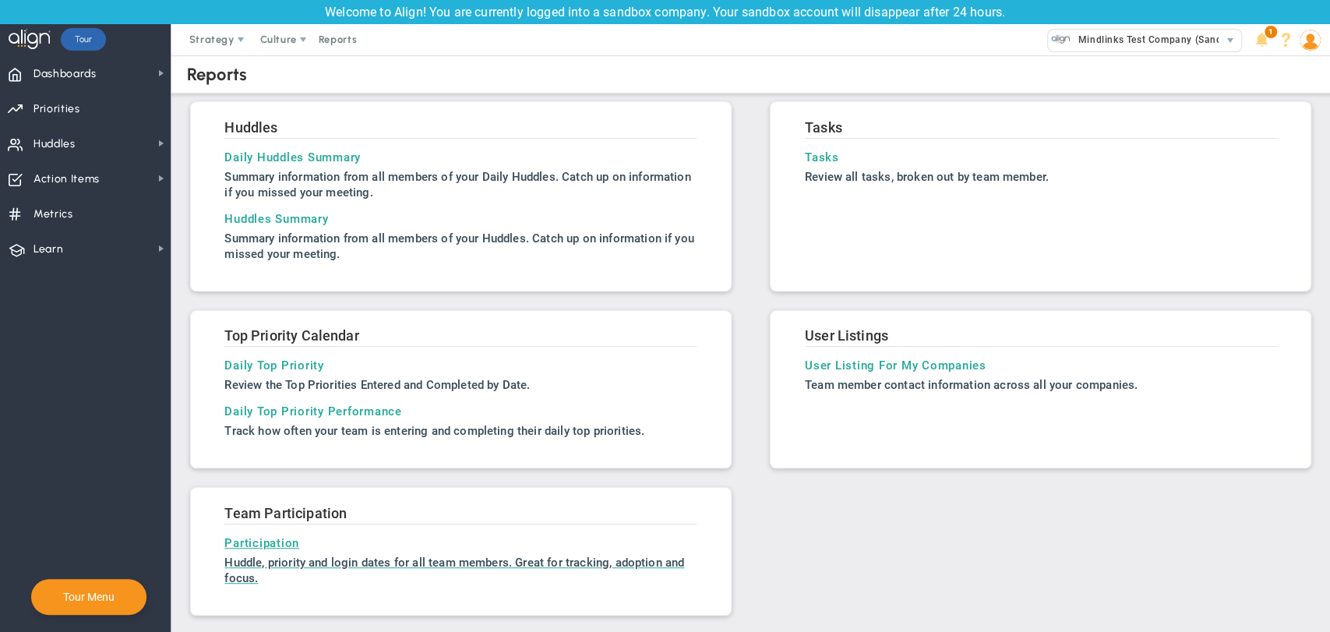
click at [290, 545] on h3 "Participation" at bounding box center [460, 543] width 472 height 14
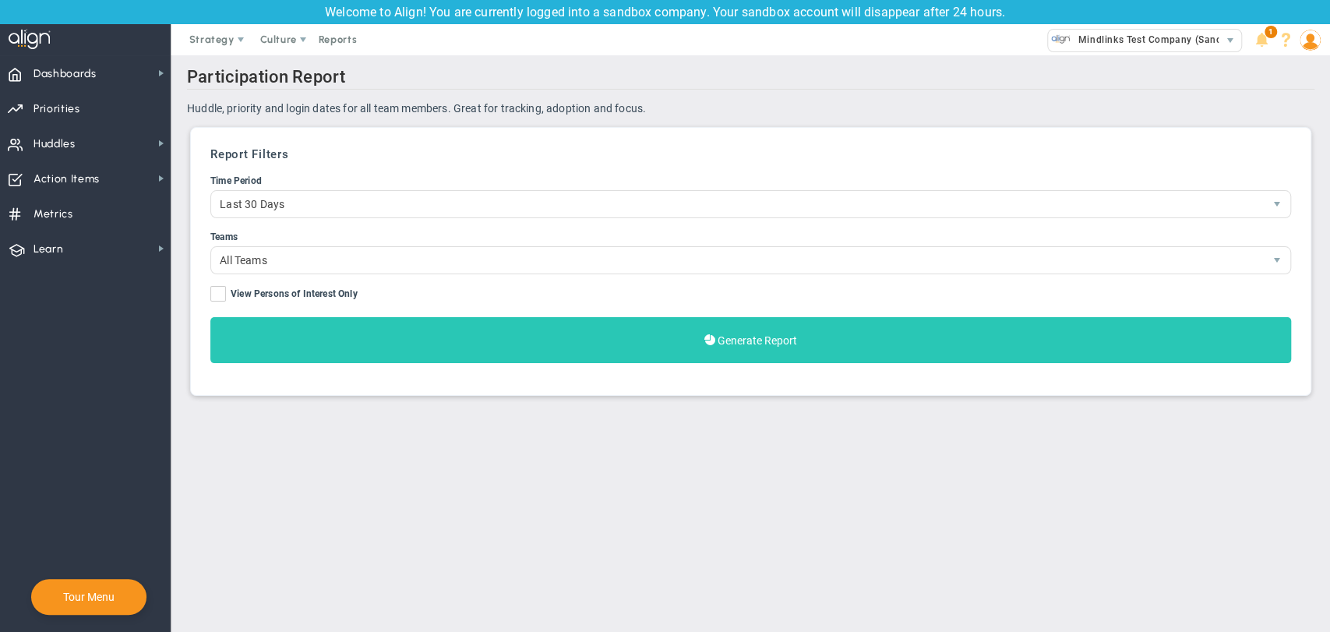
click at [472, 334] on button "Generate Report" at bounding box center [750, 340] width 1080 height 46
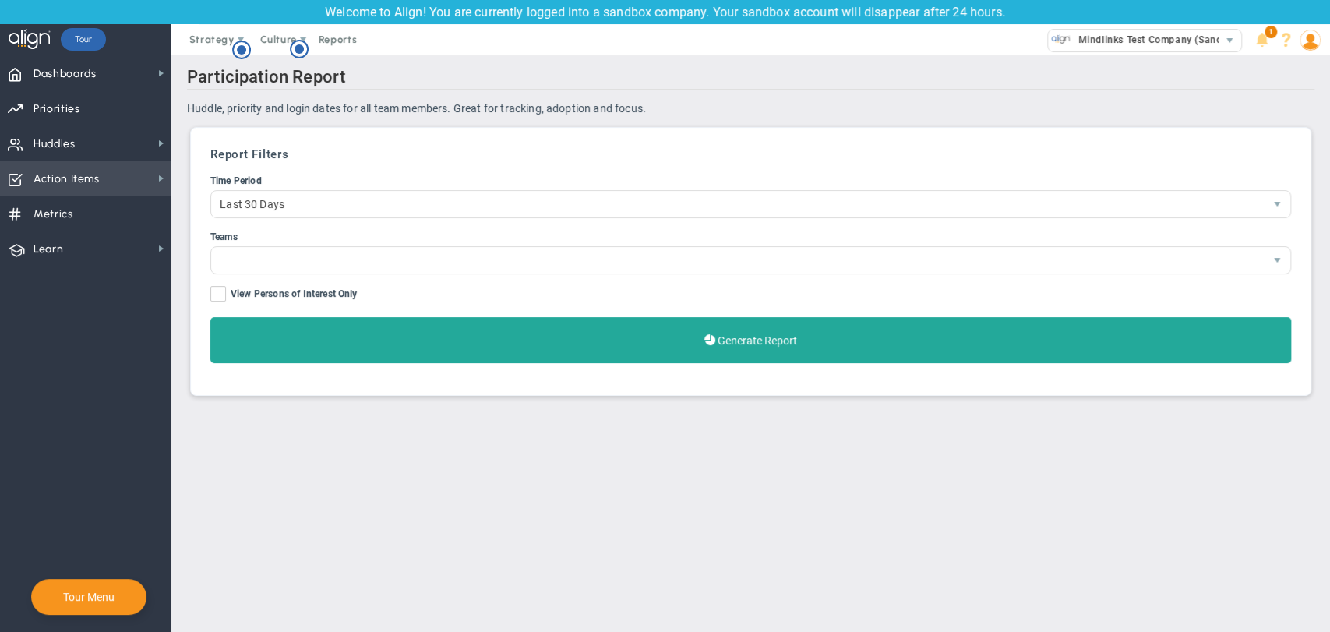
click at [110, 182] on span "Action Items Action Items" at bounding box center [85, 177] width 171 height 35
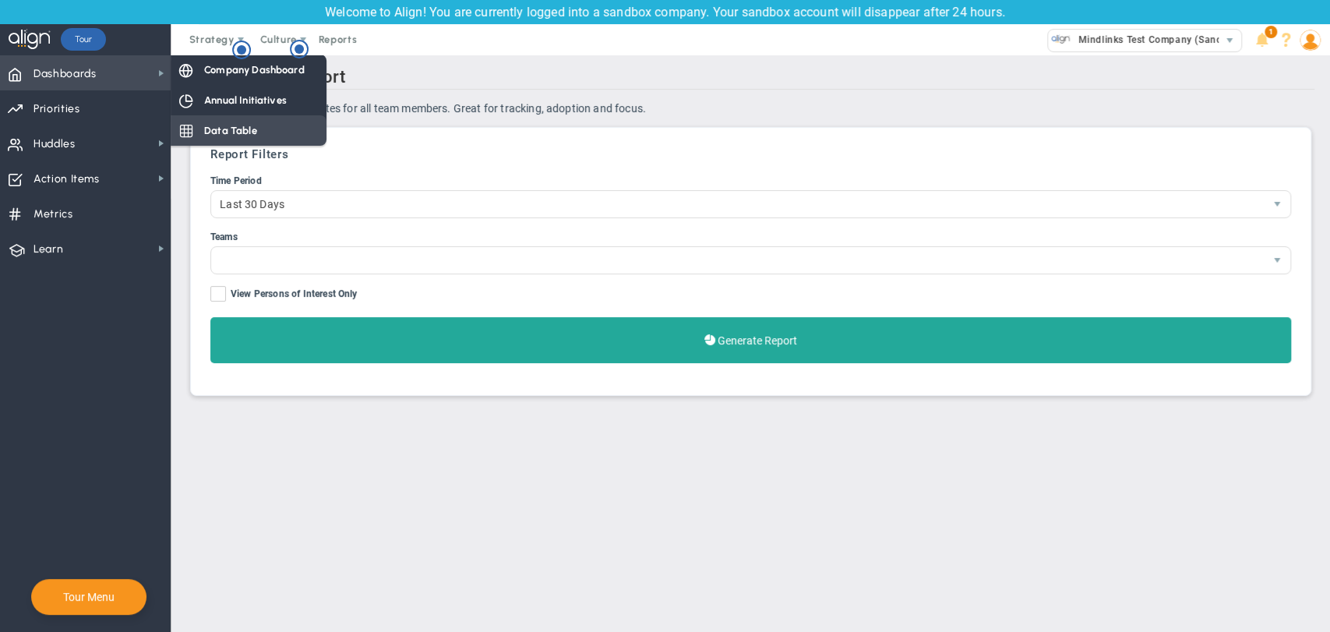
click at [266, 130] on div "Data Table" at bounding box center [249, 130] width 156 height 30
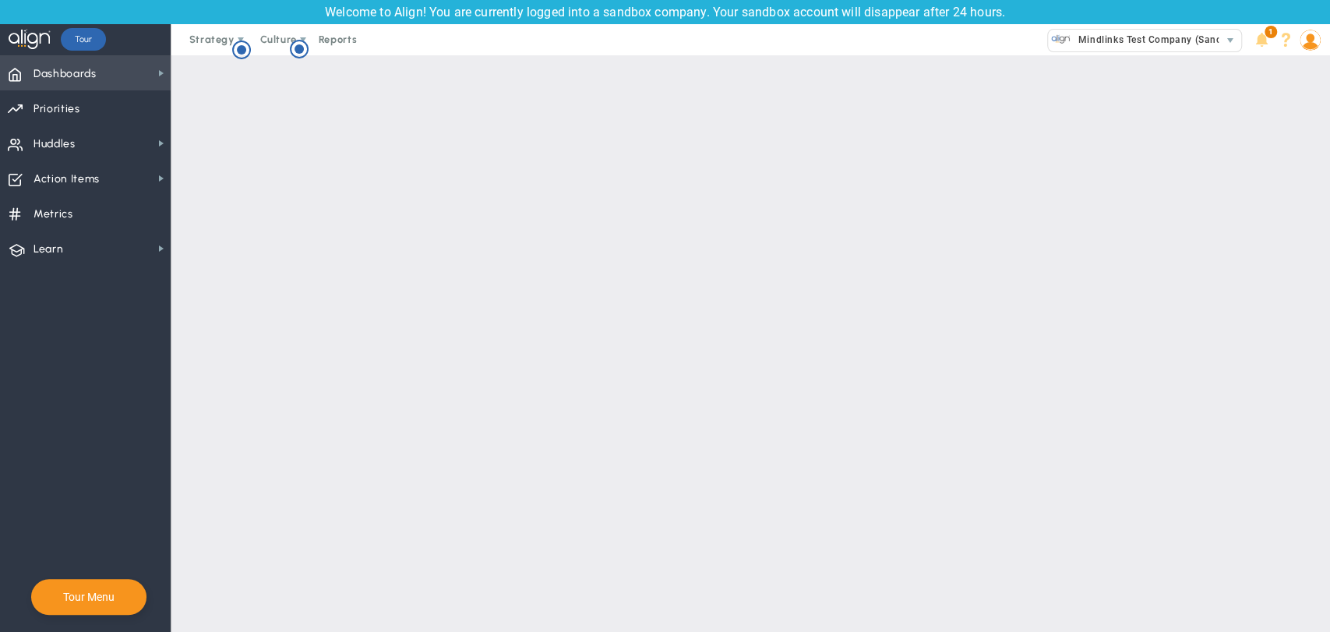
click at [123, 76] on span "Dashboards Dashboards" at bounding box center [85, 72] width 171 height 35
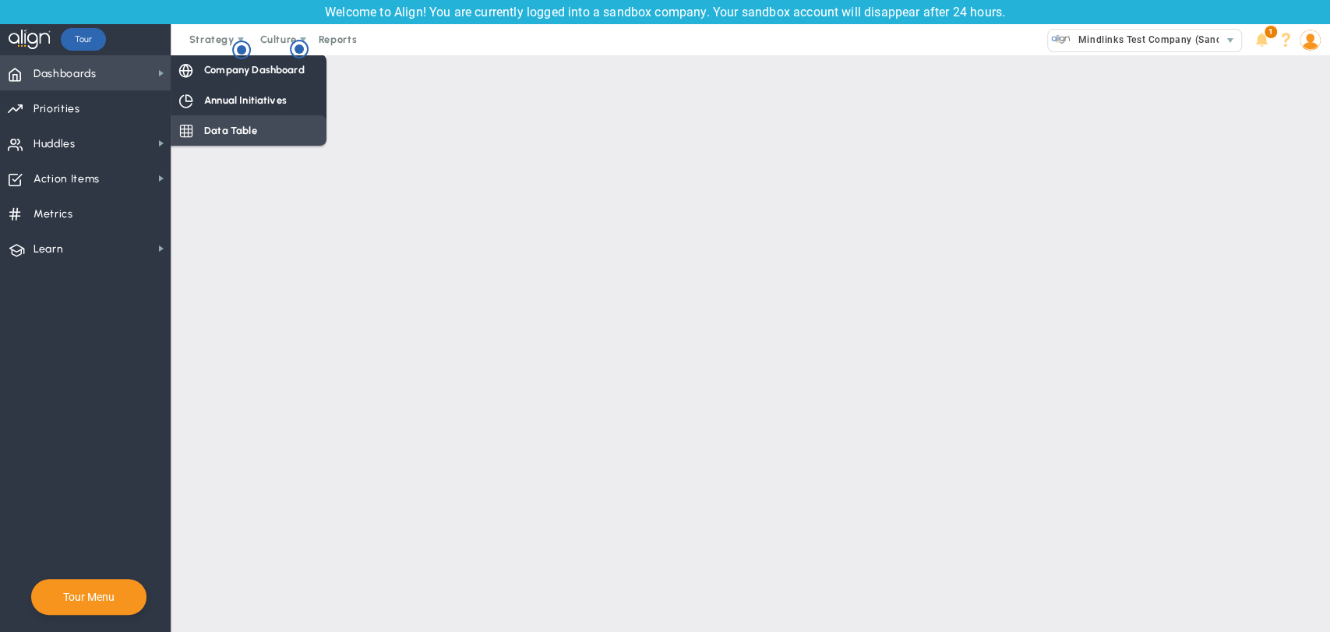
click at [207, 136] on span "Data Table" at bounding box center [230, 130] width 53 height 15
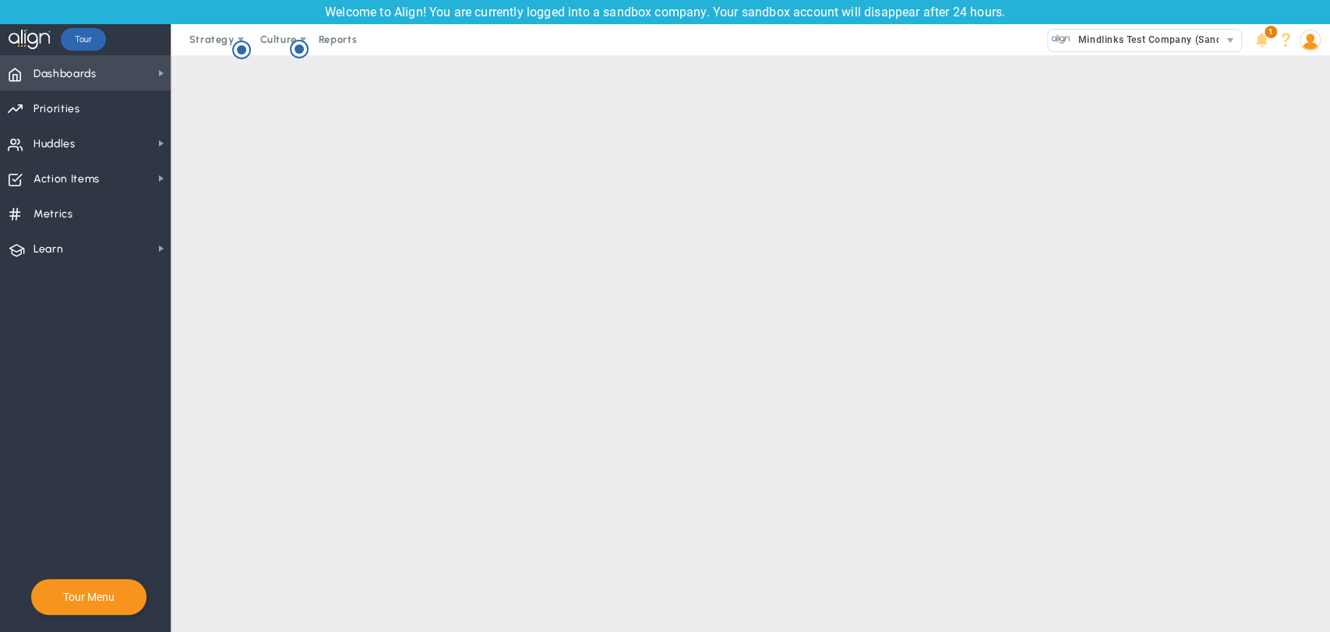
click at [114, 82] on span "Dashboards Dashboards" at bounding box center [85, 72] width 171 height 35
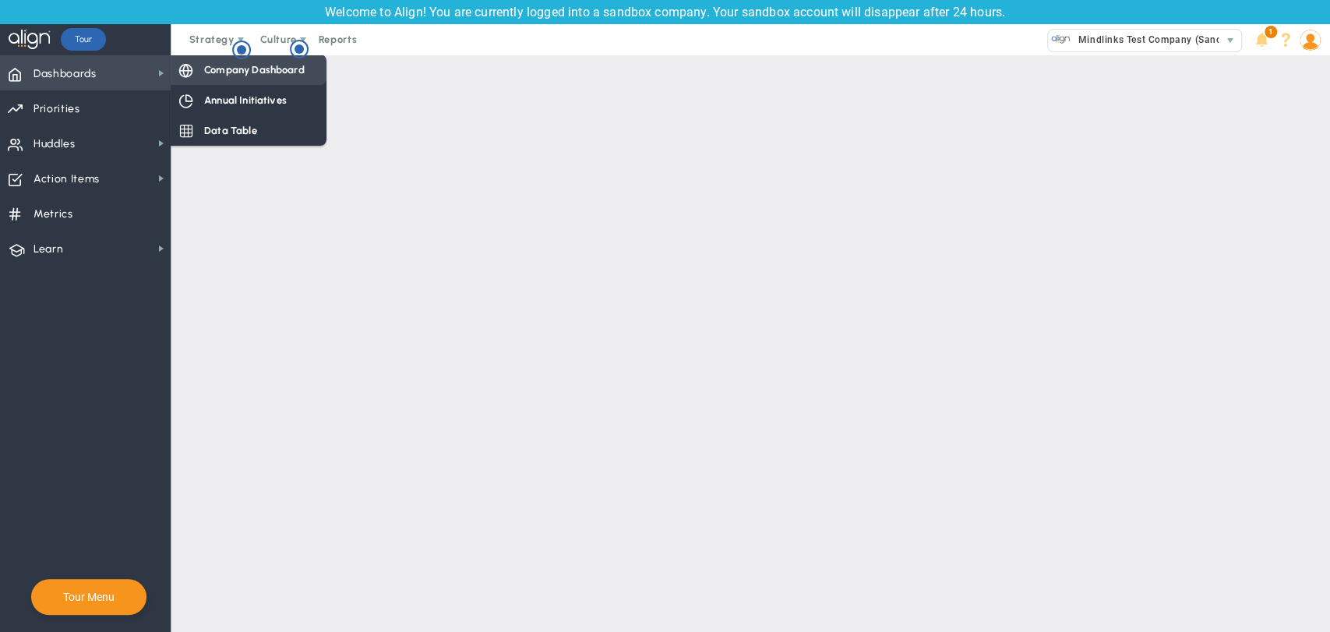
click at [227, 69] on span "Company Dashboard" at bounding box center [254, 69] width 100 height 15
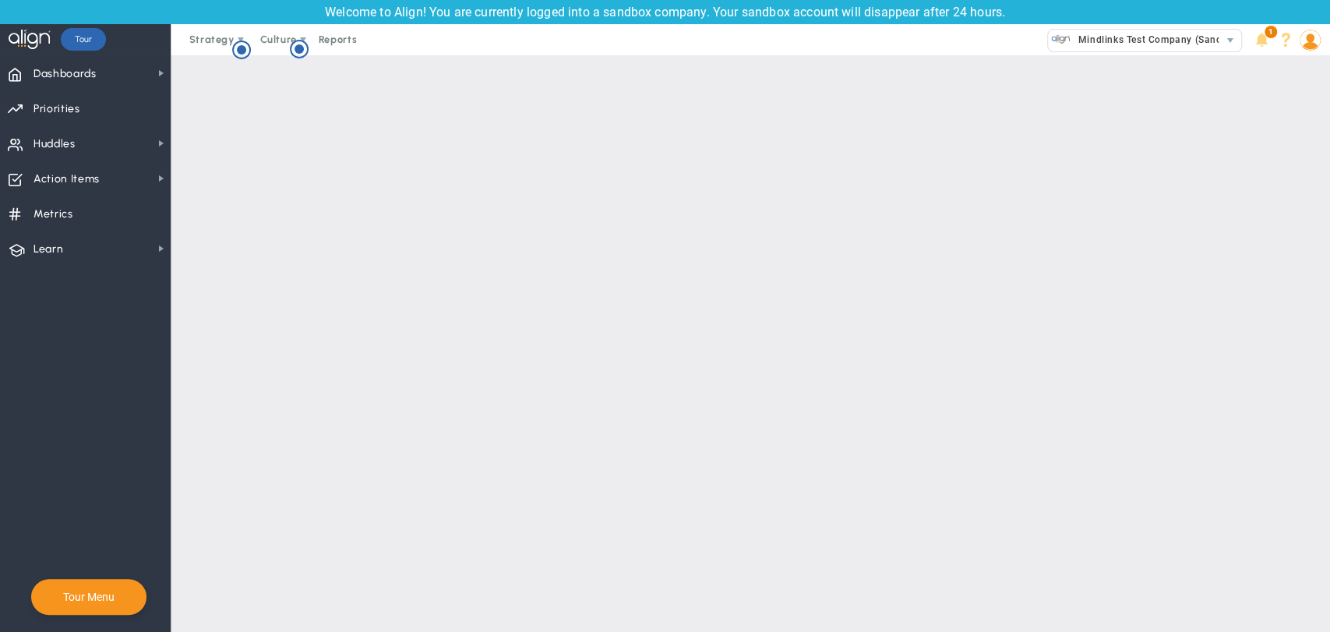
click at [1311, 46] on img at bounding box center [1309, 40] width 21 height 21
click at [1290, 192] on span "Sign Out" at bounding box center [1265, 195] width 126 height 31
